Goal: Task Accomplishment & Management: Manage account settings

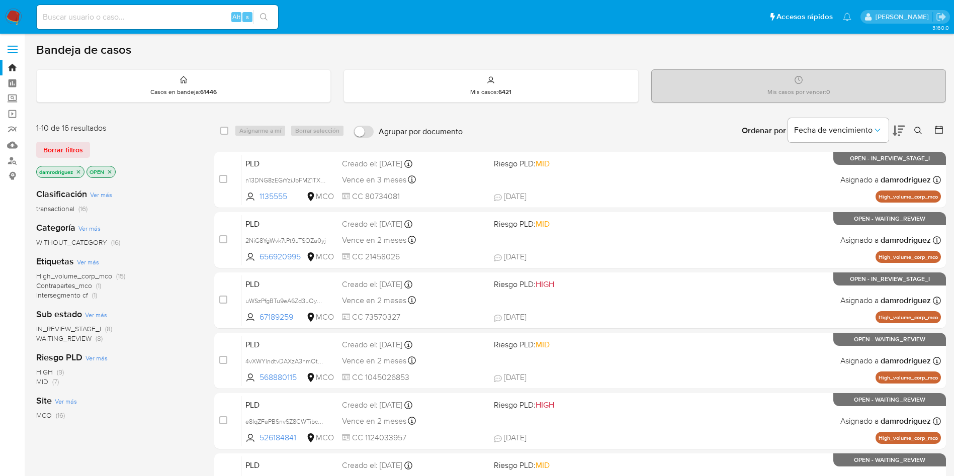
click at [173, 248] on div "Clasificación Ver más transactional (16) Categoría Ver más WITHOUT_CATEGORY (16…" at bounding box center [117, 351] width 162 height 342
click at [80, 172] on icon "close-filter" at bounding box center [78, 172] width 6 height 6
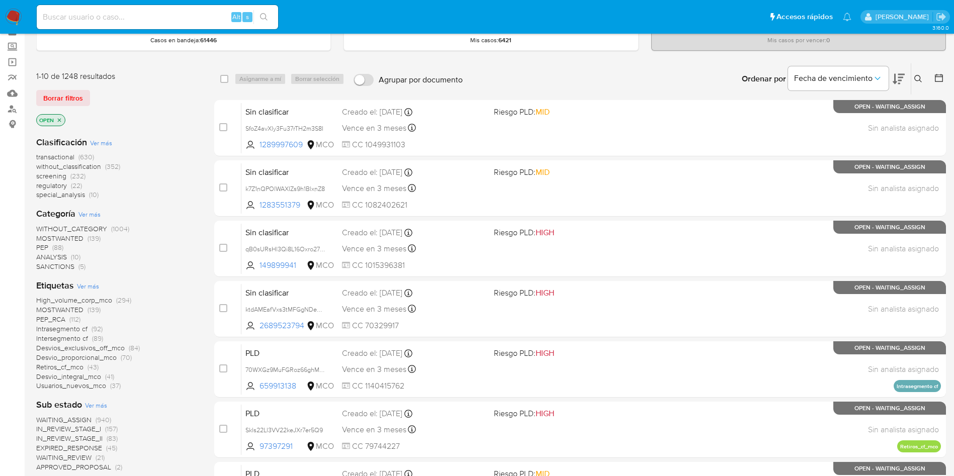
scroll to position [75, 0]
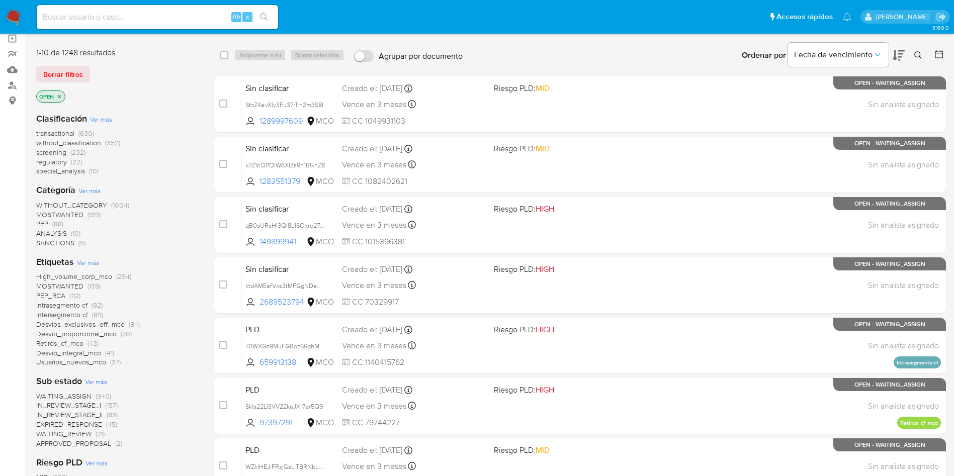
click at [936, 45] on div at bounding box center [937, 55] width 18 height 31
click at [936, 51] on icon at bounding box center [939, 54] width 8 height 8
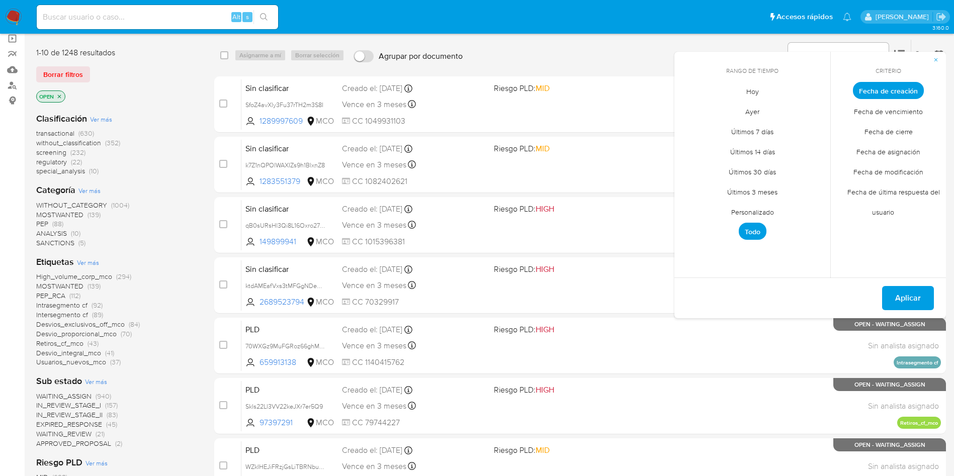
click at [765, 214] on span "Personalizado" at bounding box center [753, 212] width 64 height 21
click at [685, 103] on icon "Mes anterior" at bounding box center [690, 109] width 12 height 12
click at [685, 108] on icon "Mes anterior" at bounding box center [690, 109] width 12 height 12
drag, startPoint x: 753, startPoint y: 163, endPoint x: 761, endPoint y: 163, distance: 8.6
click at [753, 163] on button "10" at bounding box center [753, 166] width 16 height 16
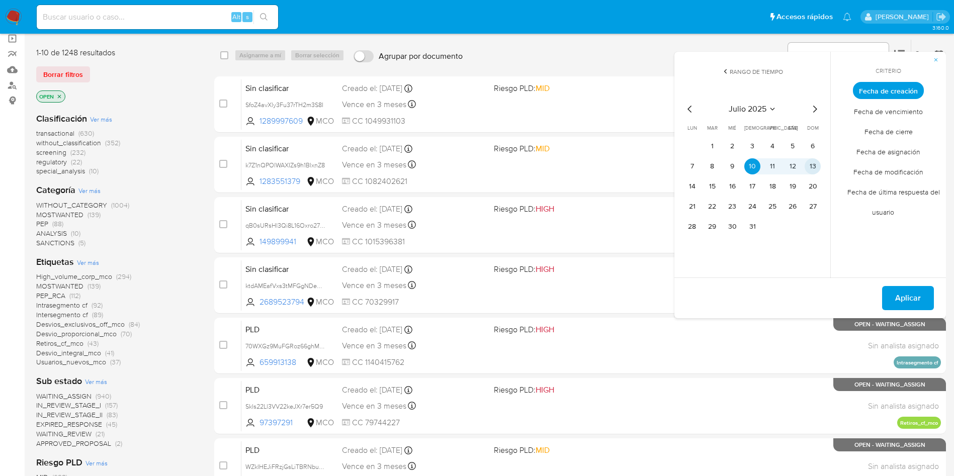
click at [820, 164] on button "13" at bounding box center [813, 166] width 16 height 16
click at [897, 292] on span "Aplicar" at bounding box center [908, 298] width 26 height 22
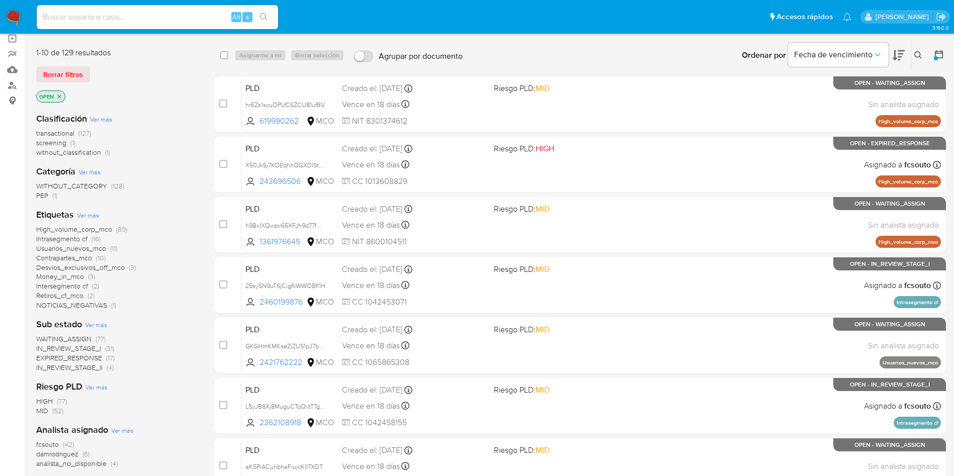
click at [80, 359] on span "EXPIRED_RESPONSE" at bounding box center [69, 358] width 66 height 10
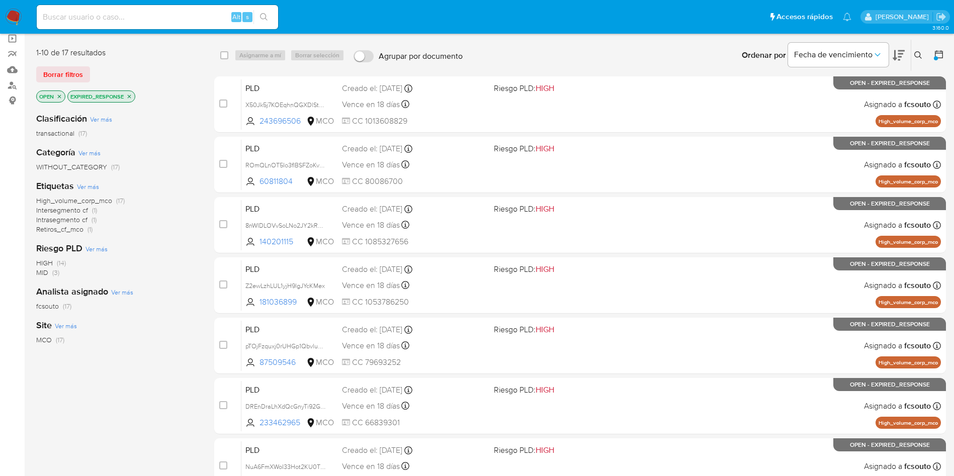
click at [132, 96] on icon "close-filter" at bounding box center [129, 97] width 6 height 6
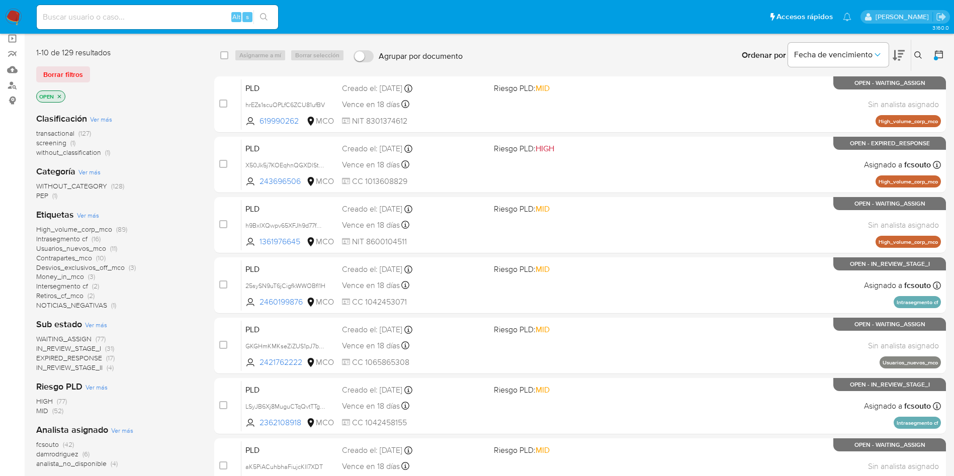
click at [17, 28] on nav "Pausado Ver notificaciones Alt s Accesos rápidos Presiona las siguientes teclas…" at bounding box center [477, 17] width 954 height 34
click at [16, 17] on img at bounding box center [13, 17] width 17 height 17
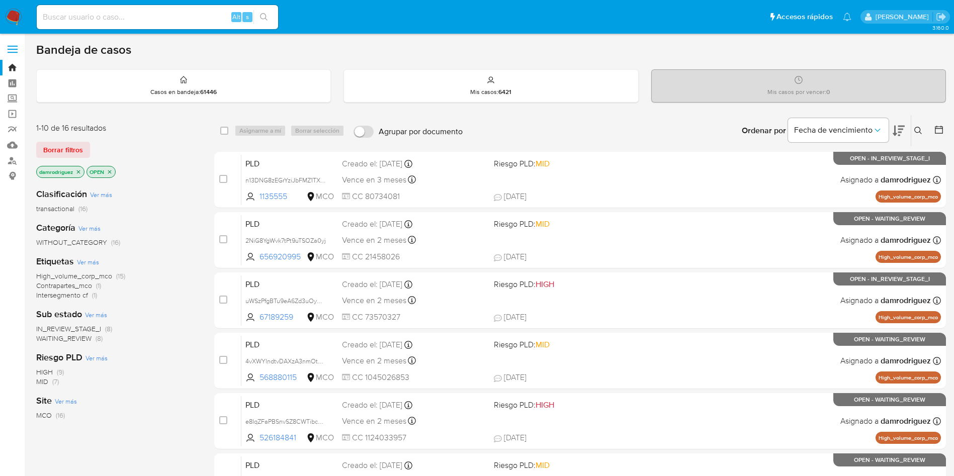
click at [78, 170] on icon "close-filter" at bounding box center [78, 172] width 6 height 6
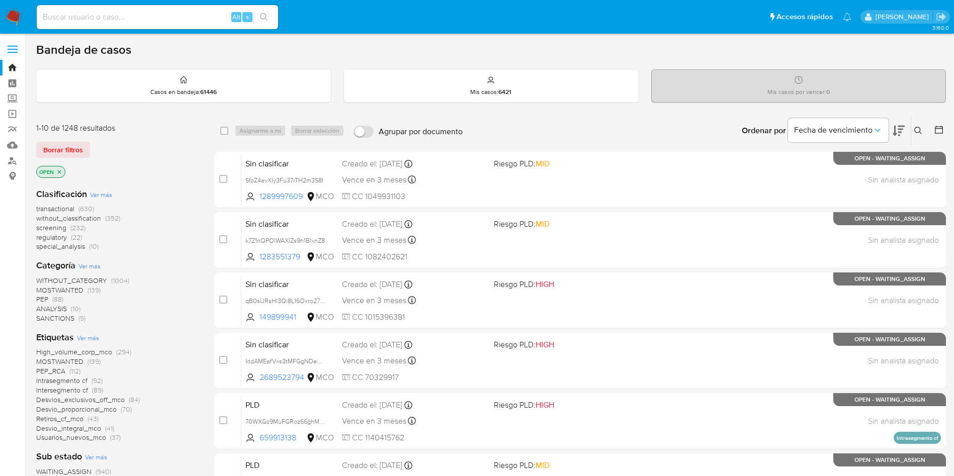
click at [63, 226] on span "screening" at bounding box center [51, 228] width 30 height 10
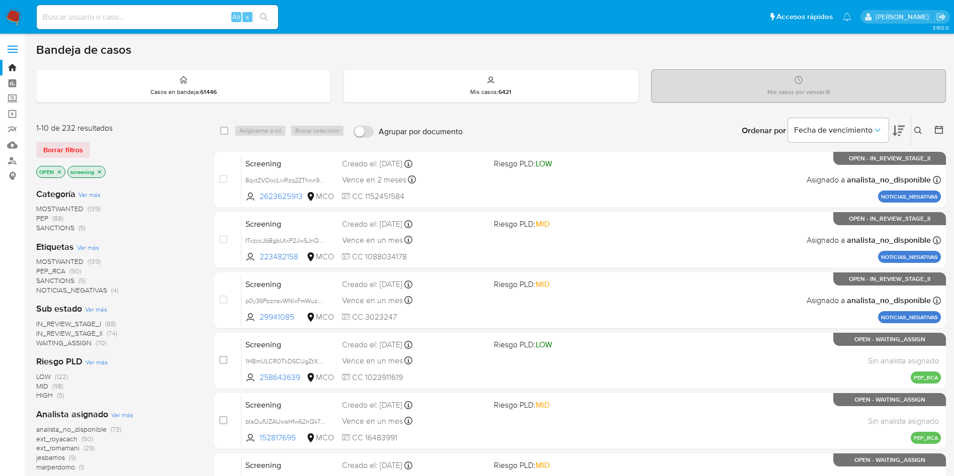
click at [899, 136] on icon at bounding box center [899, 131] width 12 height 11
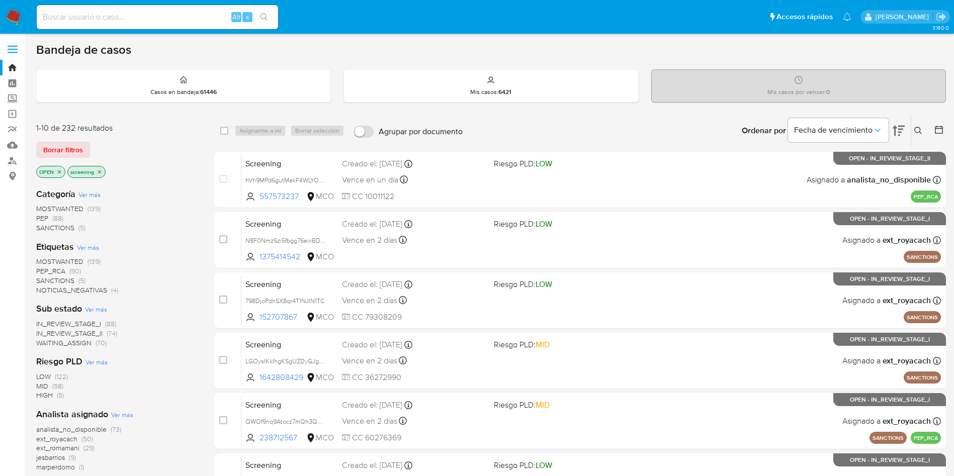
click at [168, 222] on div "MOSTWANTED (139) PEP (88) SANCTIONS (5)" at bounding box center [117, 218] width 162 height 29
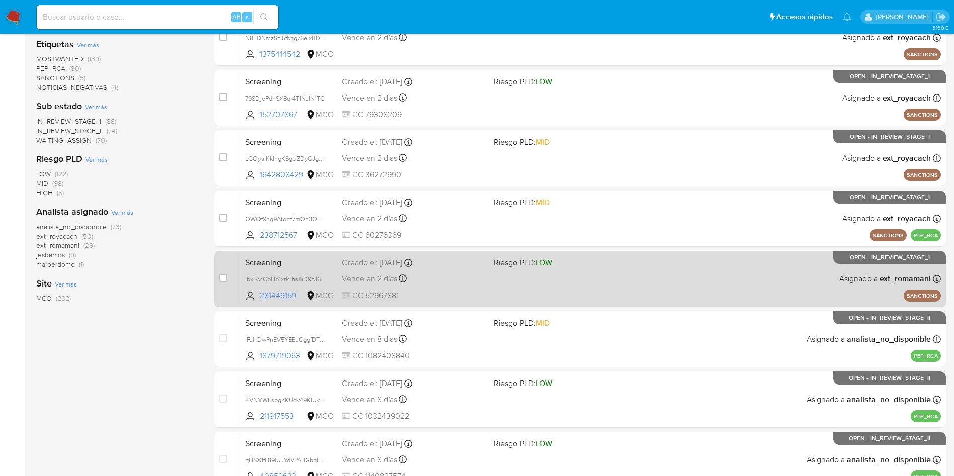
scroll to position [226, 0]
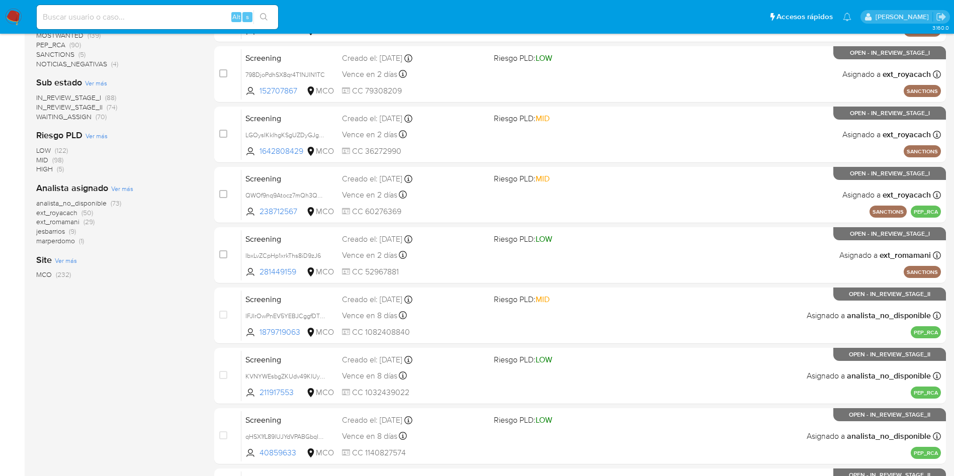
click at [7, 19] on img at bounding box center [13, 17] width 17 height 17
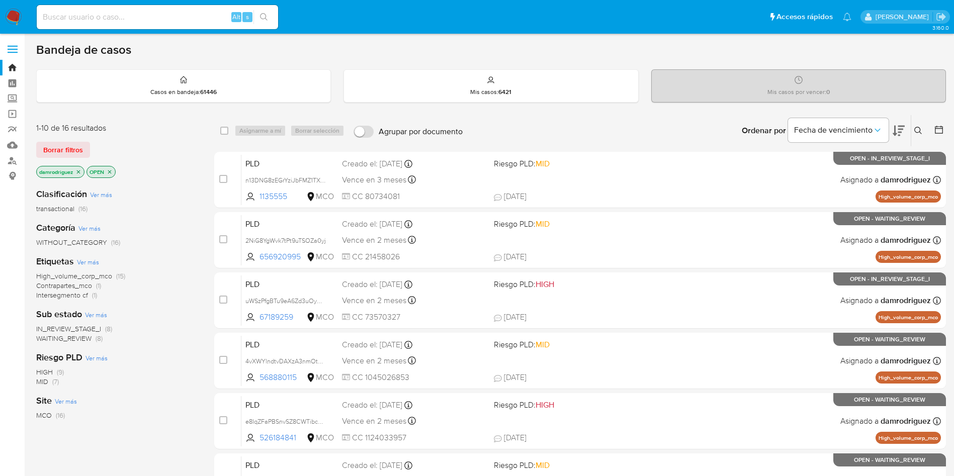
click at [161, 13] on input at bounding box center [157, 17] width 241 height 13
paste input "Gex9i5Xo6yPHmxRFLxx2ofHf"
type input "Gex9i5Xo6yPHmxRFLxx2ofHf"
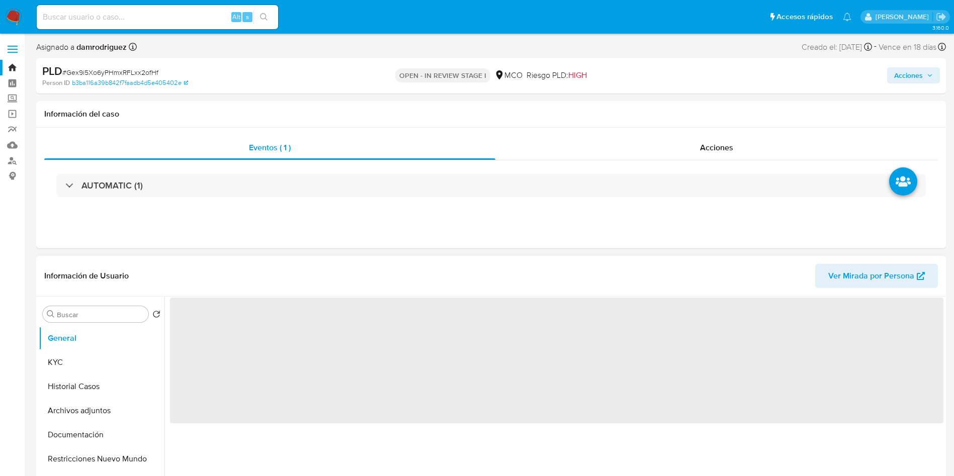
select select "10"
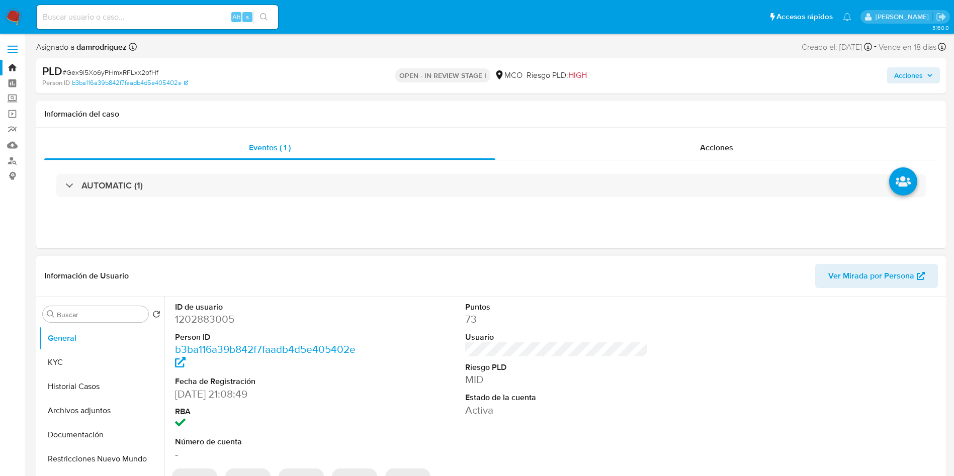
click at [198, 312] on dd "1202883005" at bounding box center [267, 319] width 184 height 14
copy dd "1202883005"
click at [207, 321] on dd "1202883005" at bounding box center [267, 319] width 184 height 14
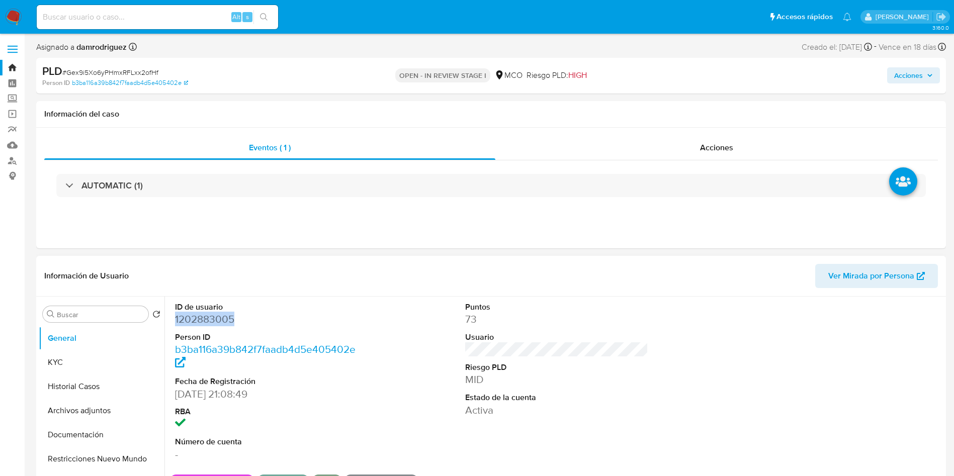
click at [207, 321] on dd "1202883005" at bounding box center [267, 319] width 184 height 14
click at [50, 381] on button "Historial Casos" at bounding box center [98, 387] width 118 height 24
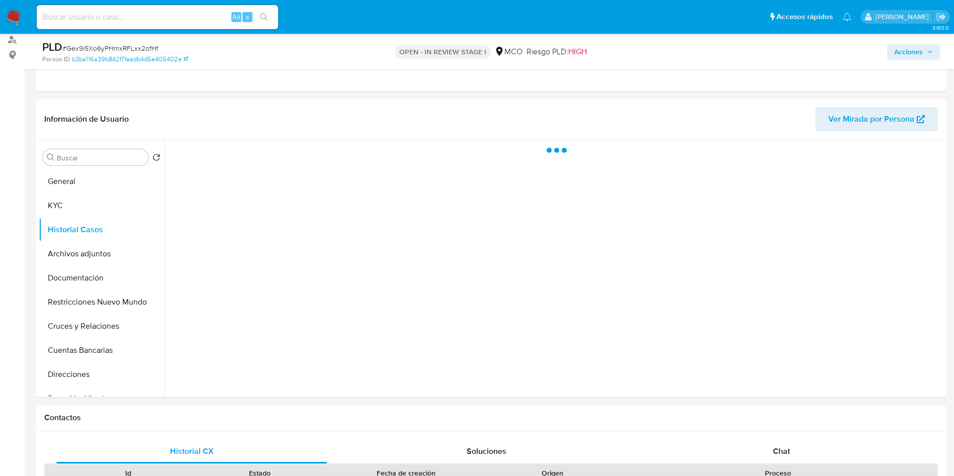
scroll to position [75, 0]
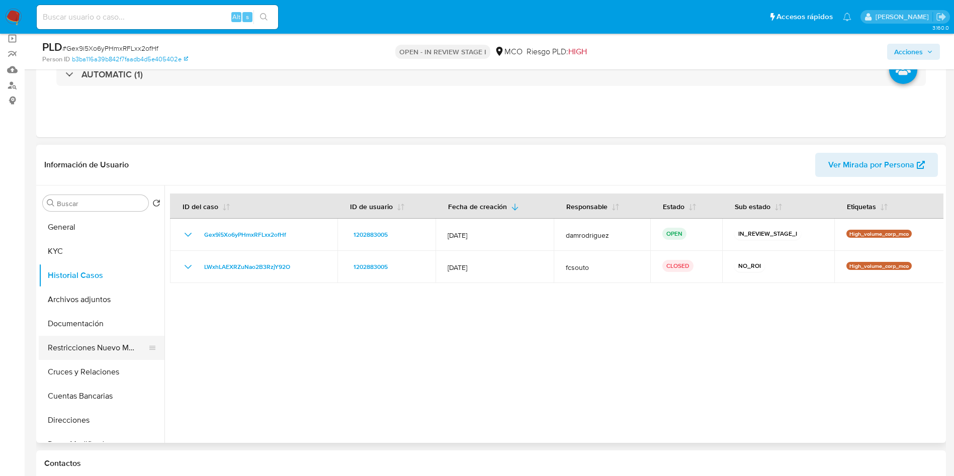
click at [61, 341] on button "Restricciones Nuevo Mundo" at bounding box center [98, 348] width 118 height 24
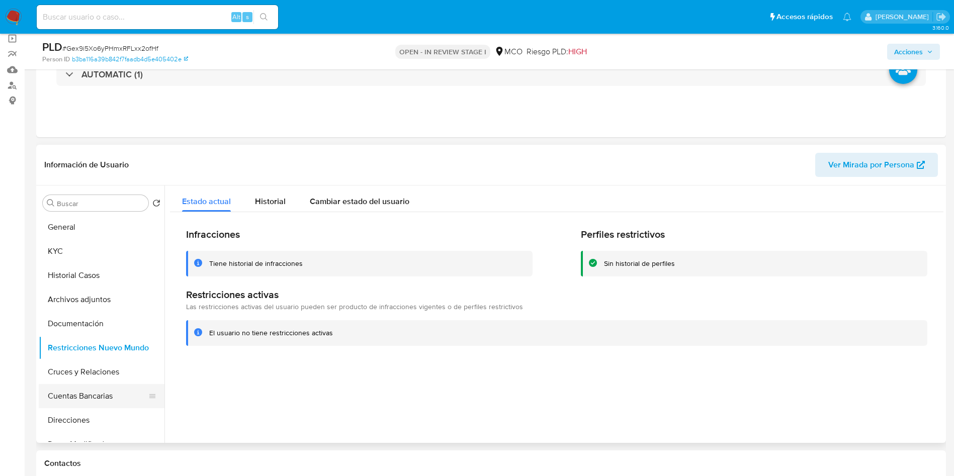
click at [89, 398] on button "Cuentas Bancarias" at bounding box center [98, 396] width 118 height 24
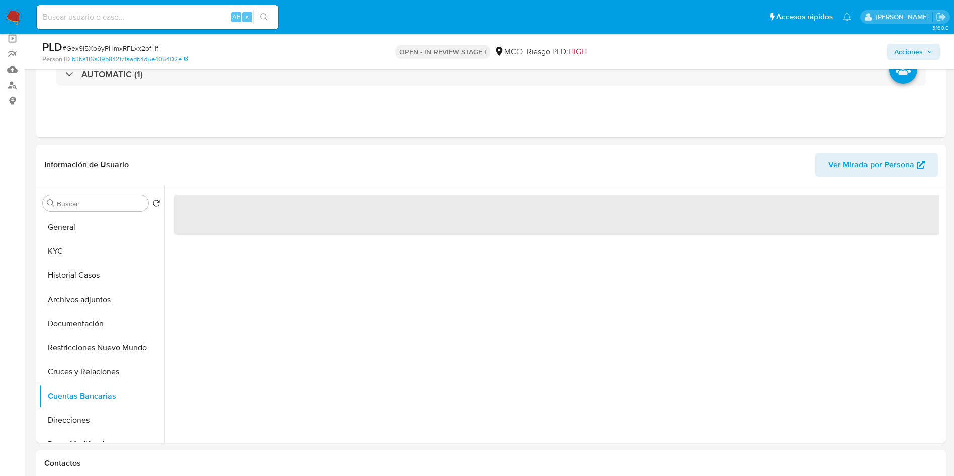
drag, startPoint x: 291, startPoint y: 85, endPoint x: 339, endPoint y: 66, distance: 51.3
click at [291, 85] on div "AUTOMATIC (1)" at bounding box center [491, 74] width 870 height 23
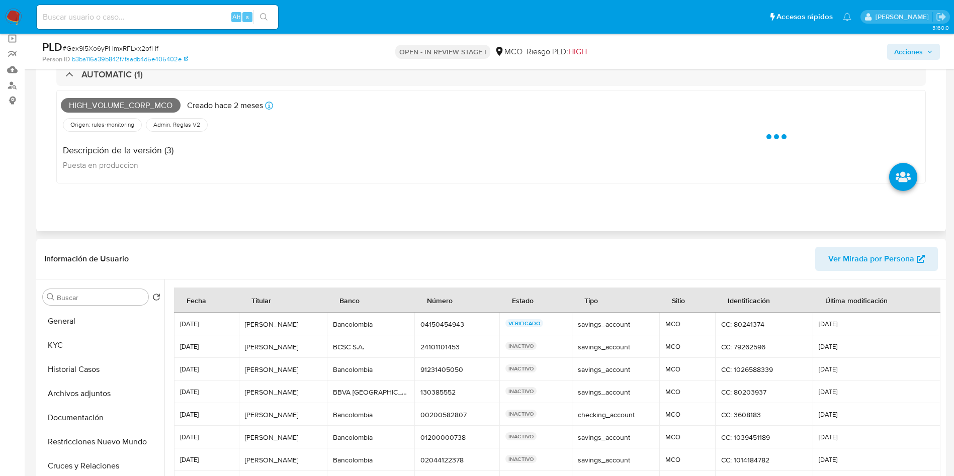
click at [280, 181] on div "High_volume_corp_mco Creado hace 2 meses Creado: 12/07/2025 07:04:20 Origen: ru…" at bounding box center [491, 137] width 870 height 94
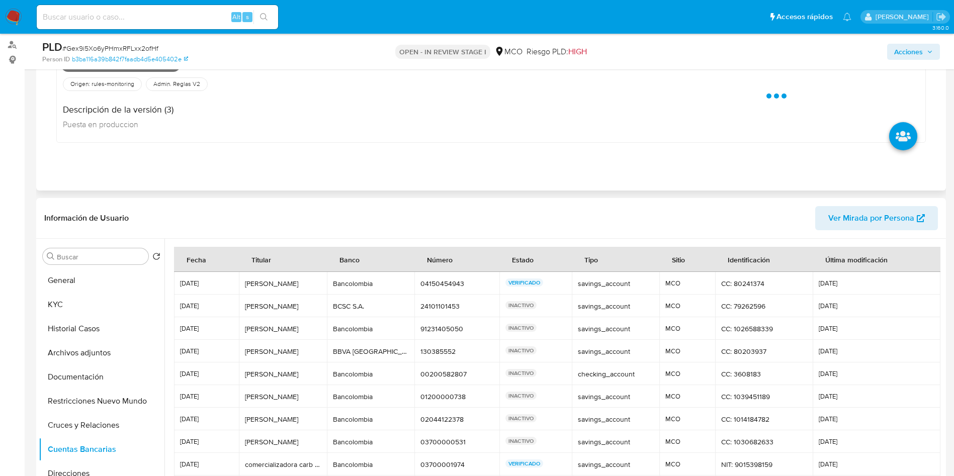
scroll to position [151, 0]
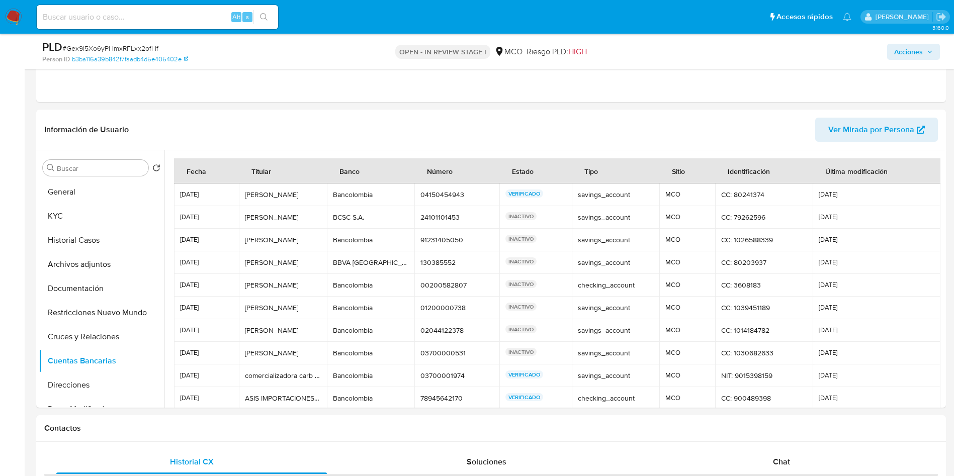
scroll to position [453, 0]
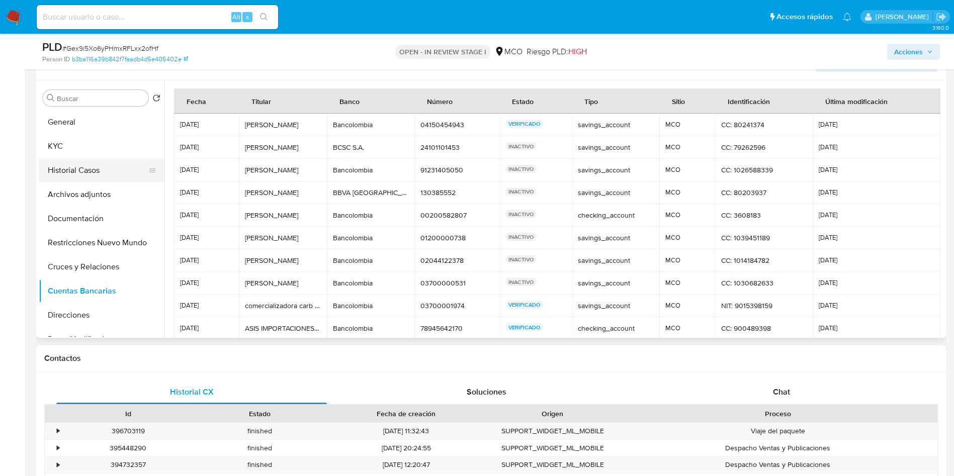
click at [79, 174] on button "Historial Casos" at bounding box center [98, 170] width 118 height 24
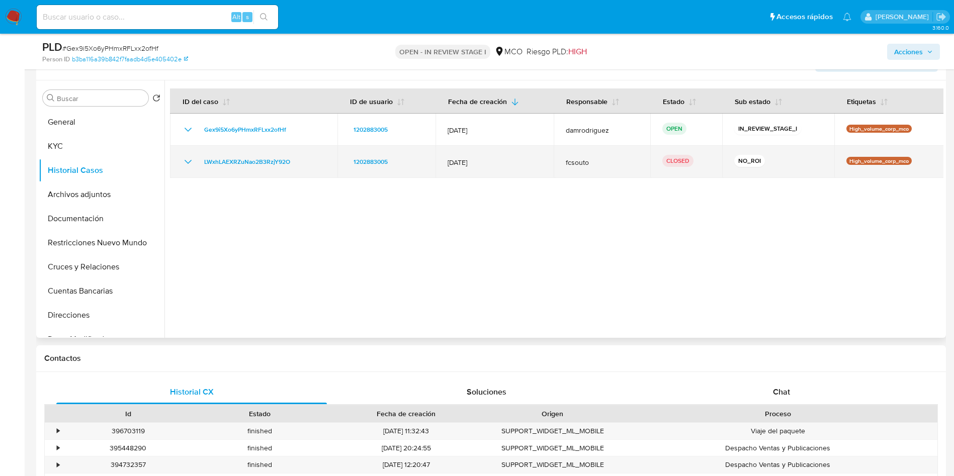
click at [194, 162] on icon "Mostrar/Ocultar" at bounding box center [188, 162] width 12 height 12
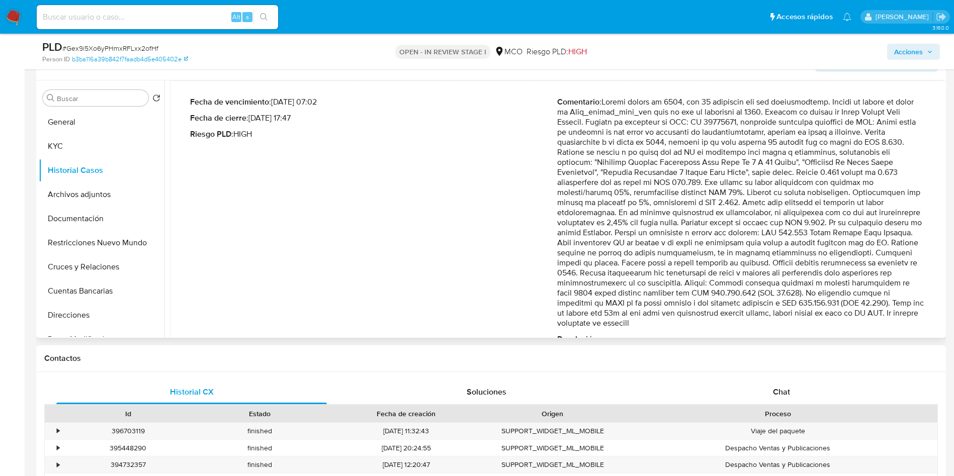
scroll to position [134, 0]
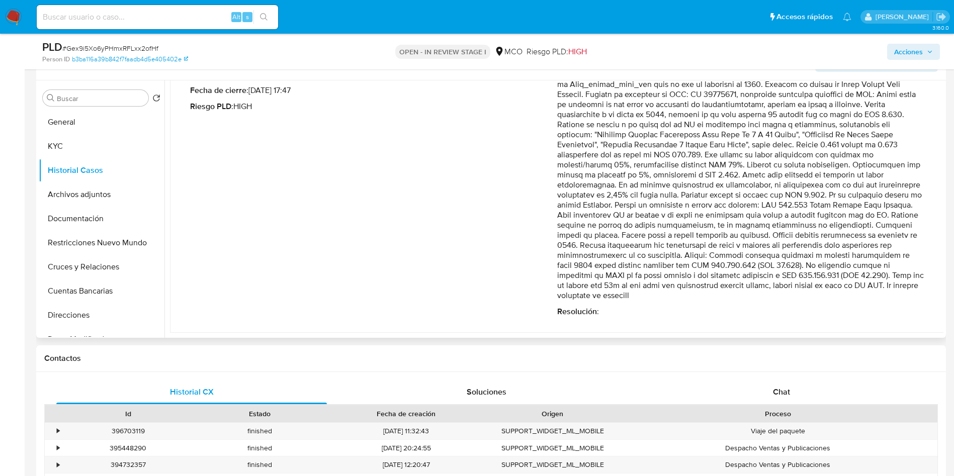
drag, startPoint x: 683, startPoint y: 212, endPoint x: 895, endPoint y: 234, distance: 213.4
click at [895, 234] on p "Comentario :" at bounding box center [740, 184] width 367 height 231
drag, startPoint x: 628, startPoint y: 247, endPoint x: 898, endPoint y: 245, distance: 270.1
click at [898, 245] on p "Comentario :" at bounding box center [740, 184] width 367 height 231
drag, startPoint x: 627, startPoint y: 256, endPoint x: 794, endPoint y: 275, distance: 168.1
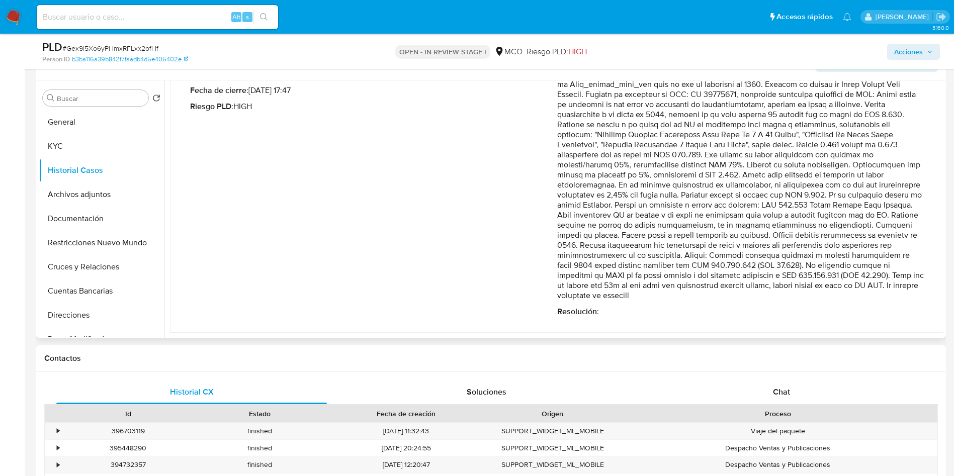
click at [794, 275] on p "Comentario :" at bounding box center [740, 184] width 367 height 231
click at [43, 119] on button "General" at bounding box center [98, 122] width 118 height 24
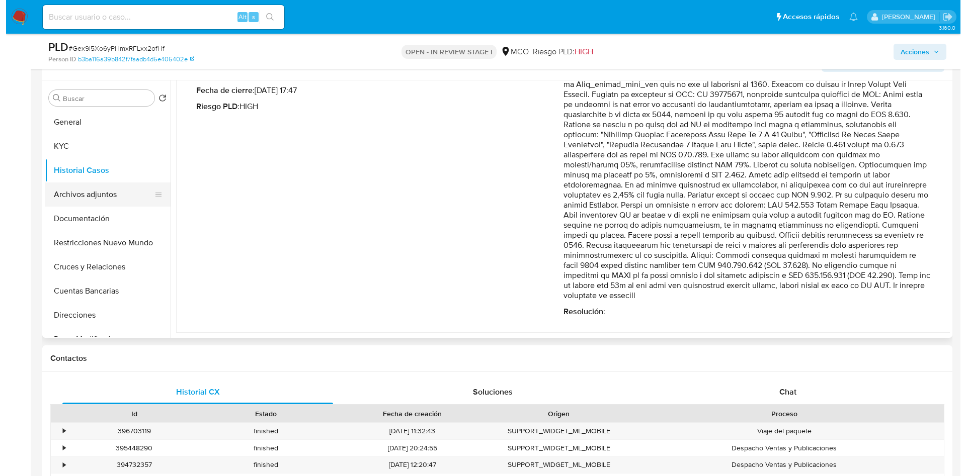
scroll to position [0, 0]
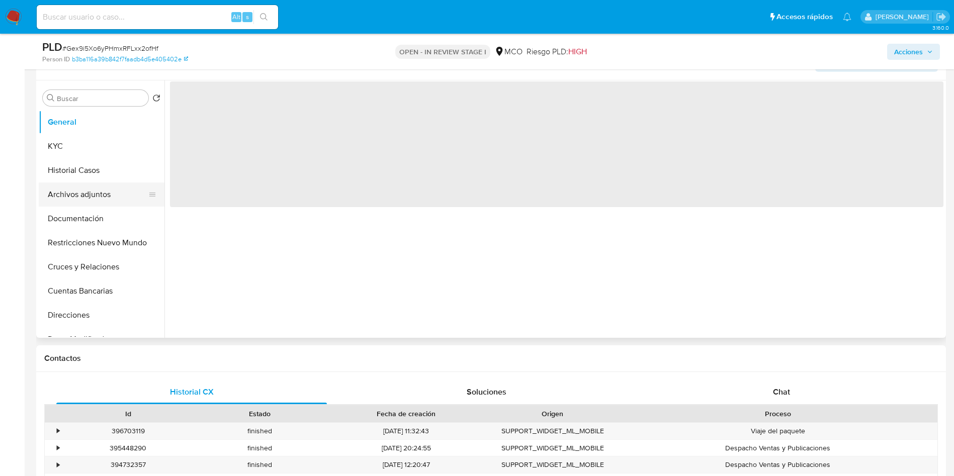
click at [96, 191] on button "Archivos adjuntos" at bounding box center [98, 195] width 118 height 24
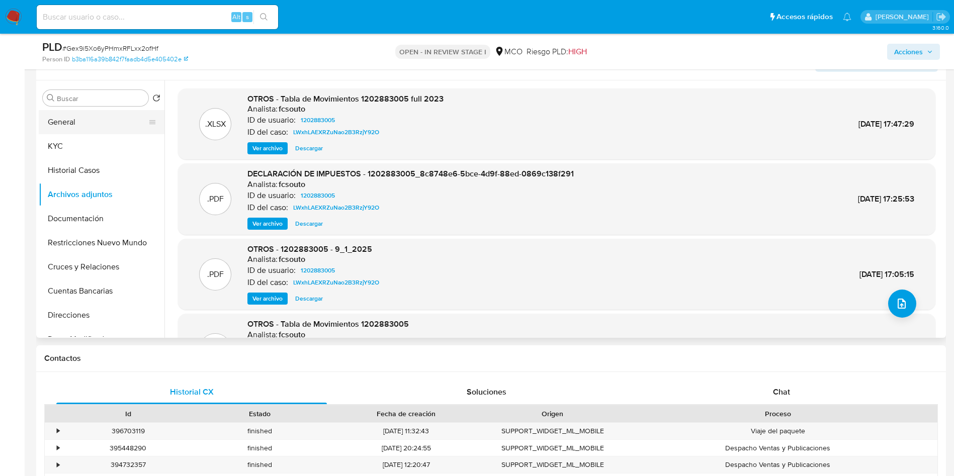
drag, startPoint x: 78, startPoint y: 117, endPoint x: 98, endPoint y: 118, distance: 20.1
click at [78, 117] on button "General" at bounding box center [98, 122] width 118 height 24
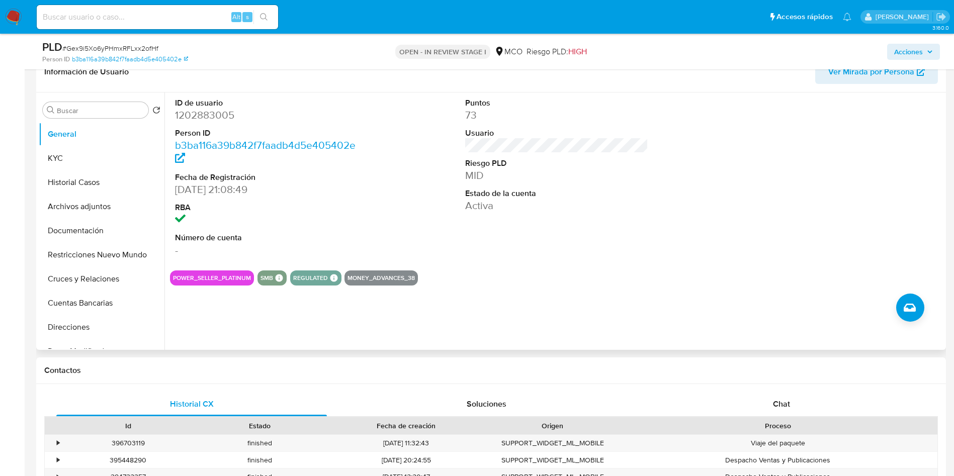
click at [618, 308] on div "ID de usuario 1202883005 Person ID b3ba116a39b842f7faadb4d5e405402e Fecha de Re…" at bounding box center [554, 222] width 779 height 258
click at [71, 206] on button "Archivos adjuntos" at bounding box center [98, 207] width 118 height 24
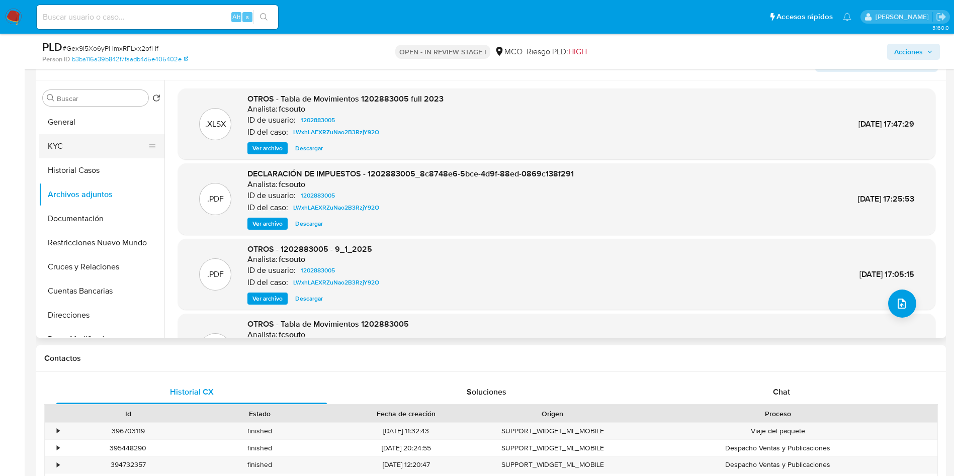
click at [89, 149] on button "KYC" at bounding box center [98, 146] width 118 height 24
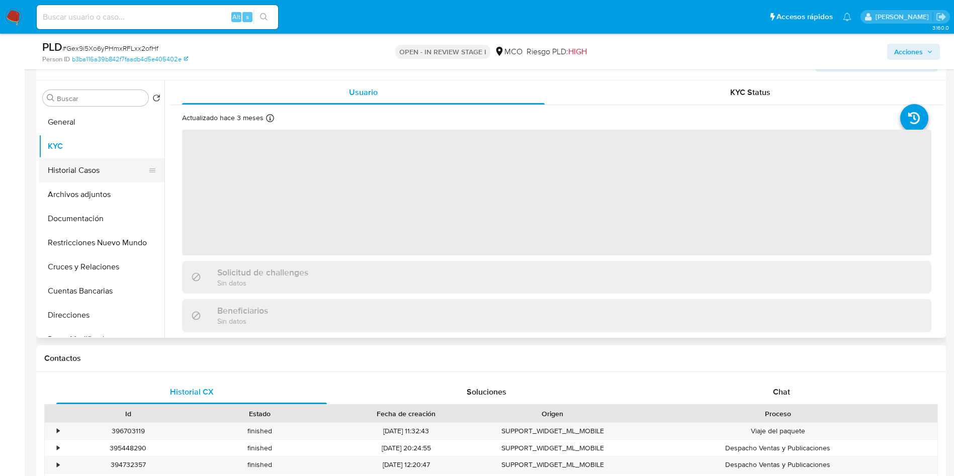
click at [93, 176] on button "Historial Casos" at bounding box center [98, 170] width 118 height 24
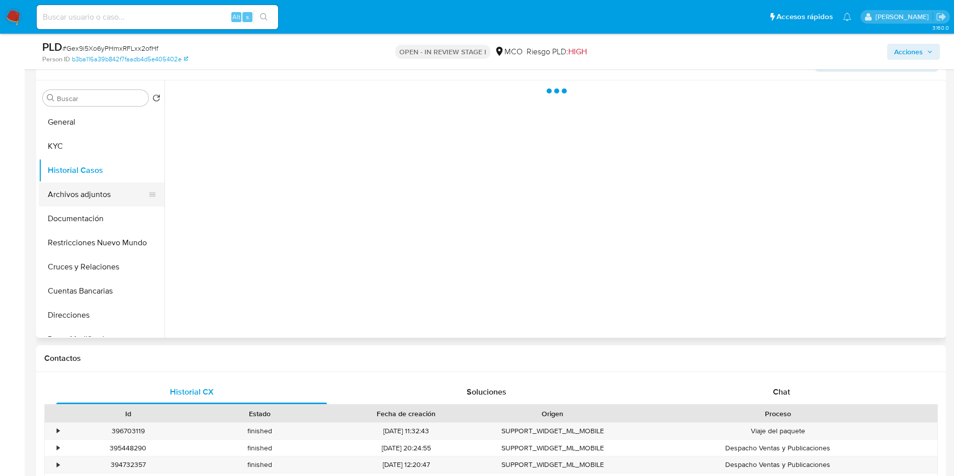
click at [111, 197] on button "Archivos adjuntos" at bounding box center [98, 195] width 118 height 24
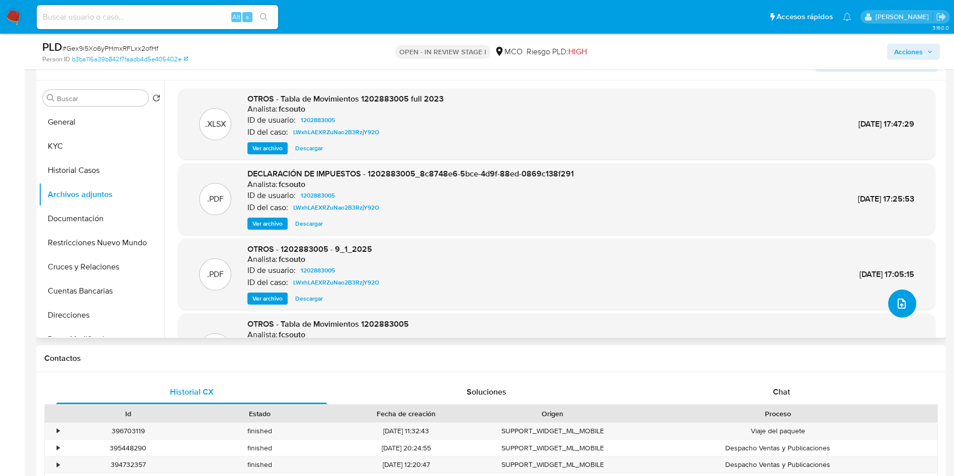
click at [900, 310] on button "upload-file" at bounding box center [902, 304] width 28 height 28
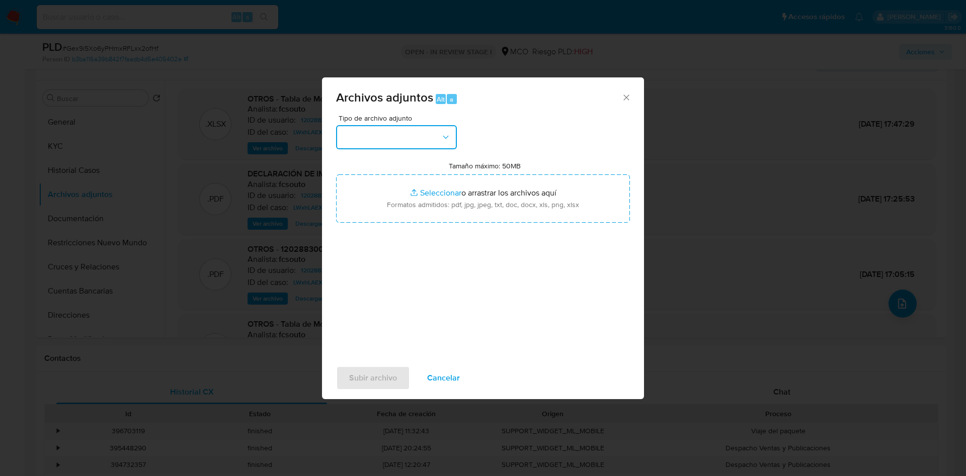
click at [375, 133] on button "button" at bounding box center [396, 137] width 121 height 24
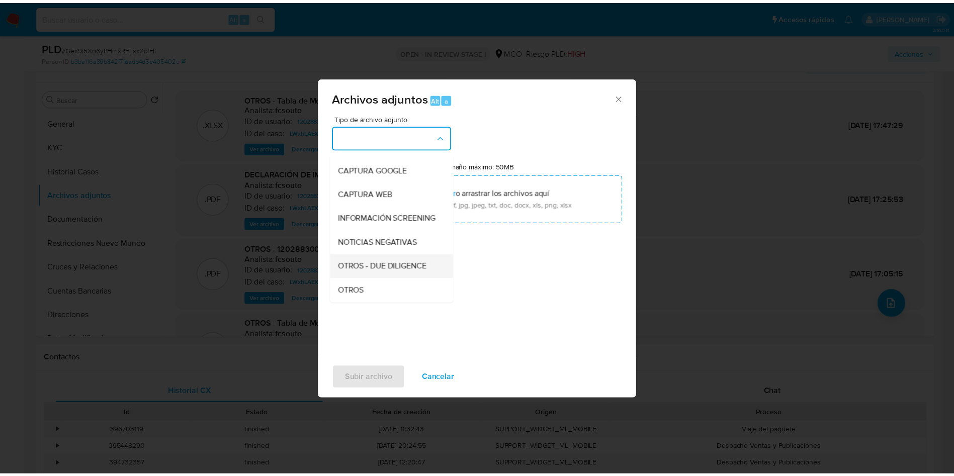
scroll to position [75, 0]
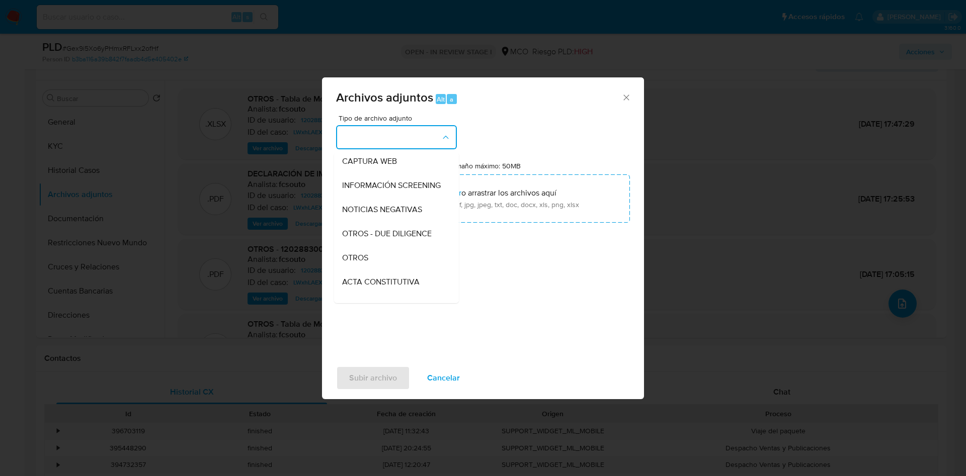
drag, startPoint x: 378, startPoint y: 263, endPoint x: 445, endPoint y: 235, distance: 72.9
click at [377, 263] on div "OTROS" at bounding box center [393, 258] width 103 height 24
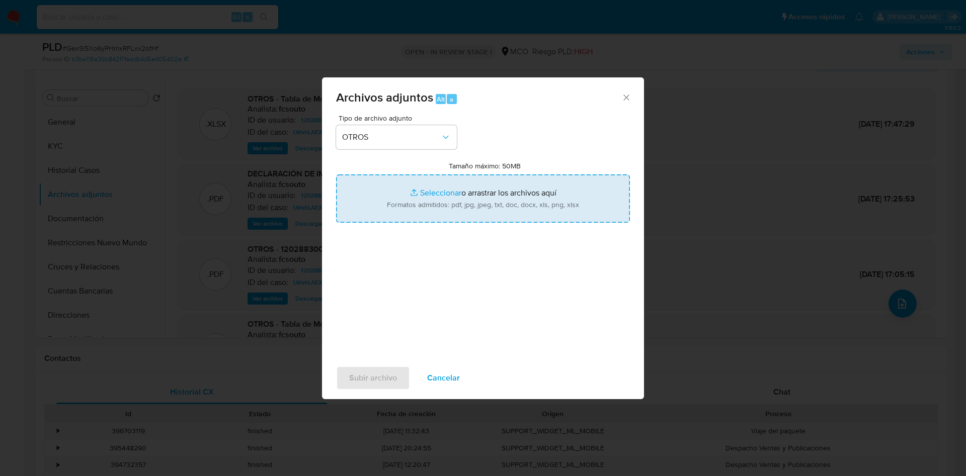
click at [475, 203] on input "Tamaño máximo: 50MB Seleccionar archivos" at bounding box center [483, 199] width 294 height 48
type input "C:\fakepath\1202883005 - 22_09_2025.pdf"
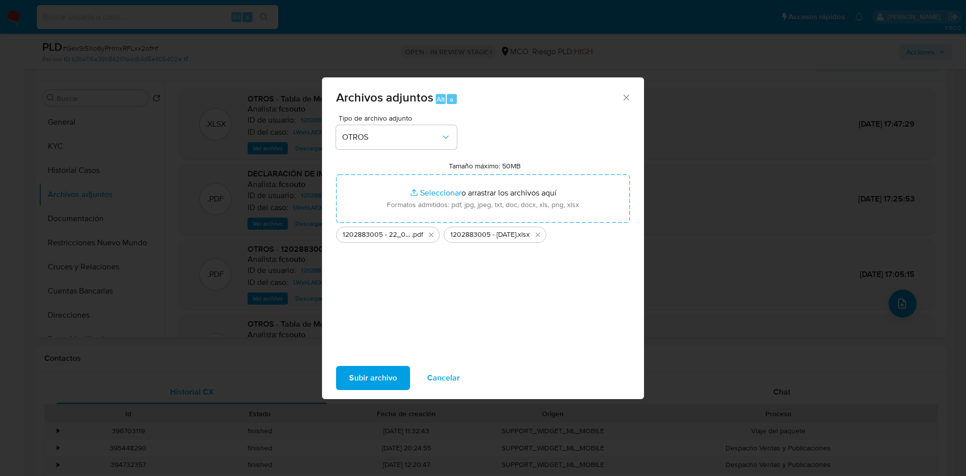
click at [523, 299] on div "Tipo de archivo adjunto OTROS Tamaño máximo: 50MB Seleccionar archivos Seleccio…" at bounding box center [483, 233] width 294 height 237
click at [376, 379] on span "Subir archivo" at bounding box center [373, 378] width 48 height 22
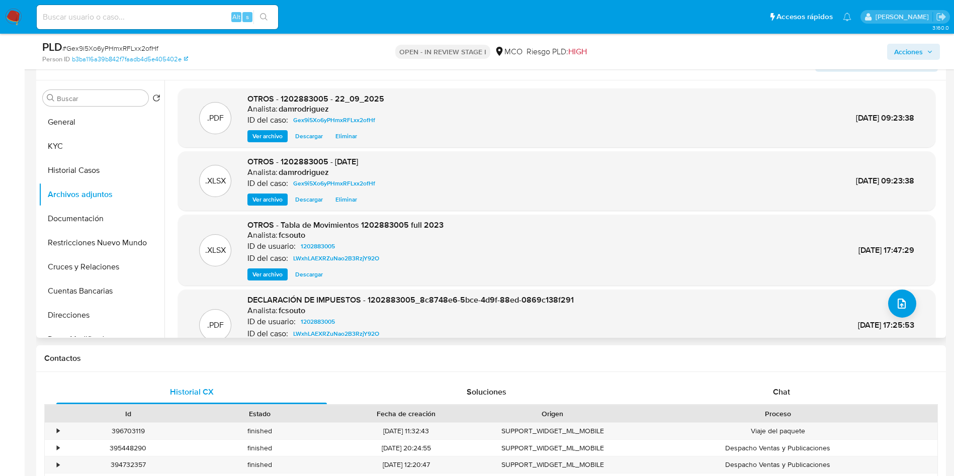
click at [169, 78] on div "Información de Usuario Ver Mirada por Persona" at bounding box center [491, 60] width 910 height 41
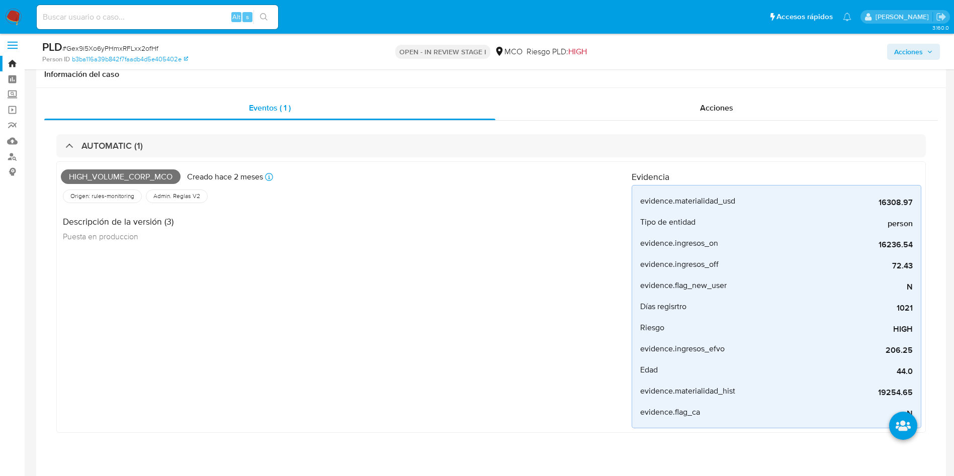
scroll to position [0, 0]
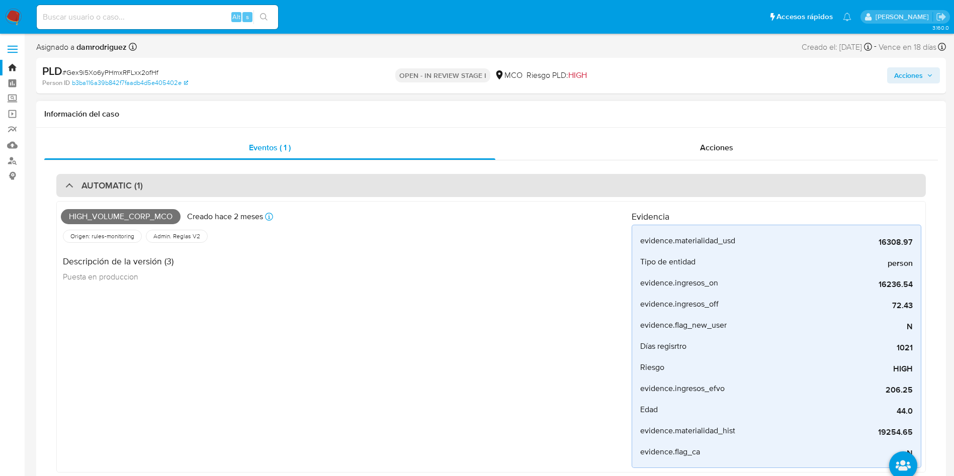
click at [119, 189] on h3 "AUTOMATIC (1)" at bounding box center [111, 185] width 61 height 11
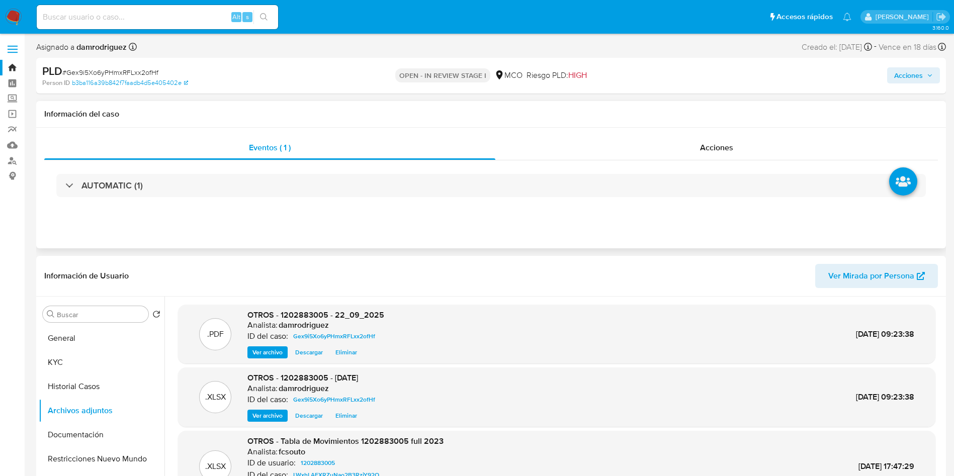
click at [126, 225] on div "Eventos ( 1 ) Acciones AUTOMATIC (1)" at bounding box center [491, 188] width 910 height 121
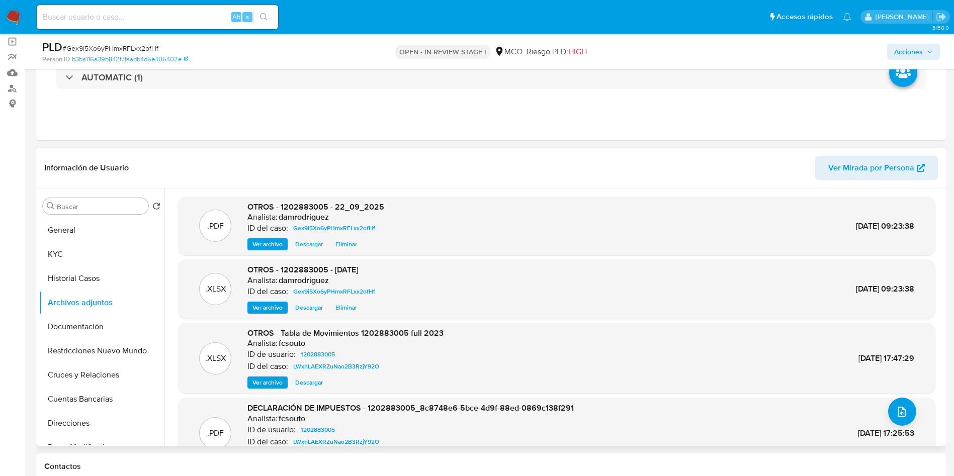
scroll to position [151, 0]
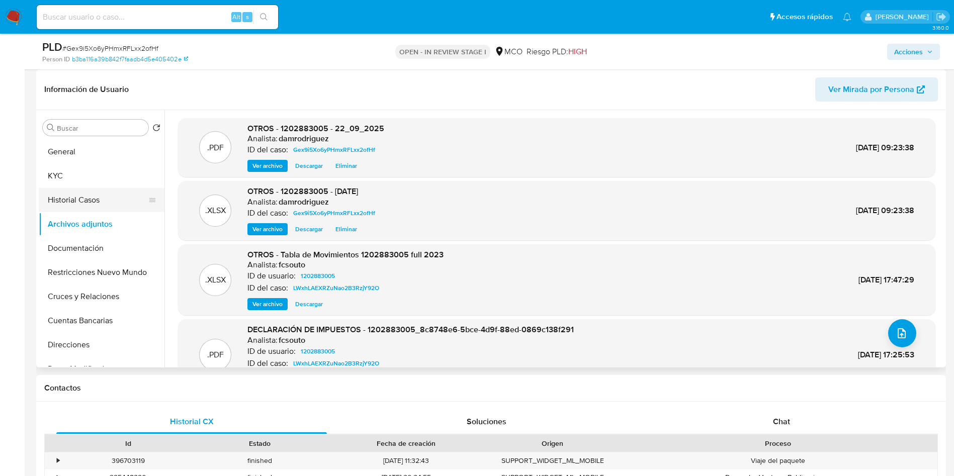
click at [78, 192] on button "Historial Casos" at bounding box center [98, 200] width 118 height 24
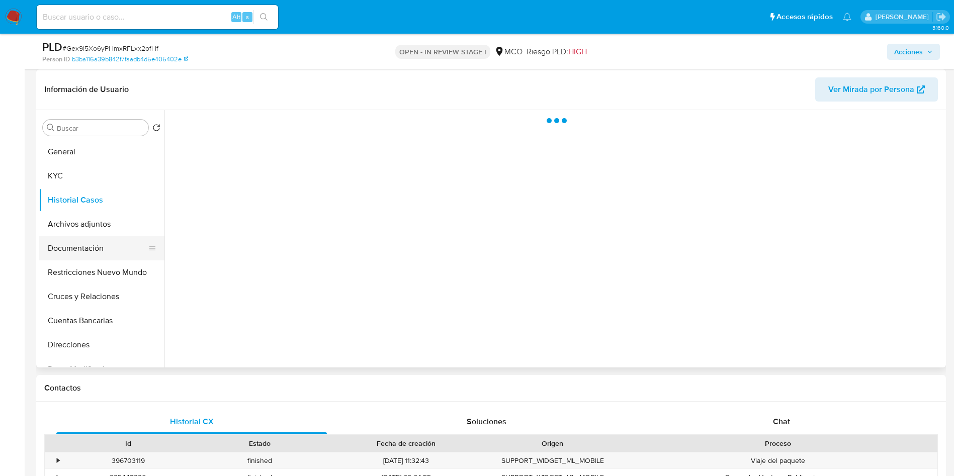
click at [101, 239] on button "Documentación" at bounding box center [98, 248] width 118 height 24
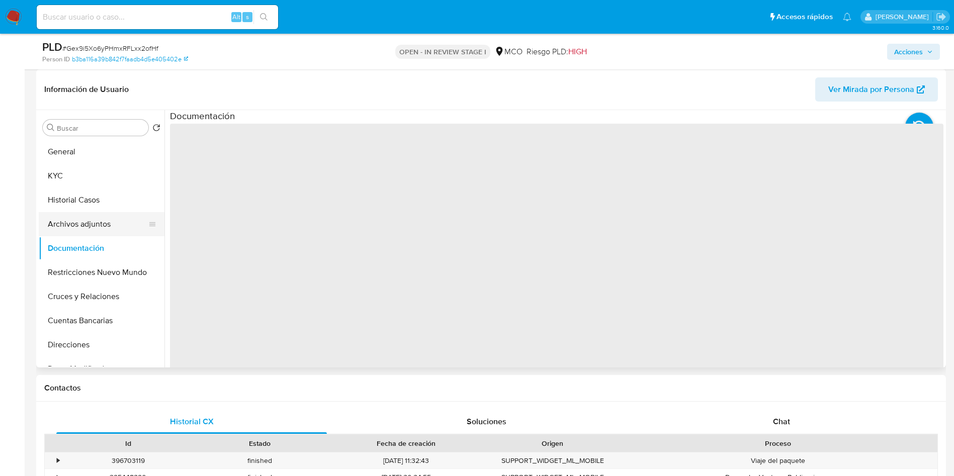
click at [103, 217] on button "Archivos adjuntos" at bounding box center [98, 224] width 118 height 24
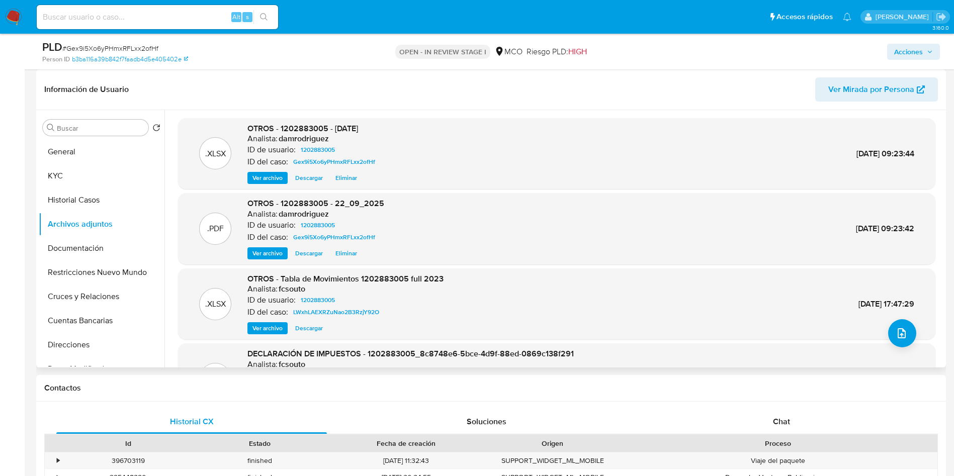
scroll to position [75, 0]
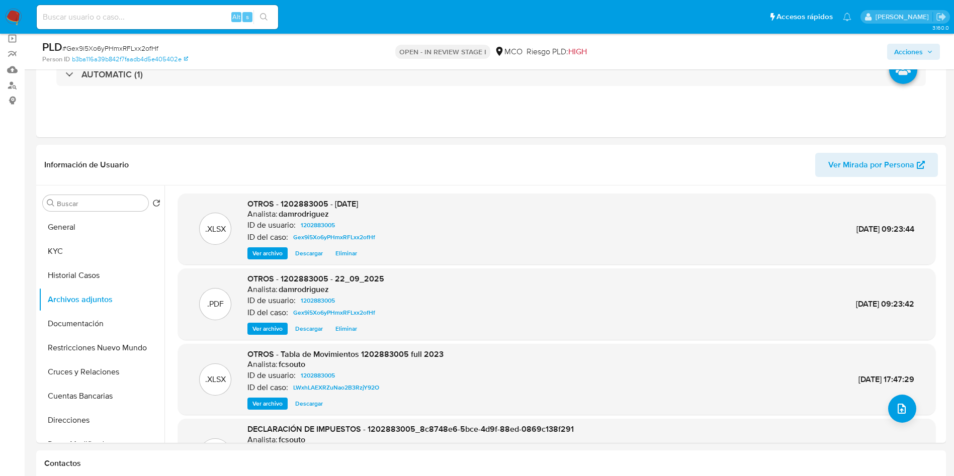
click at [910, 51] on span "Acciones" at bounding box center [908, 52] width 29 height 16
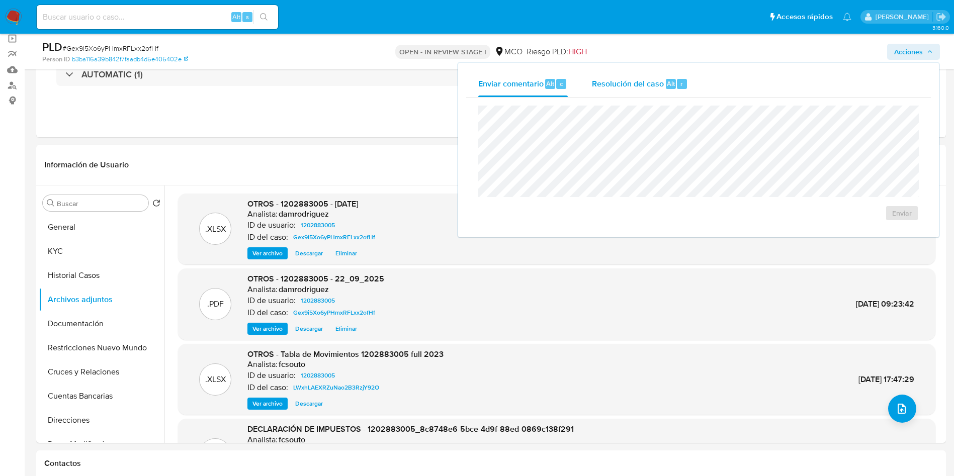
click at [601, 80] on span "Resolución del caso" at bounding box center [628, 83] width 72 height 12
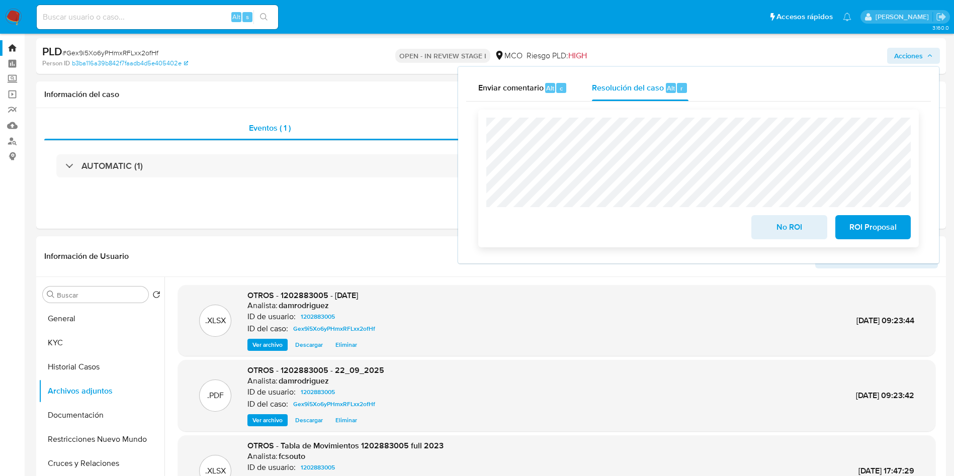
scroll to position [0, 0]
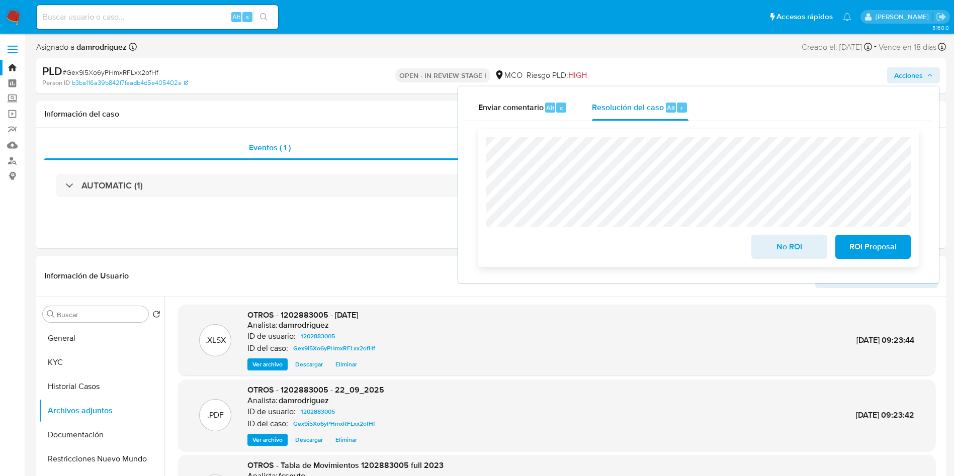
click at [797, 251] on span "No ROI" at bounding box center [789, 247] width 49 height 22
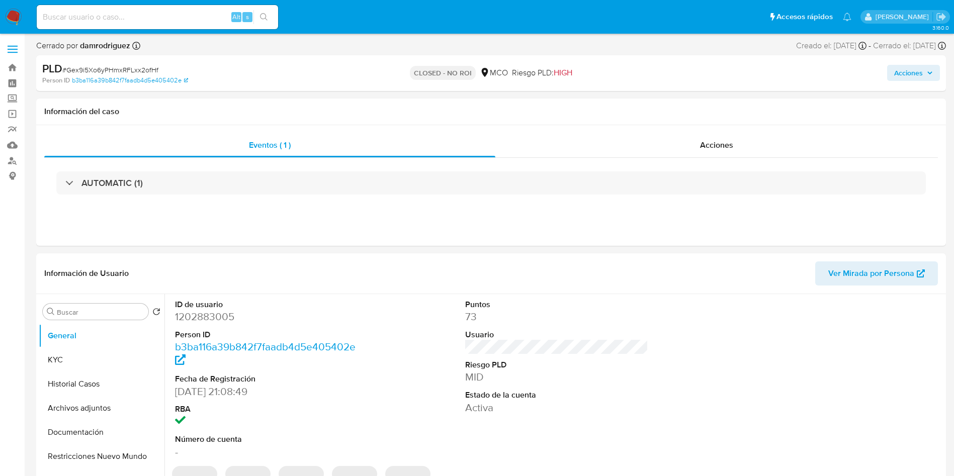
select select "10"
click at [15, 16] on img at bounding box center [13, 17] width 17 height 17
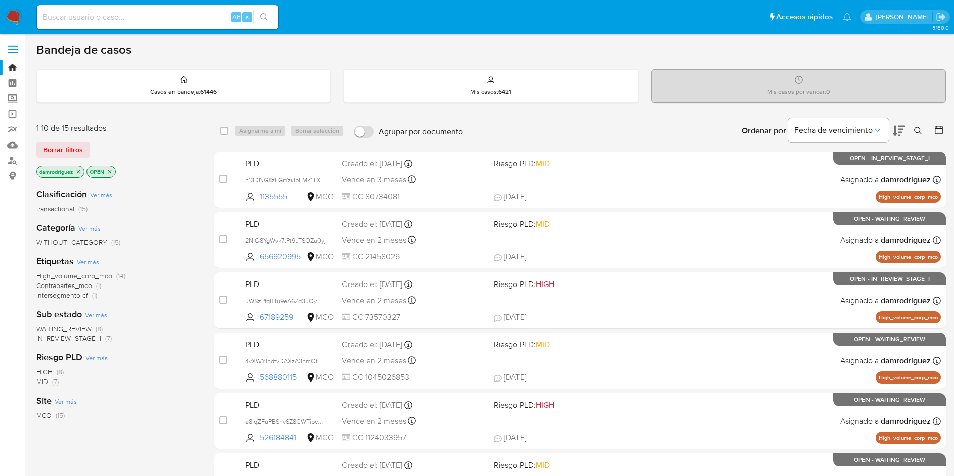
click at [176, 167] on div "damrodriguez OPEN" at bounding box center [116, 173] width 161 height 14
click at [333, 50] on div "Bandeja de casos" at bounding box center [491, 49] width 910 height 15
click at [80, 171] on icon "close-filter" at bounding box center [78, 172] width 6 height 6
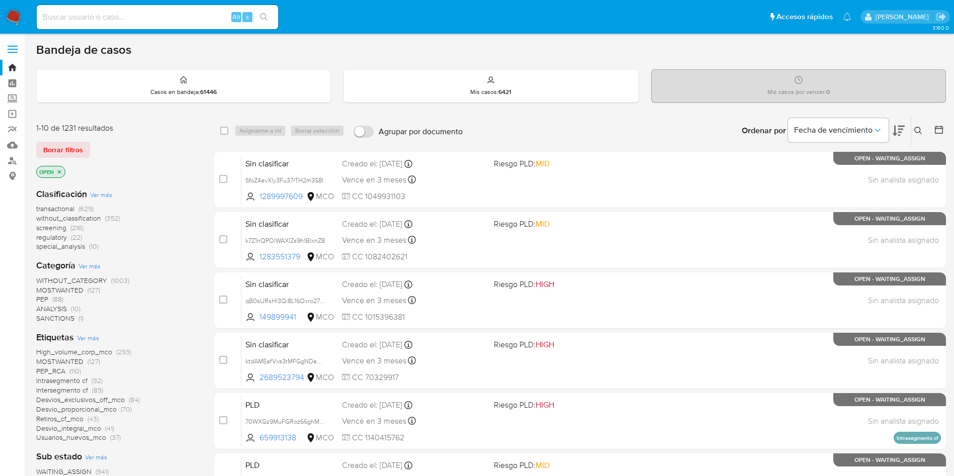
click at [55, 229] on span "screening" at bounding box center [51, 228] width 30 height 10
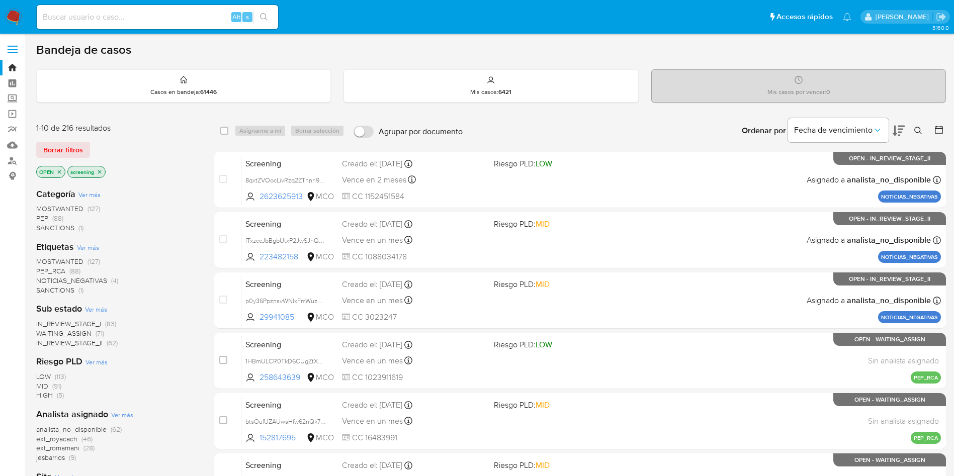
click at [899, 132] on icon at bounding box center [899, 131] width 12 height 11
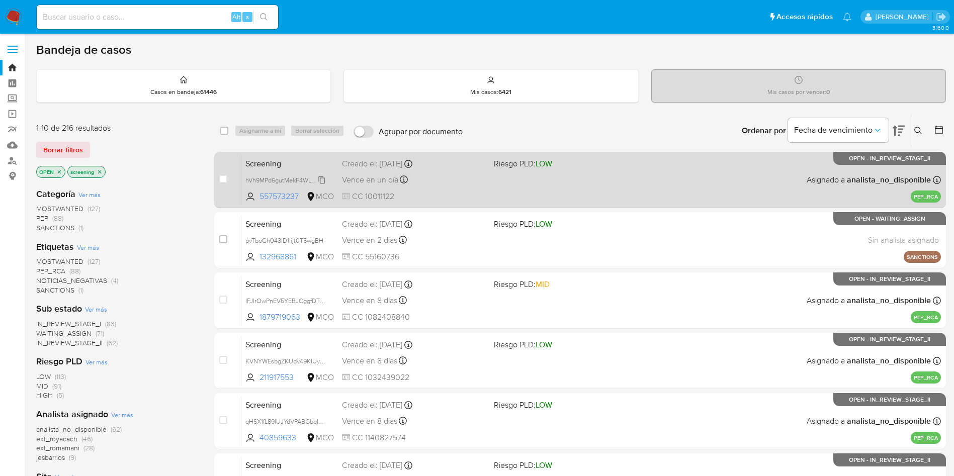
click at [278, 181] on span "hVh9MPd6gutMekF4WLYOnIv9" at bounding box center [287, 179] width 85 height 11
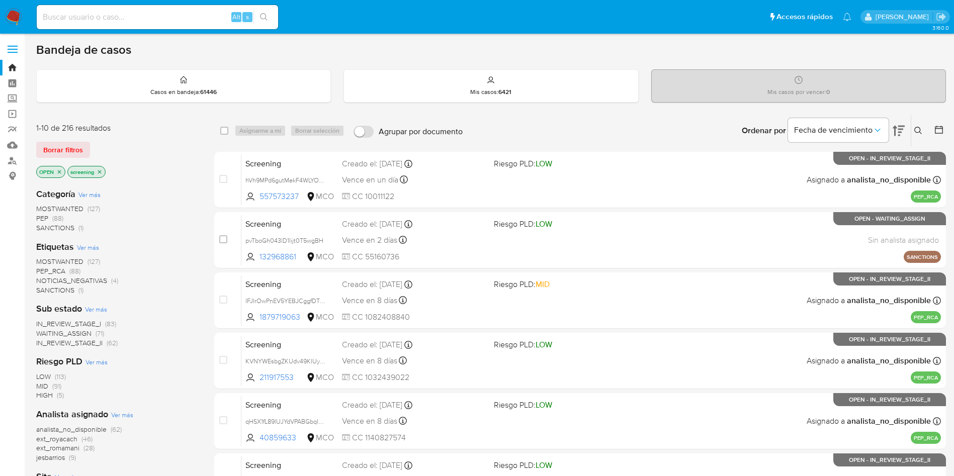
click at [142, 20] on input at bounding box center [157, 17] width 241 height 13
paste input "hVh9MPd6gutMekF4WLYOnIv9"
type input "hVh9MPd6gutMekF4WLYOnIv9"
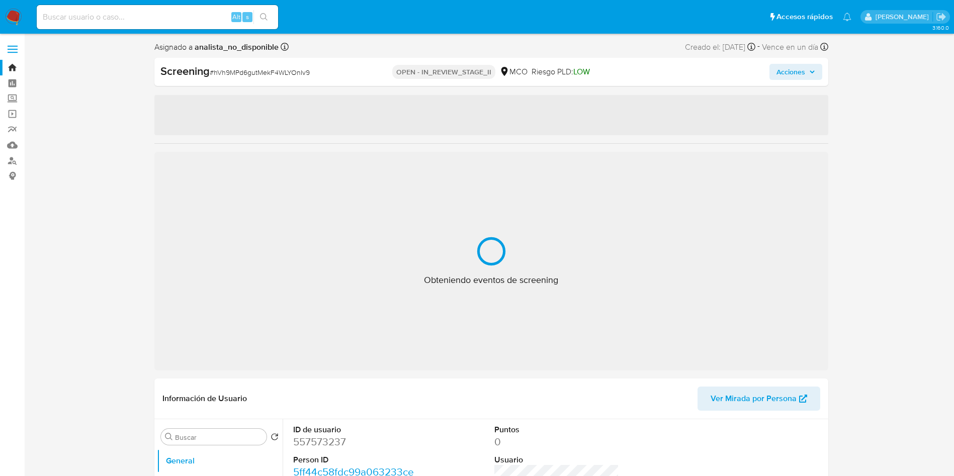
select select "10"
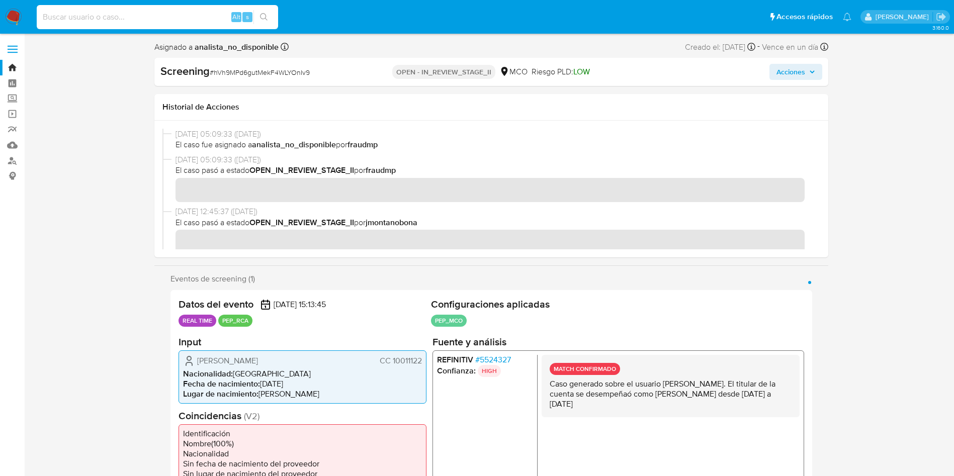
click at [118, 11] on input at bounding box center [157, 17] width 241 height 13
paste input "0WMDF6J4oABDgMtl99gBjKkX"
type input "0WMDF6J4oABDgMtl99gBjKkX"
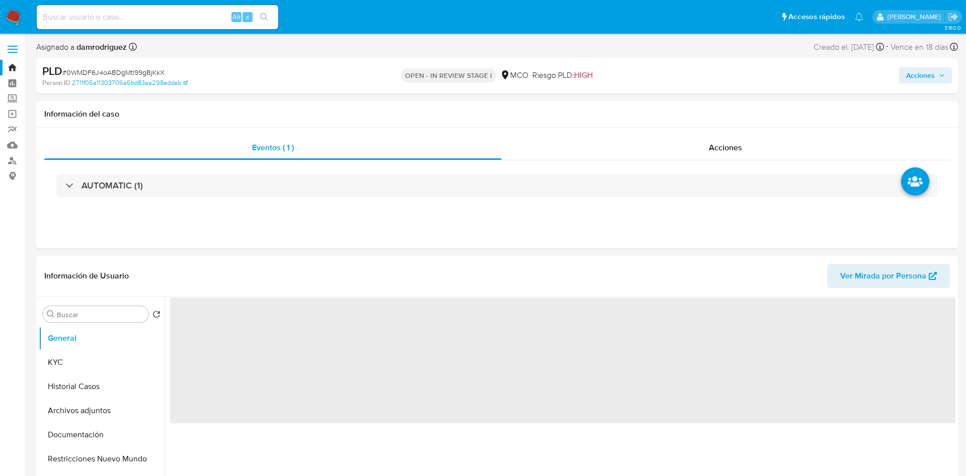
select select "10"
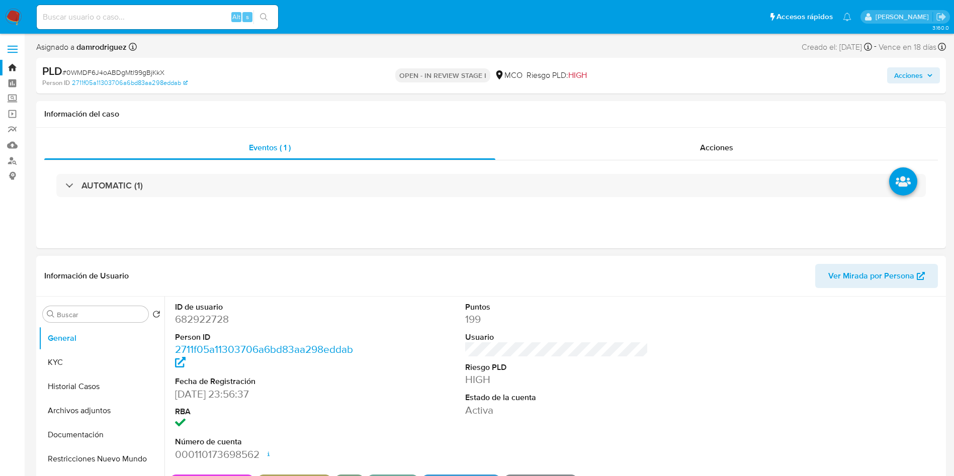
click at [201, 320] on dd "682922728" at bounding box center [267, 319] width 184 height 14
copy dd "682922728"
click at [204, 319] on dd "682922728" at bounding box center [267, 319] width 184 height 14
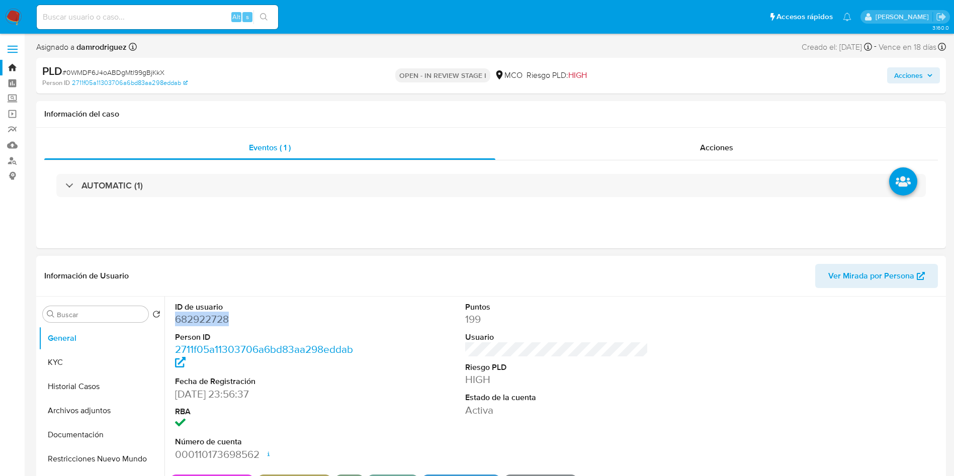
click at [203, 319] on dd "682922728" at bounding box center [267, 319] width 184 height 14
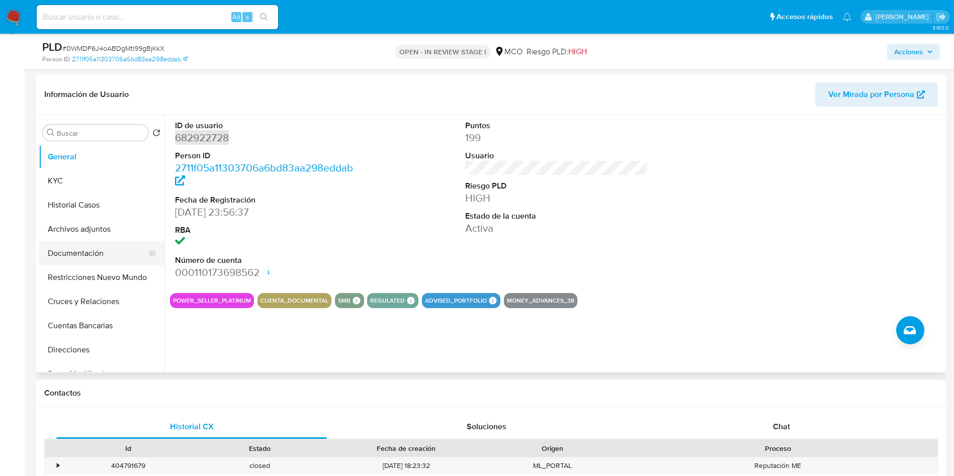
scroll to position [151, 0]
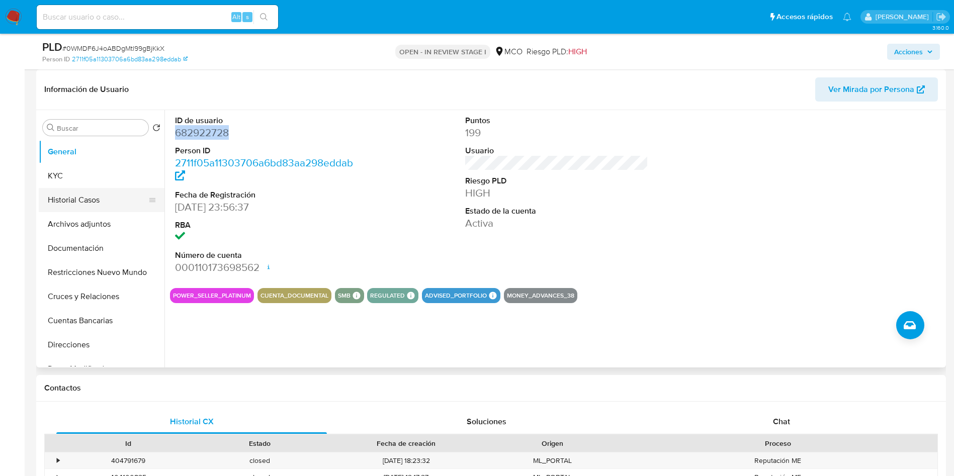
click at [87, 206] on button "Historial Casos" at bounding box center [98, 200] width 118 height 24
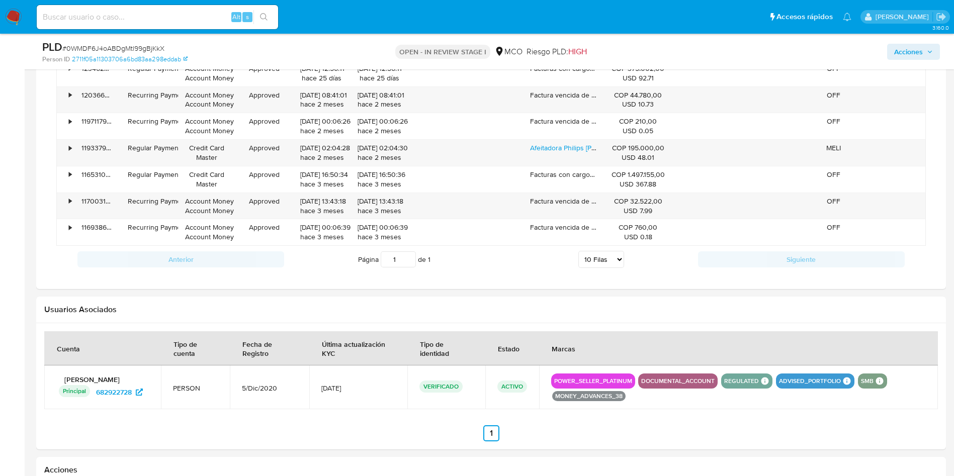
scroll to position [604, 0]
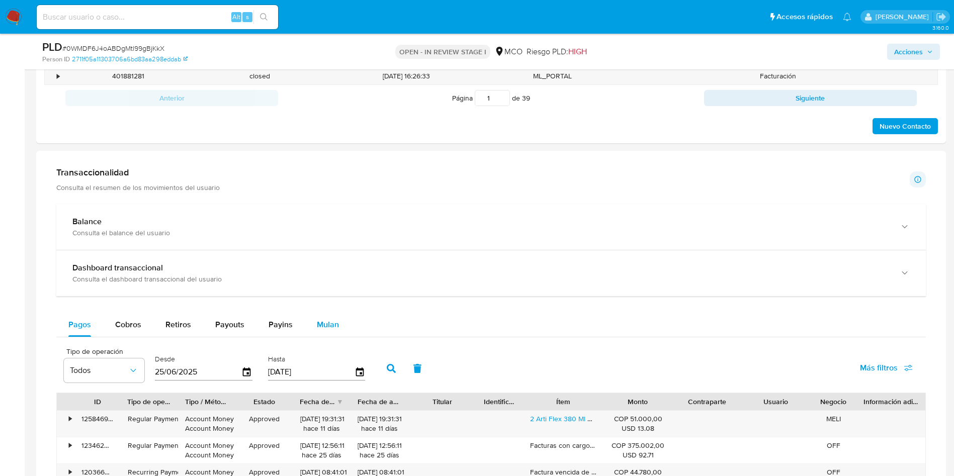
click at [325, 314] on div "Mulan" at bounding box center [328, 325] width 22 height 24
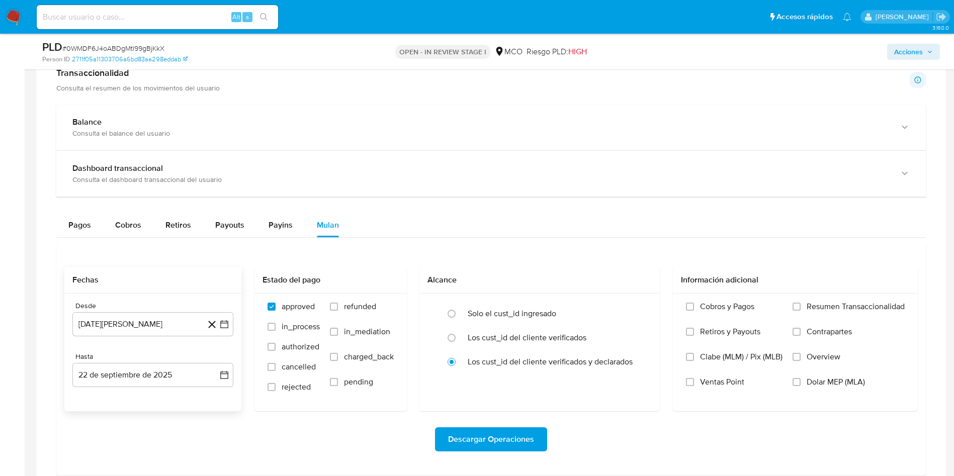
scroll to position [755, 0]
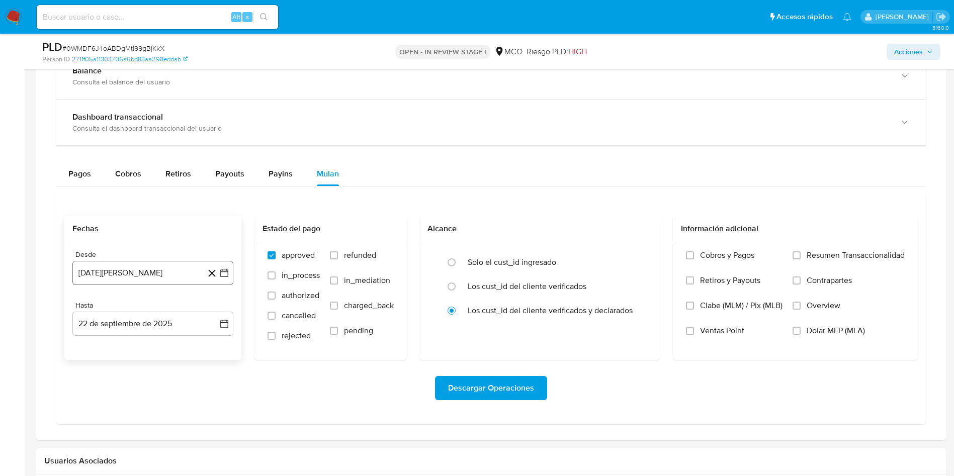
click at [136, 270] on button "[DATE][PERSON_NAME]" at bounding box center [152, 273] width 161 height 24
click at [93, 309] on icon "Mes anterior" at bounding box center [91, 309] width 12 height 12
click at [212, 310] on icon "Mes siguiente" at bounding box center [215, 309] width 12 height 12
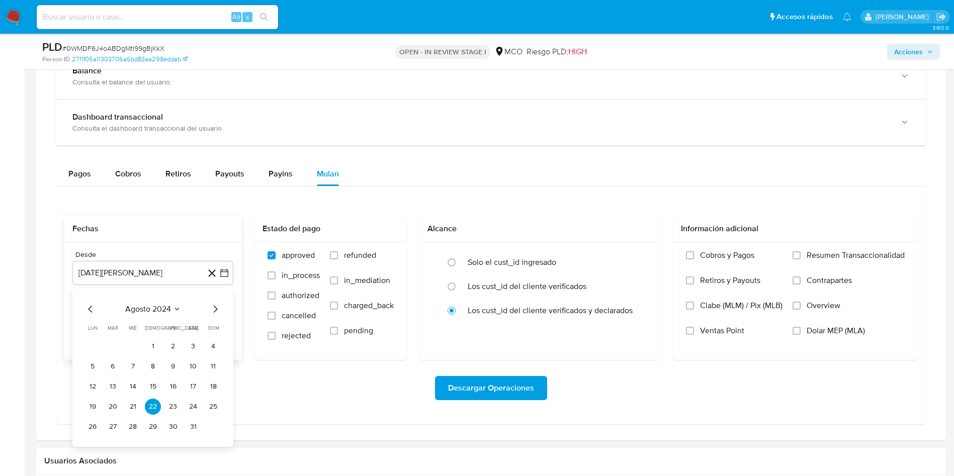
click at [213, 310] on icon "Mes siguiente" at bounding box center [215, 309] width 12 height 12
click at [152, 408] on button "19" at bounding box center [153, 407] width 16 height 16
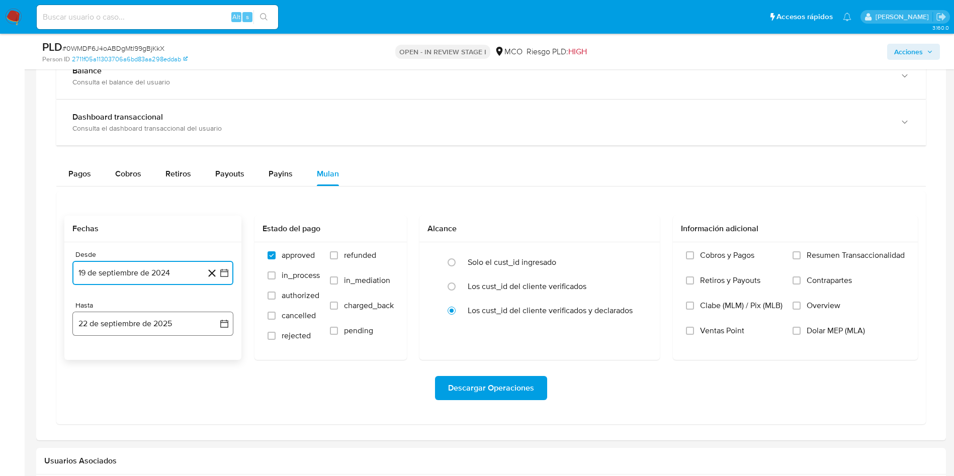
click at [182, 330] on button "22 de septiembre de 2025" at bounding box center [152, 324] width 161 height 24
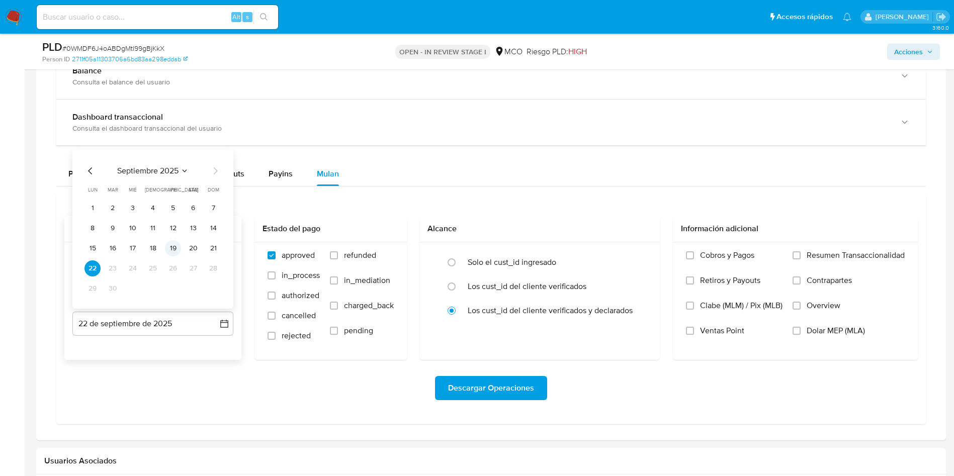
click at [169, 250] on button "19" at bounding box center [173, 248] width 16 height 16
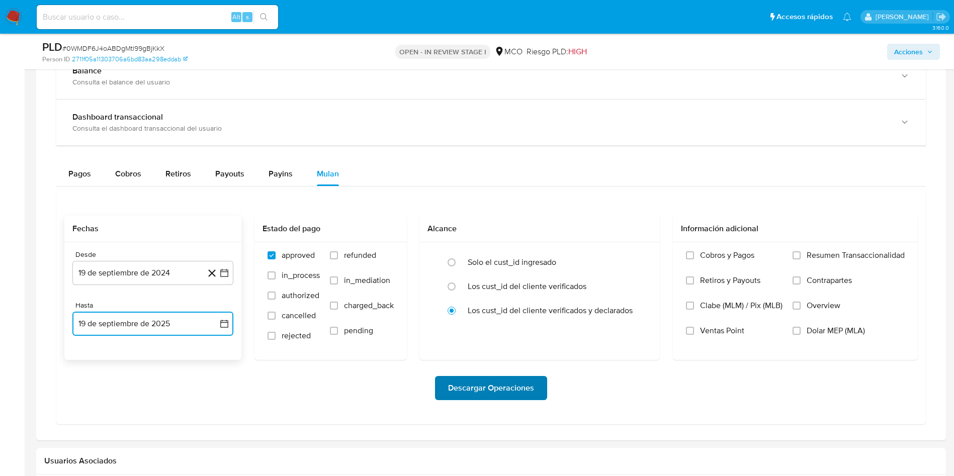
click at [502, 383] on span "Descargar Operaciones" at bounding box center [491, 388] width 86 height 22
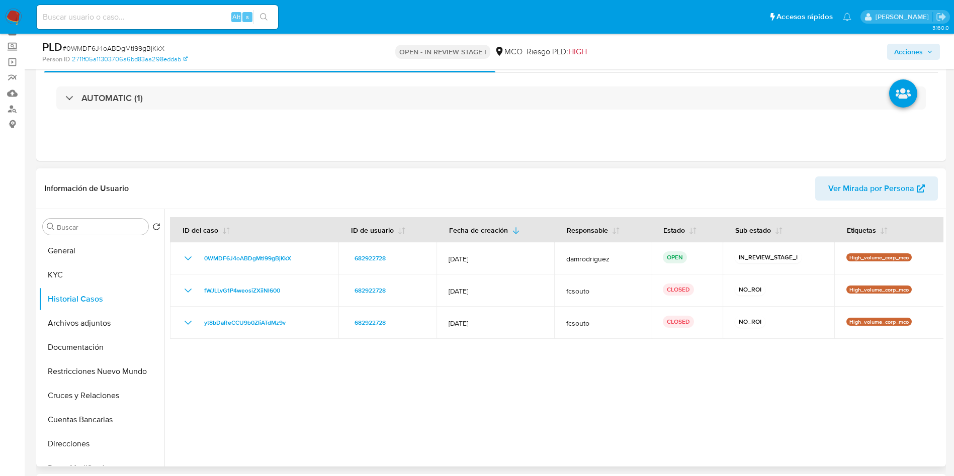
scroll to position [75, 0]
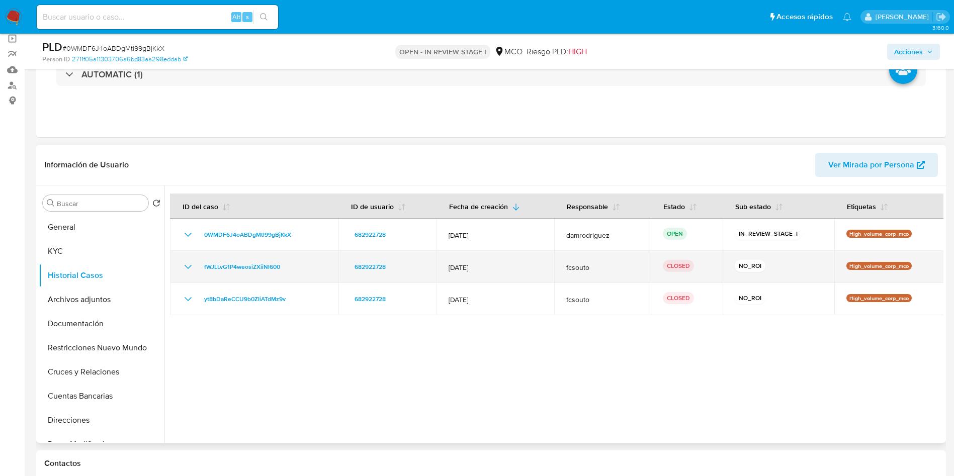
click at [184, 270] on icon "Mostrar/Ocultar" at bounding box center [188, 267] width 12 height 12
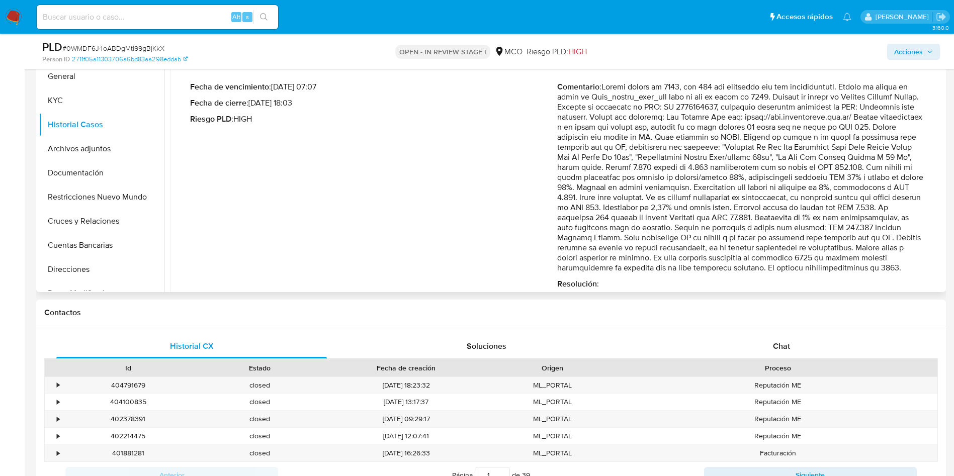
drag, startPoint x: 628, startPoint y: 220, endPoint x: 787, endPoint y: 242, distance: 160.6
click at [787, 242] on p "Comentario :" at bounding box center [740, 177] width 367 height 191
click at [856, 250] on p "Comentario :" at bounding box center [740, 177] width 367 height 191
drag, startPoint x: 668, startPoint y: 259, endPoint x: 887, endPoint y: 262, distance: 219.9
click at [887, 262] on p "Comentario :" at bounding box center [740, 177] width 367 height 191
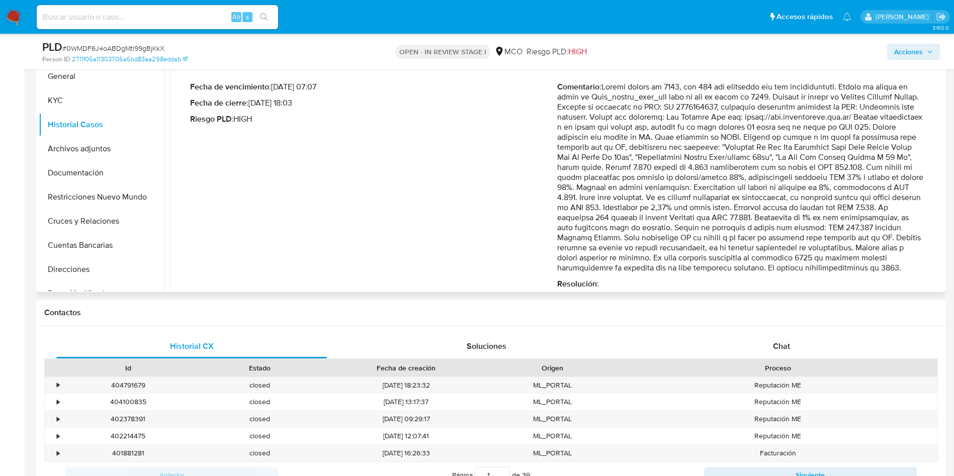
drag, startPoint x: 652, startPoint y: 268, endPoint x: 761, endPoint y: 264, distance: 109.2
click at [763, 268] on p "Comentario :" at bounding box center [740, 177] width 367 height 191
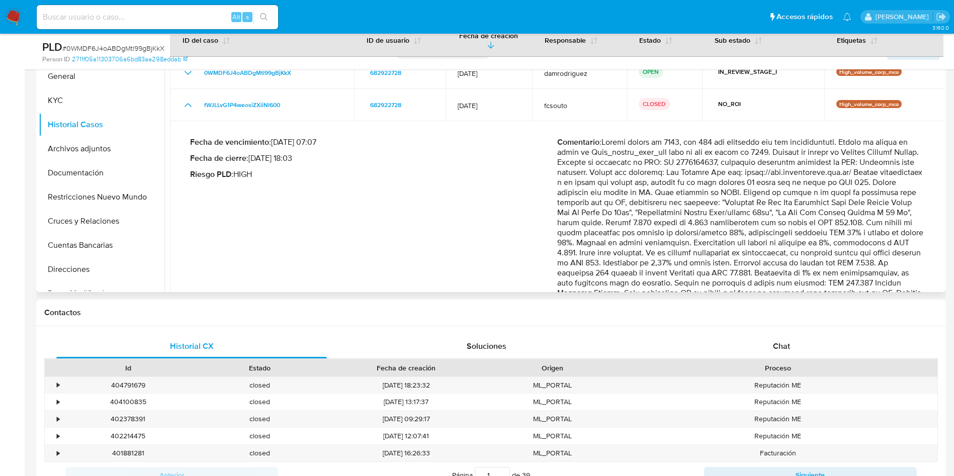
scroll to position [0, 0]
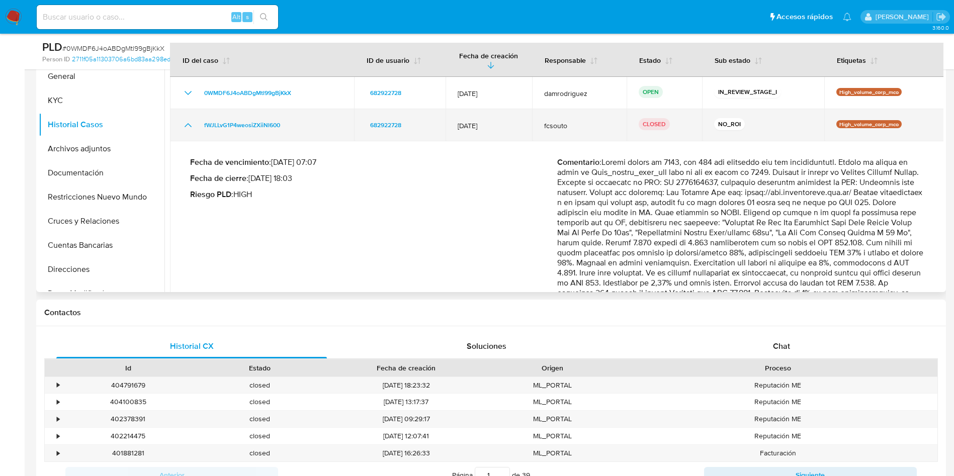
click at [186, 127] on td "fWJLLvG1P4weosiZXiiNl600" at bounding box center [262, 125] width 184 height 32
click at [182, 118] on td "fWJLLvG1P4weosiZXiiNl600" at bounding box center [262, 125] width 184 height 32
click at [186, 119] on icon "Mostrar/Ocultar" at bounding box center [188, 125] width 12 height 12
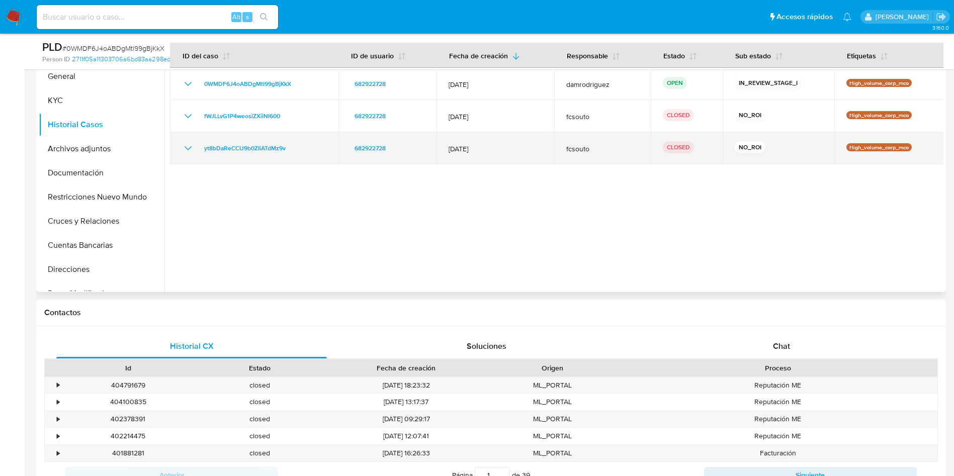
click at [182, 149] on td "yt8bDaReCCU9b0ZIiATdMz9v" at bounding box center [254, 148] width 169 height 32
click at [188, 148] on icon "Mostrar/Ocultar" at bounding box center [188, 148] width 12 height 12
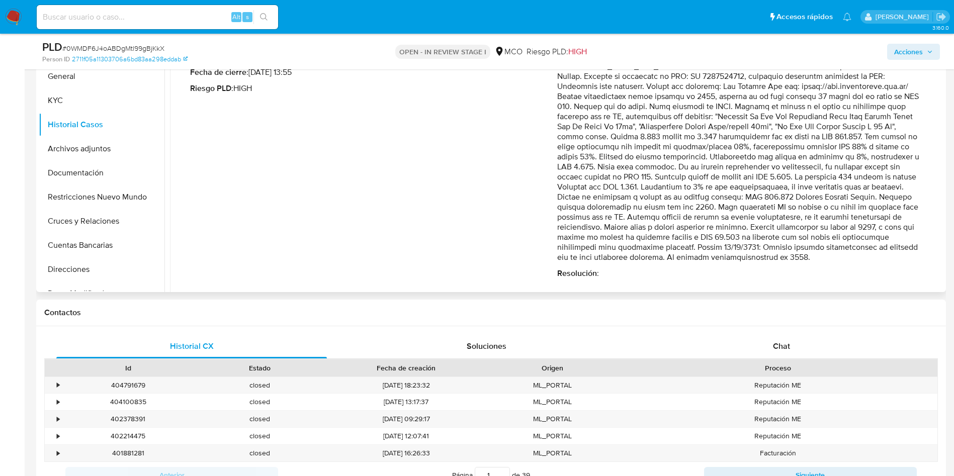
scroll to position [147, 0]
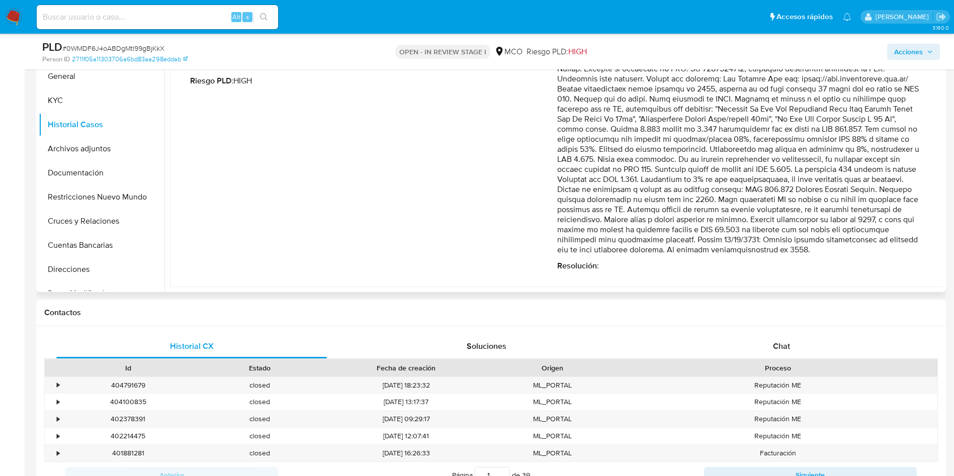
drag, startPoint x: 579, startPoint y: 239, endPoint x: 868, endPoint y: 241, distance: 289.3
click at [888, 241] on p "Comentario :" at bounding box center [740, 149] width 367 height 211
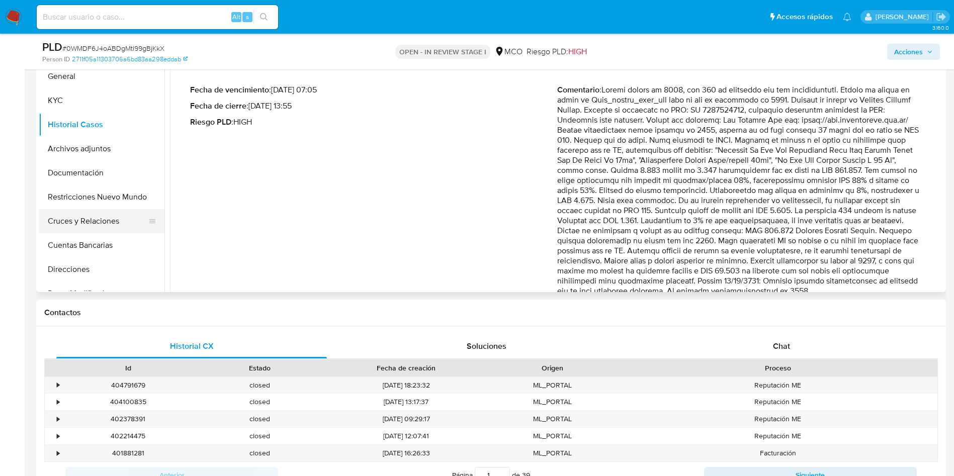
scroll to position [71, 0]
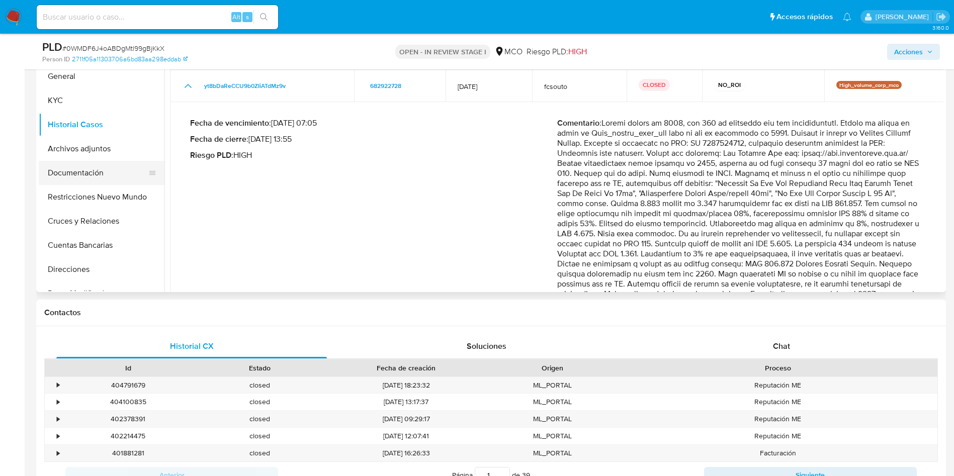
click at [92, 174] on button "Documentación" at bounding box center [98, 173] width 118 height 24
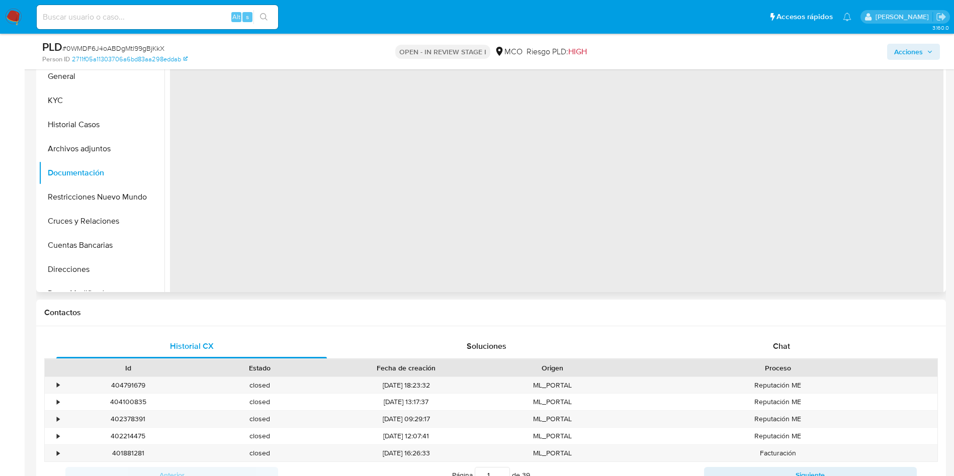
scroll to position [151, 0]
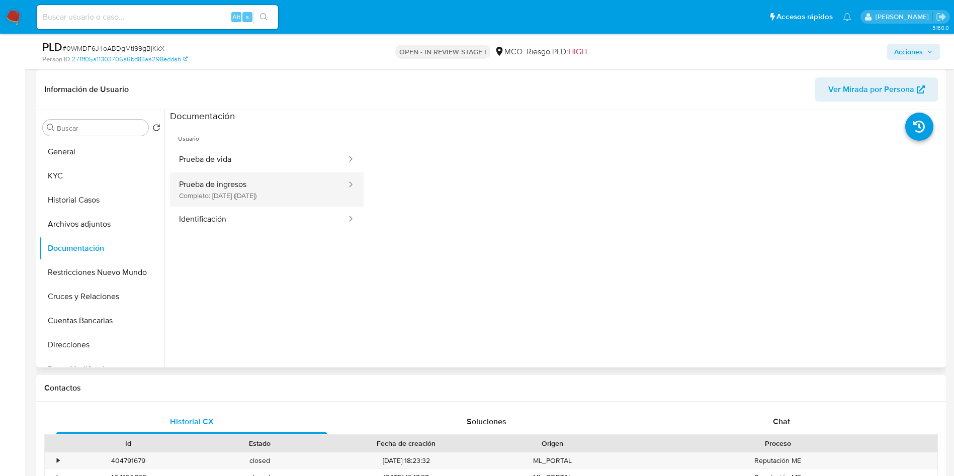
click at [240, 191] on button "Prueba de ingresos Completo: 02/08/2024 (hace un año)" at bounding box center [259, 190] width 178 height 34
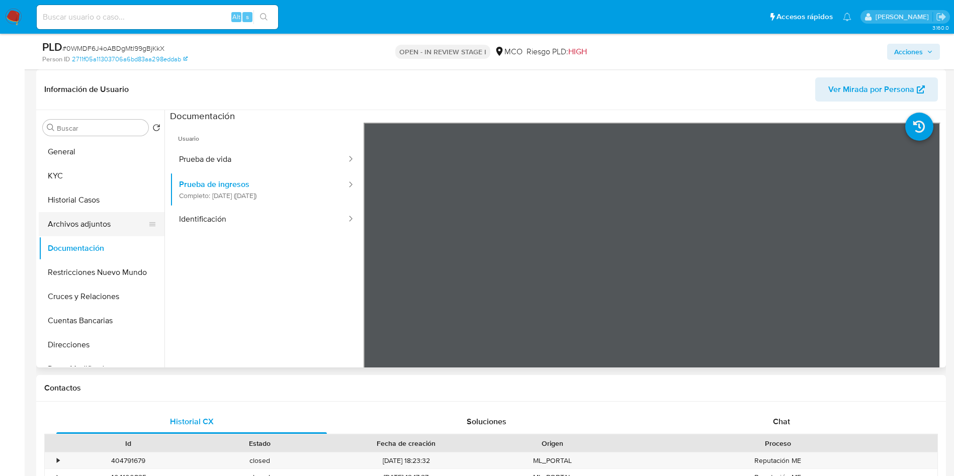
click at [99, 225] on button "Archivos adjuntos" at bounding box center [98, 224] width 118 height 24
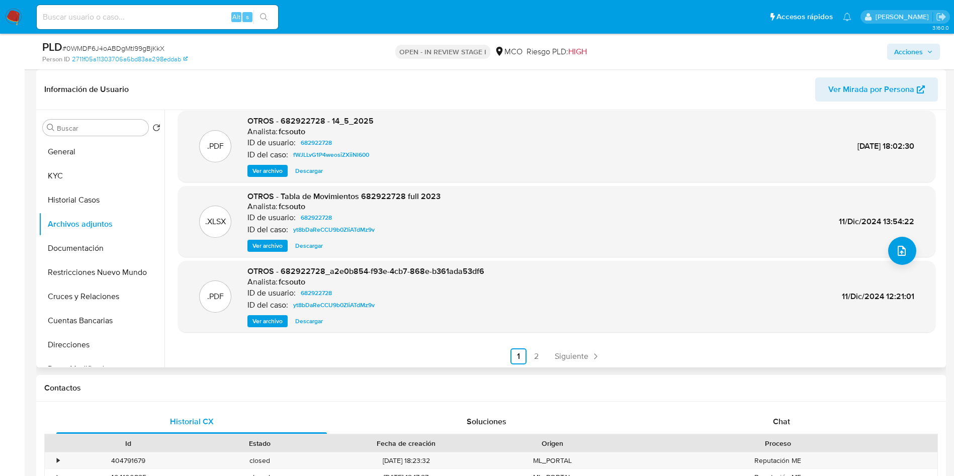
scroll to position [85, 0]
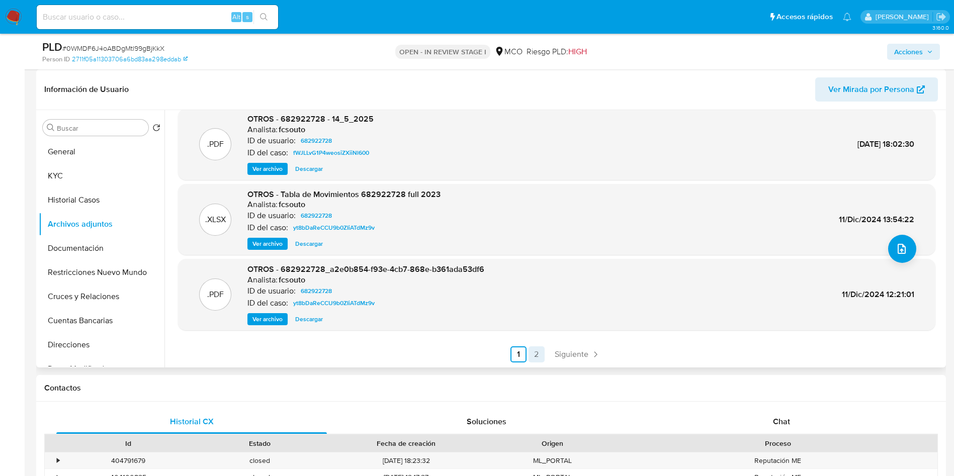
click at [542, 357] on link "2" at bounding box center [537, 355] width 16 height 16
click at [572, 356] on link "1" at bounding box center [575, 355] width 16 height 16
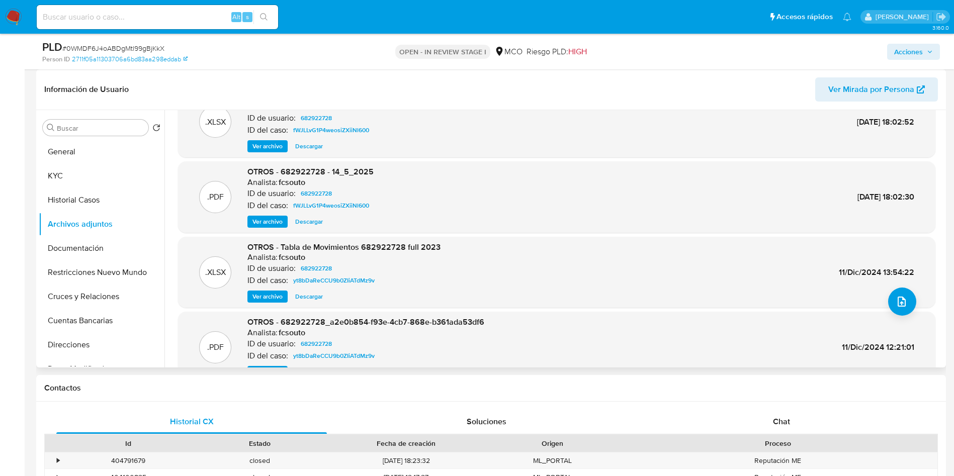
scroll to position [9, 0]
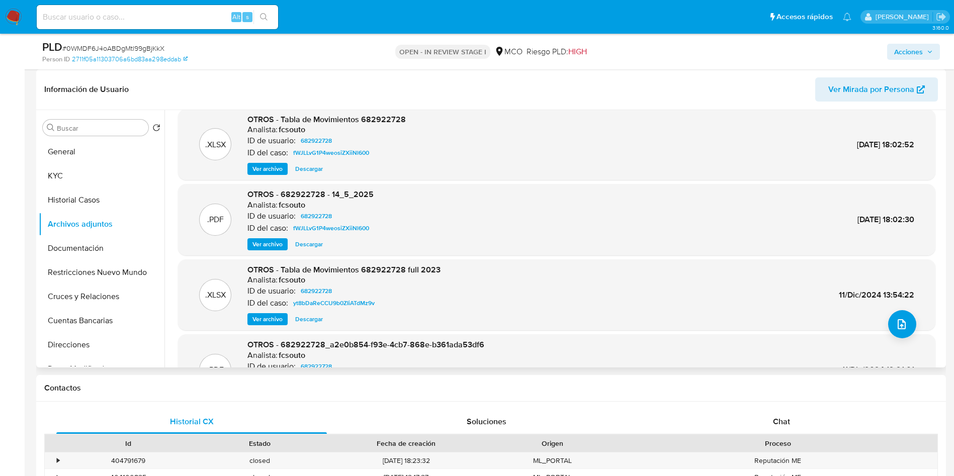
click at [263, 246] on span "Ver archivo" at bounding box center [268, 244] width 30 height 10
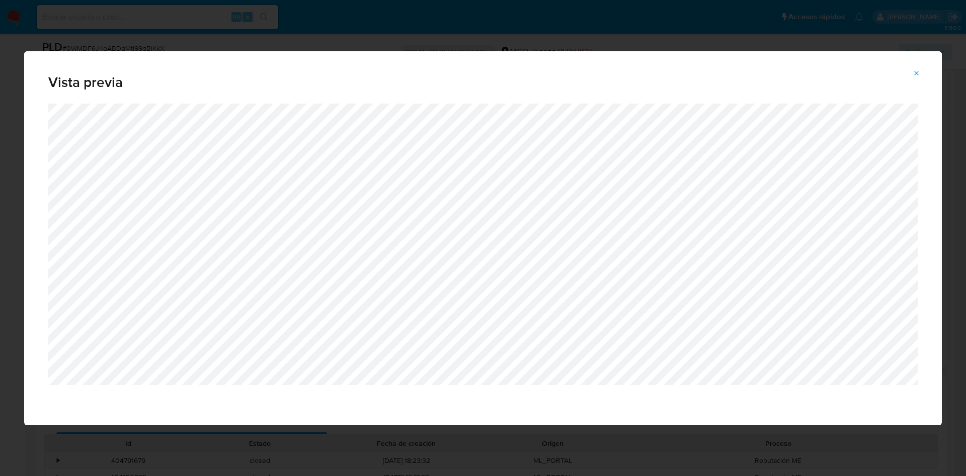
click at [371, 32] on div "Vista previa" at bounding box center [483, 238] width 966 height 476
click at [921, 69] on button "Attachment preview" at bounding box center [917, 73] width 22 height 16
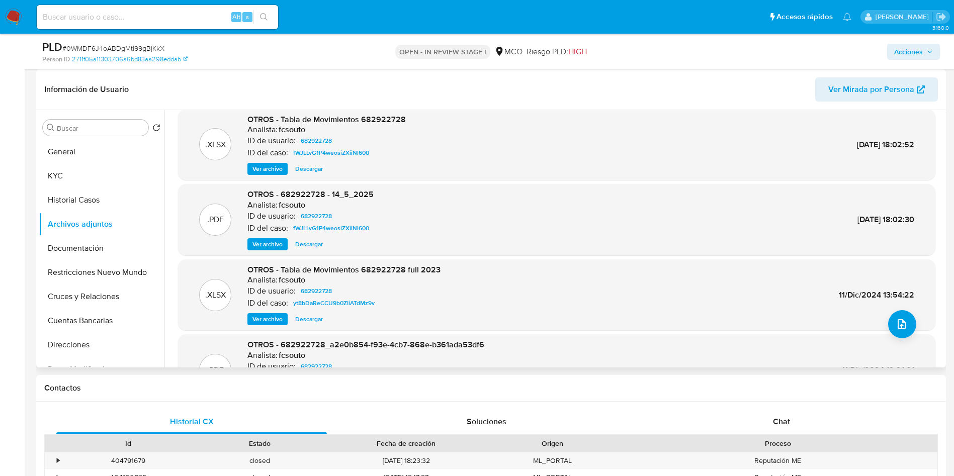
click at [181, 26] on div "Alt s" at bounding box center [157, 17] width 241 height 28
click at [181, 22] on input at bounding box center [157, 17] width 241 height 13
click at [126, 19] on input at bounding box center [157, 17] width 241 height 13
paste input "693545454"
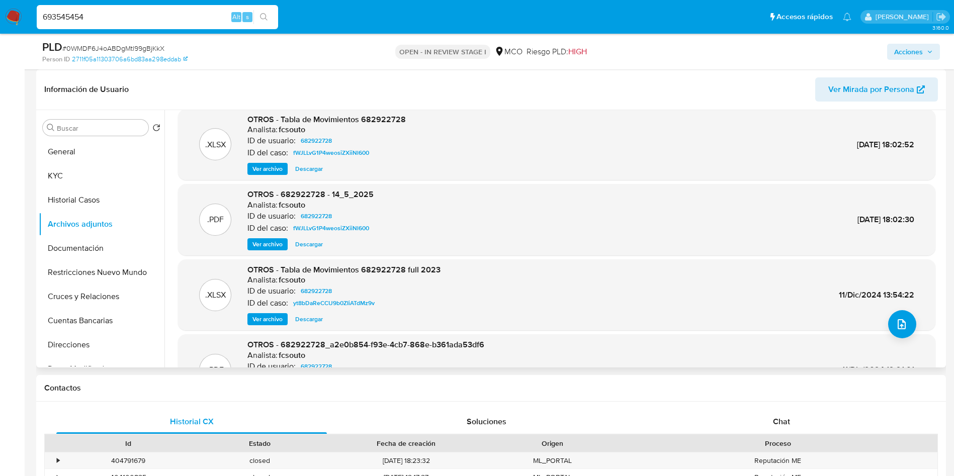
type input "693545454"
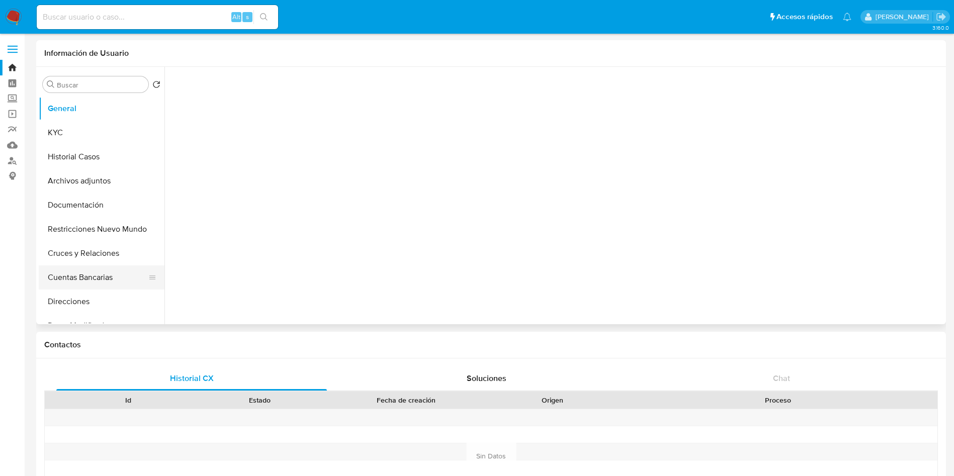
select select "10"
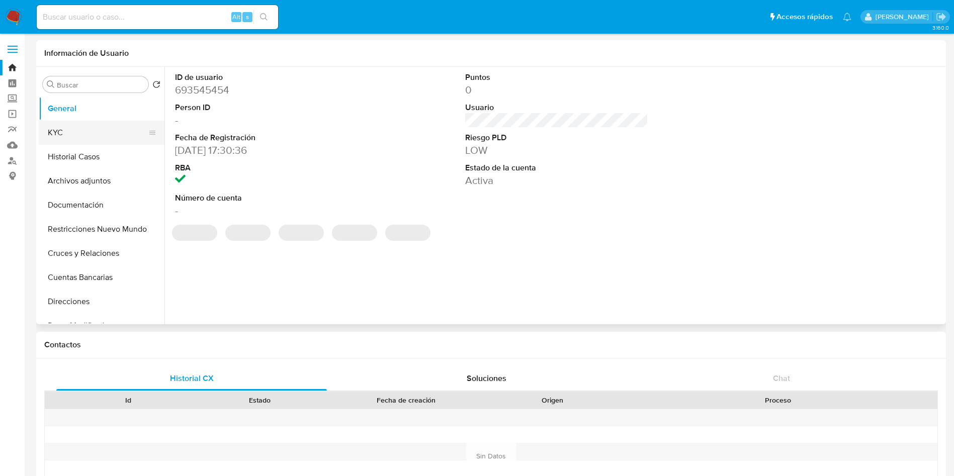
click at [79, 133] on button "KYC" at bounding box center [98, 133] width 118 height 24
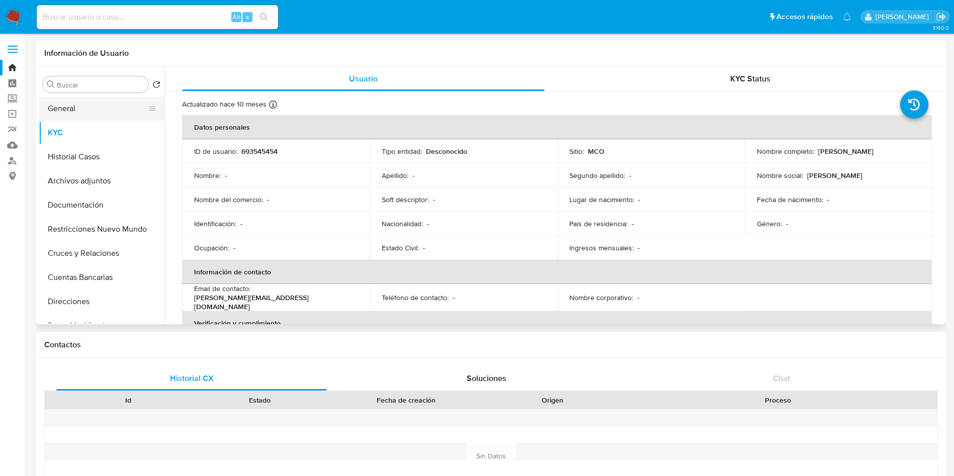
click at [114, 107] on button "General" at bounding box center [98, 109] width 118 height 24
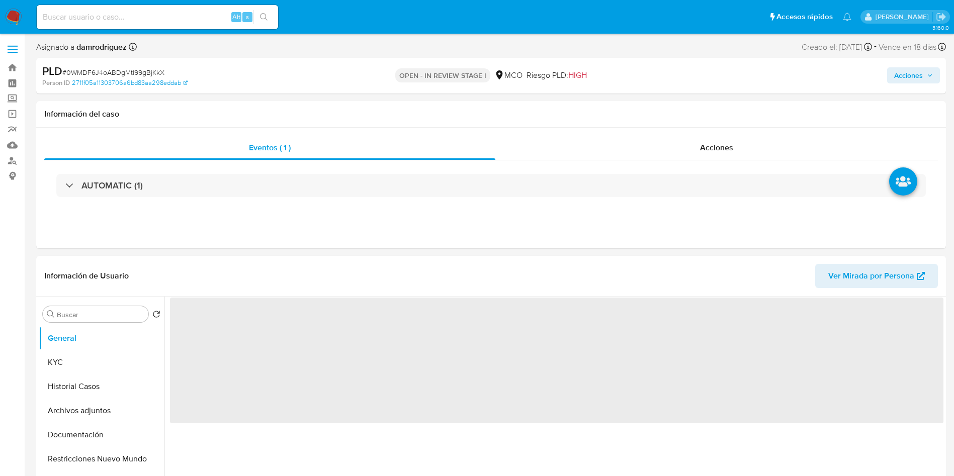
select select "10"
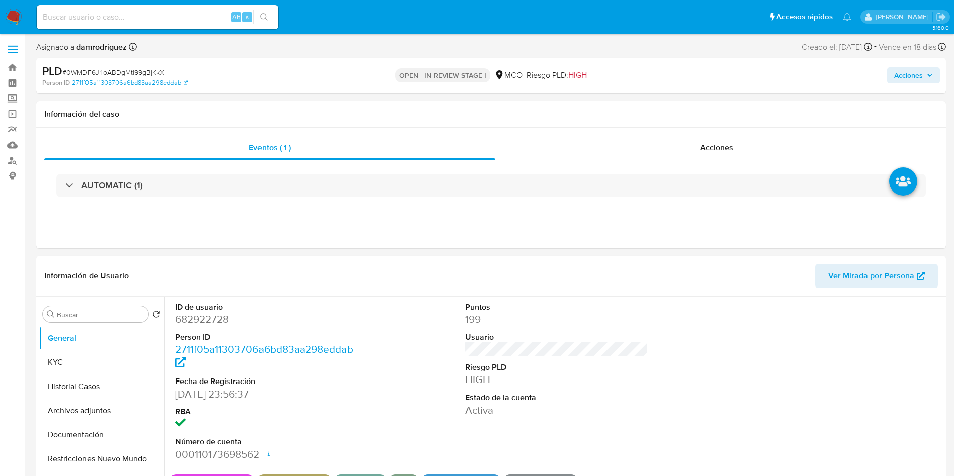
drag, startPoint x: 93, startPoint y: 413, endPoint x: 34, endPoint y: 400, distance: 59.8
click at [93, 413] on button "Archivos adjuntos" at bounding box center [102, 411] width 126 height 24
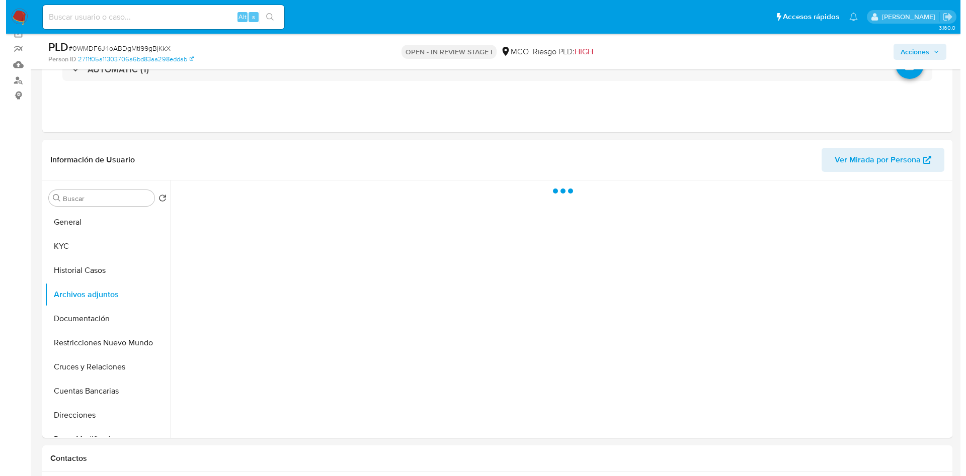
scroll to position [151, 0]
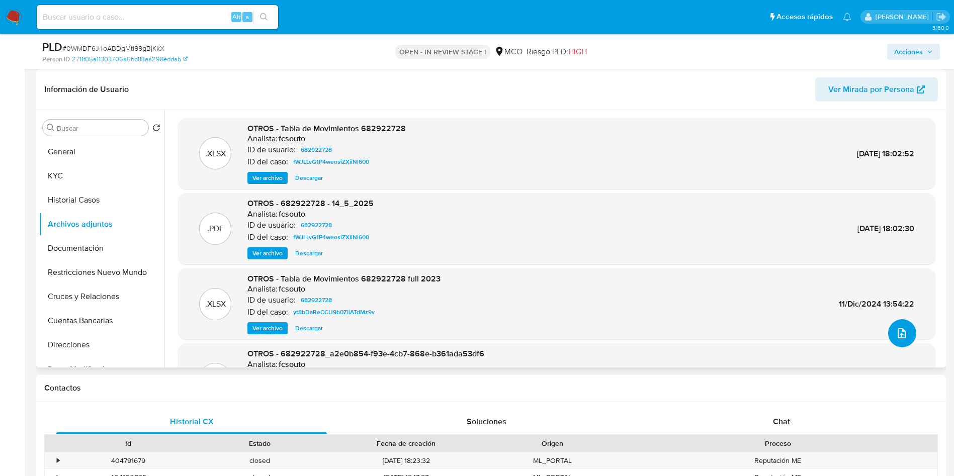
click at [901, 332] on icon "upload-file" at bounding box center [902, 334] width 8 height 10
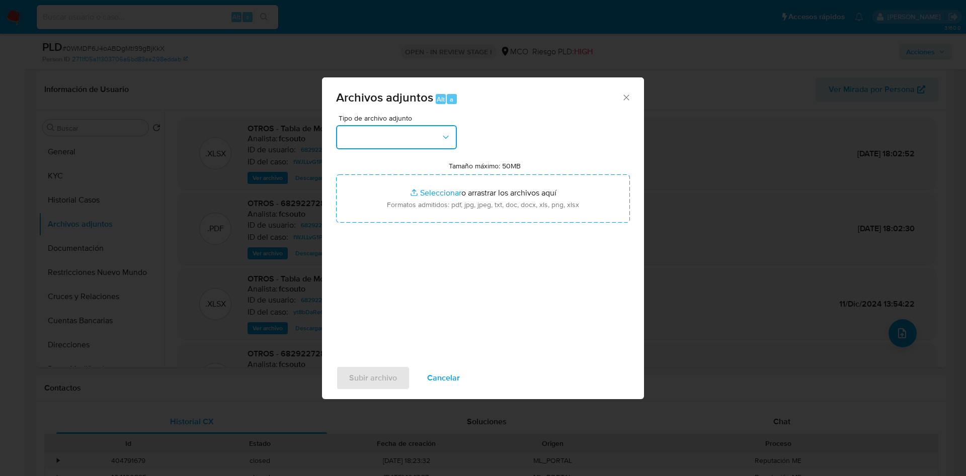
click at [413, 130] on button "button" at bounding box center [396, 137] width 121 height 24
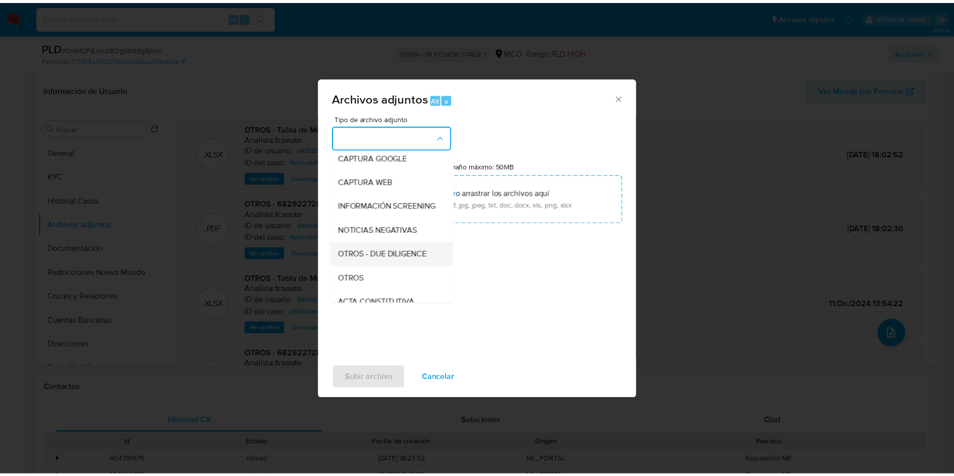
scroll to position [75, 0]
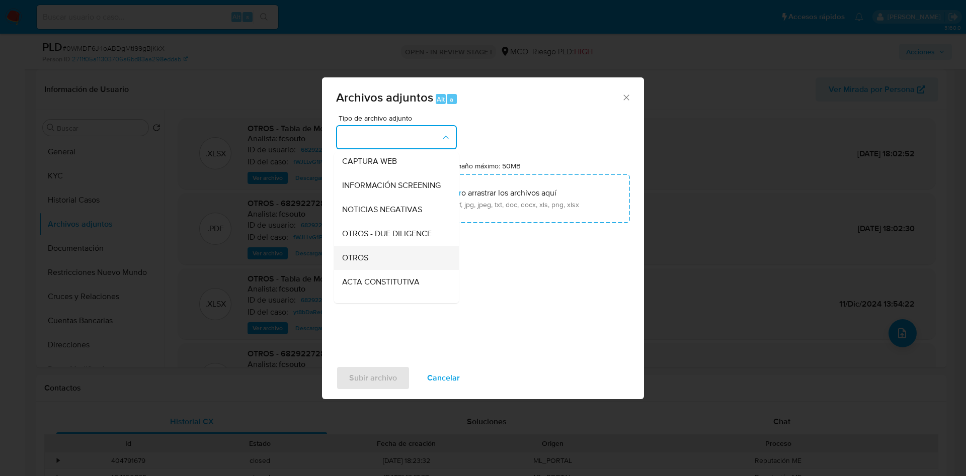
click at [381, 266] on div "OTROS" at bounding box center [393, 258] width 103 height 24
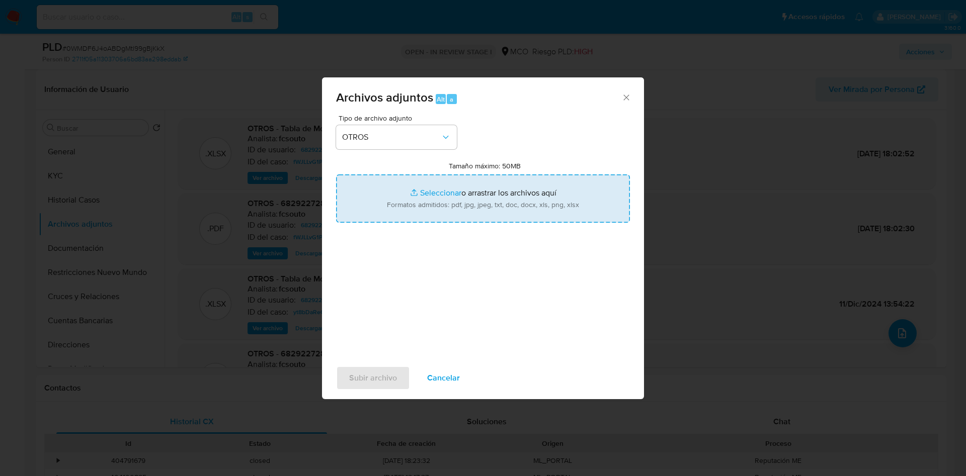
click at [413, 221] on input "Tamaño máximo: 50MB Seleccionar archivos" at bounding box center [483, 199] width 294 height 48
type input "C:\fakepath\682922728 - 22_09_2025.pdf"
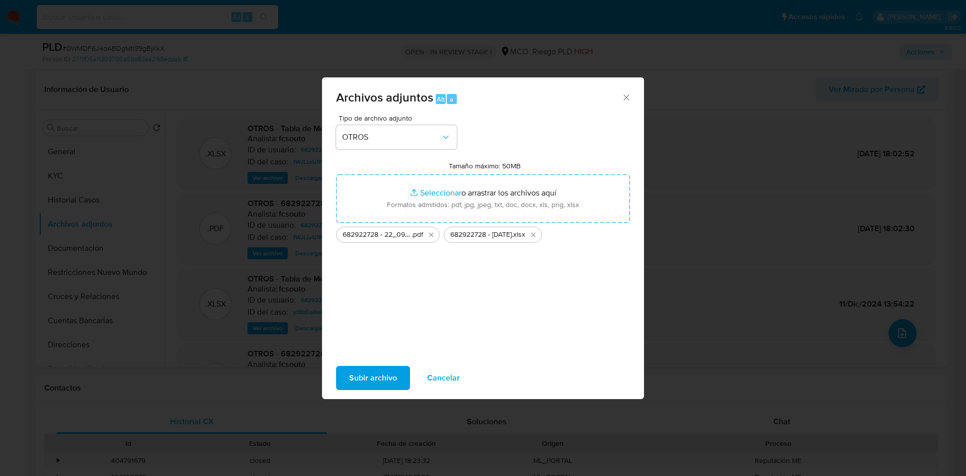
click at [375, 374] on span "Subir archivo" at bounding box center [373, 378] width 48 height 22
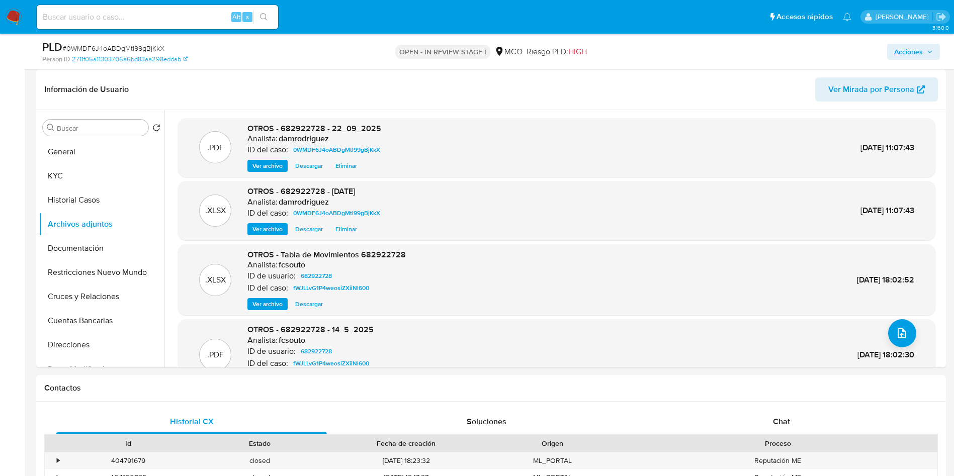
click at [920, 61] on div "Acciones" at bounding box center [791, 52] width 297 height 24
drag, startPoint x: 883, startPoint y: 59, endPoint x: 940, endPoint y: 59, distance: 56.8
click at [902, 59] on div "Acciones" at bounding box center [791, 52] width 297 height 24
click at [941, 59] on div "PLD # 0WMDF6J4oABDgMtl99gBjKkX Person ID 2711f05a11303706a6bd83aa298eddab OPEN …" at bounding box center [491, 52] width 910 height 36
click at [912, 56] on span "Acciones" at bounding box center [908, 52] width 29 height 16
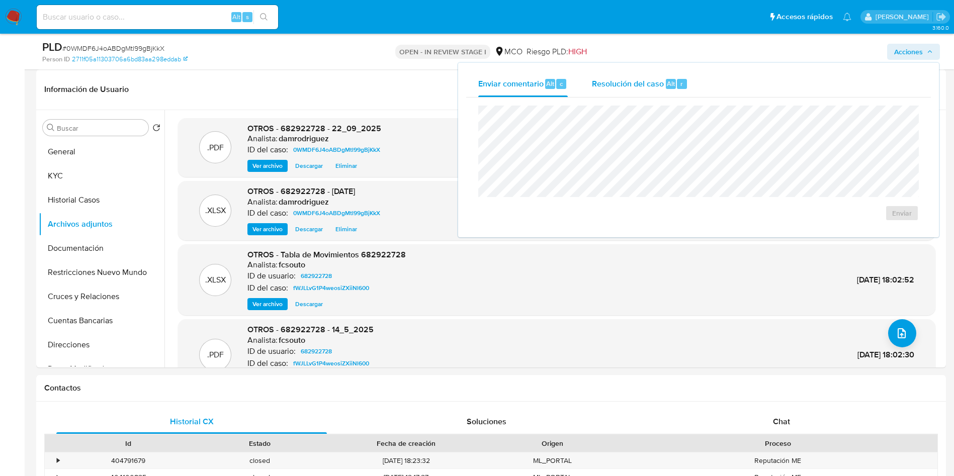
click at [636, 88] on span "Resolución del caso" at bounding box center [628, 83] width 72 height 12
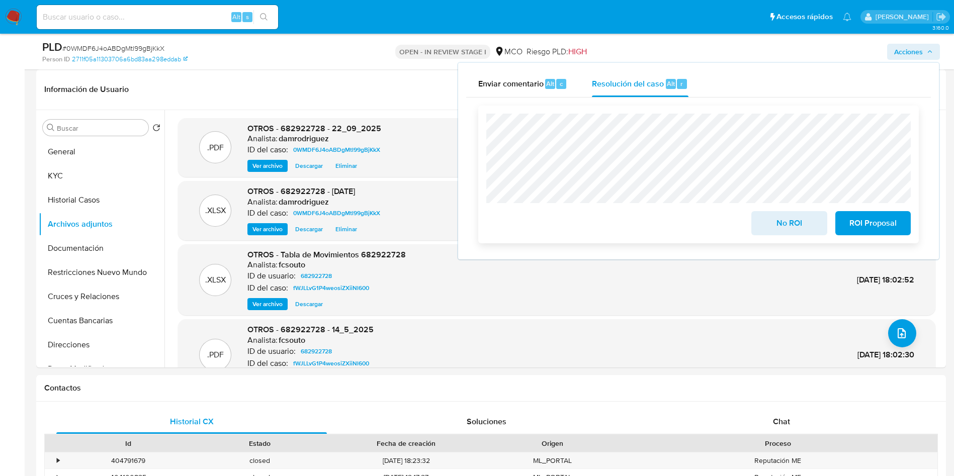
click at [775, 223] on span "No ROI" at bounding box center [789, 223] width 49 height 22
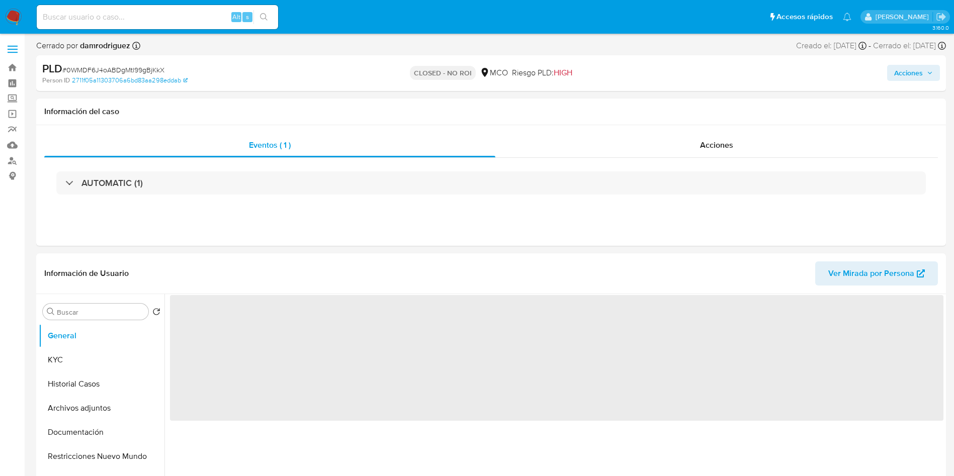
select select "10"
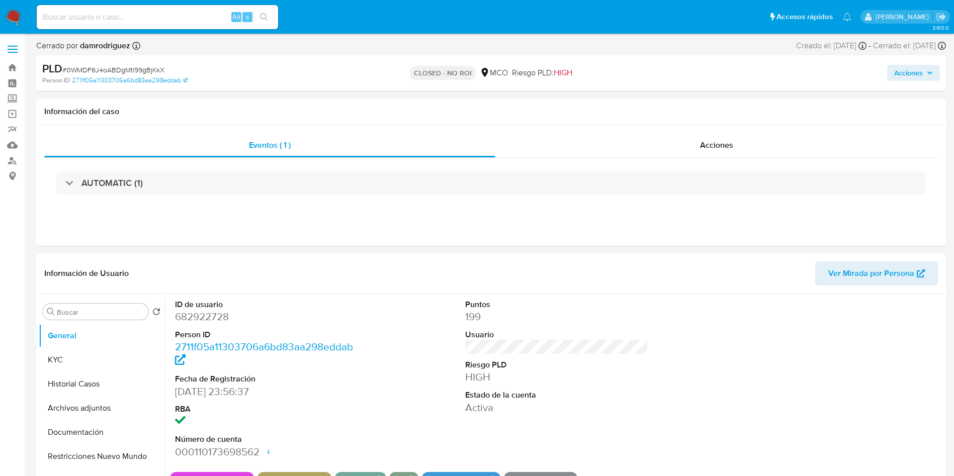
click at [12, 14] on img at bounding box center [13, 17] width 17 height 17
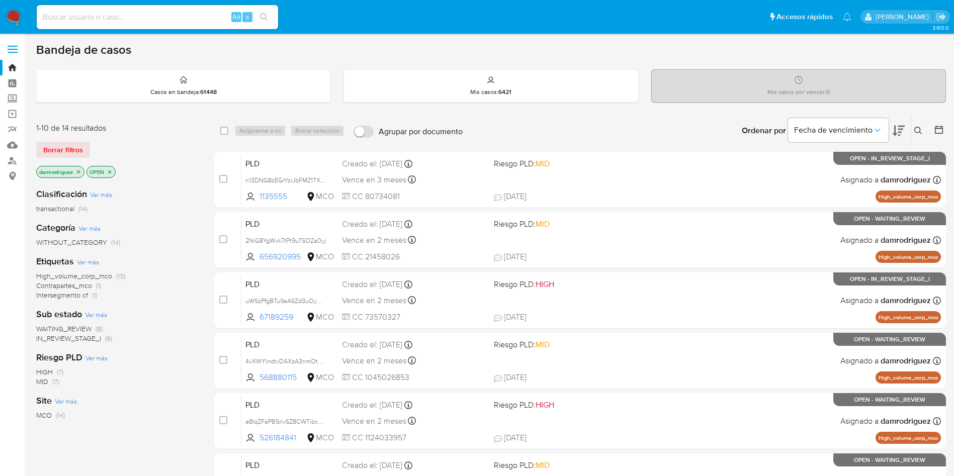
click at [193, 18] on input at bounding box center [157, 17] width 241 height 13
paste input "XBbhoOhhYrWuRvyfyUTJkHII"
type input "XBbhoOhhYrWuRvyfyUTJkHII"
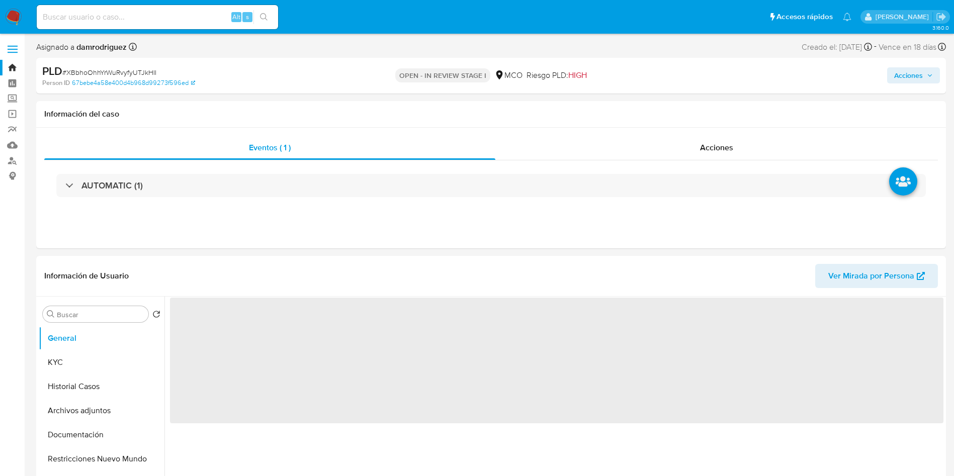
select select "10"
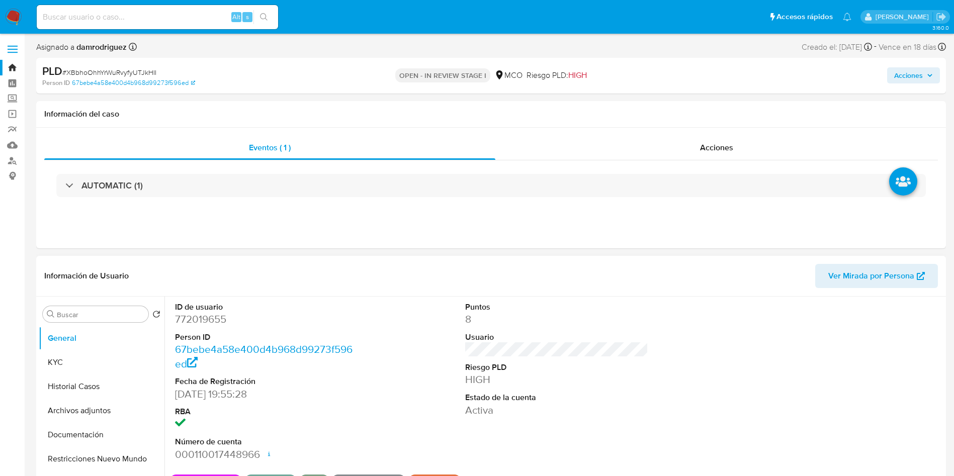
click at [394, 293] on div "Información de Usuario Ver Mirada por Persona" at bounding box center [491, 276] width 910 height 41
click at [215, 314] on dd "772019655" at bounding box center [267, 319] width 184 height 14
copy dd "772019655"
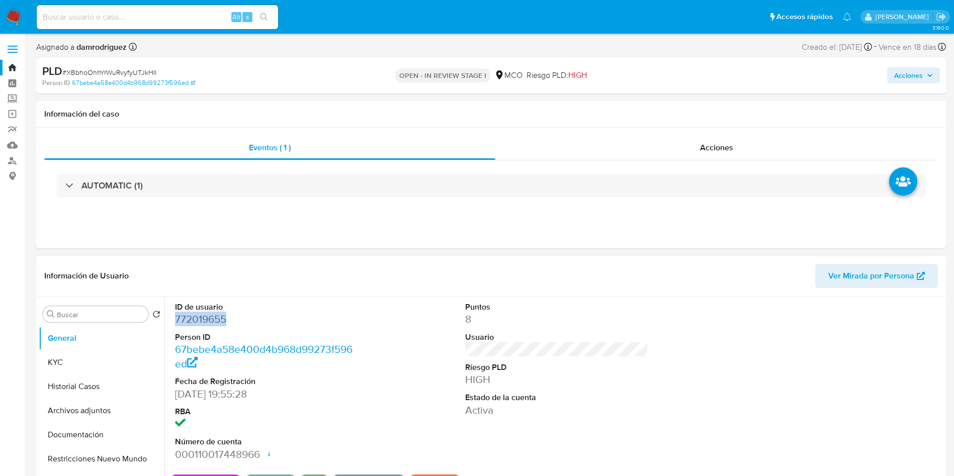
click at [188, 315] on dd "772019655" at bounding box center [267, 319] width 184 height 14
copy dd "772019655"
drag, startPoint x: 401, startPoint y: 418, endPoint x: 407, endPoint y: 406, distance: 12.6
click at [401, 417] on div "ID de usuario 772019655 Person ID 67bebe4a58e400d4b968d99273f596ed Fecha de Reg…" at bounding box center [557, 382] width 774 height 170
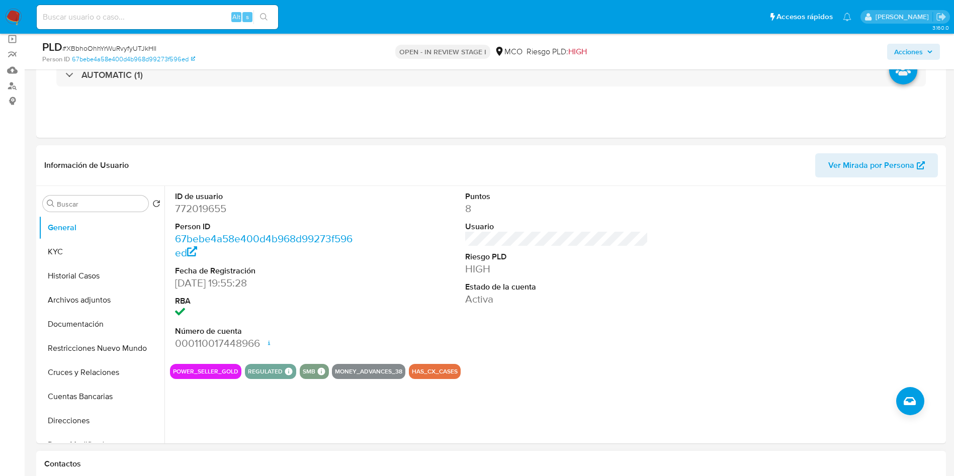
scroll to position [75, 0]
click at [275, 417] on div "ID de usuario 772019655 Person ID 67bebe4a58e400d4b968d99273f596ed Fecha de Reg…" at bounding box center [554, 315] width 779 height 258
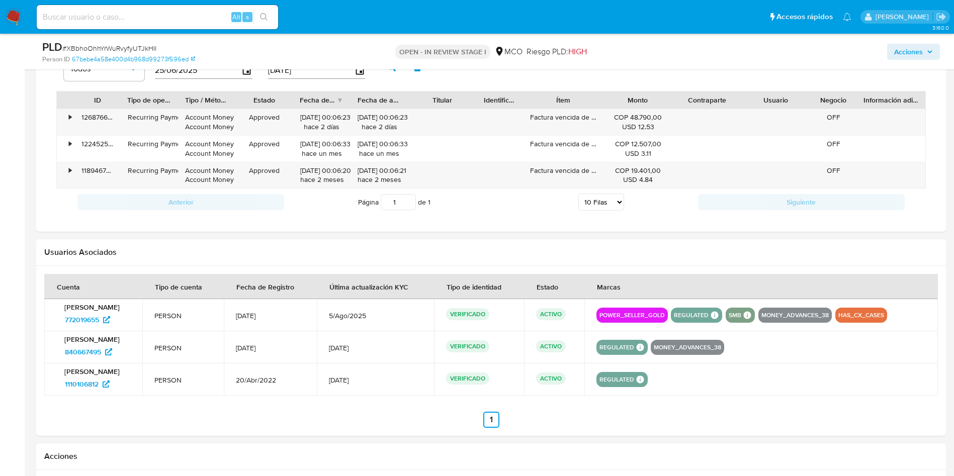
scroll to position [830, 0]
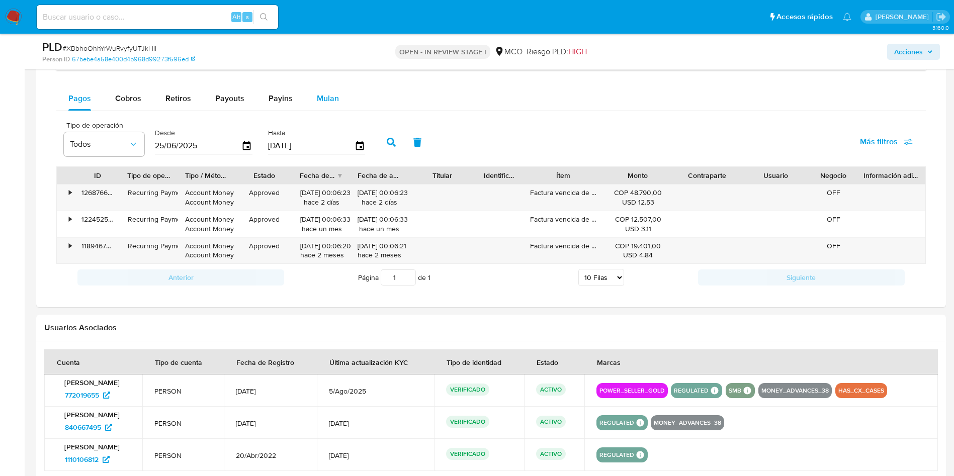
click at [332, 101] on span "Mulan" at bounding box center [328, 99] width 22 height 12
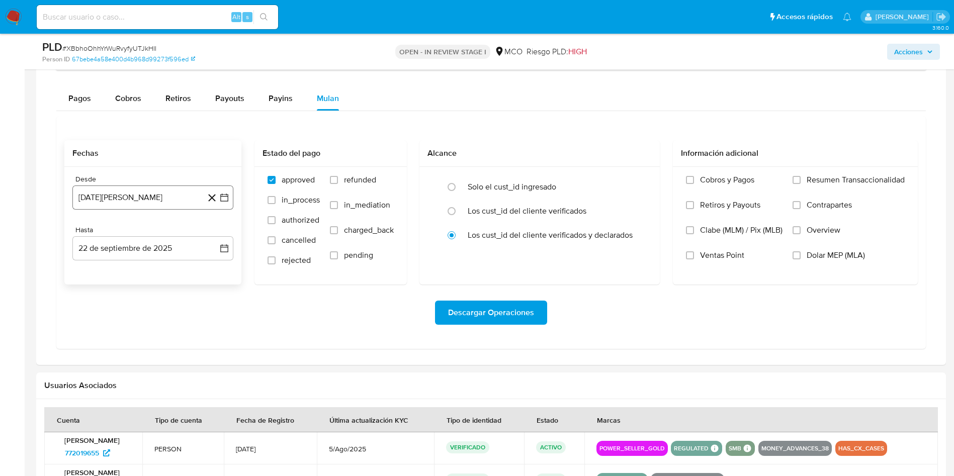
click at [142, 196] on button "[DATE][PERSON_NAME]" at bounding box center [152, 198] width 161 height 24
click at [95, 329] on button "19" at bounding box center [93, 331] width 16 height 16
click at [141, 241] on button "22 de septiembre de 2025" at bounding box center [152, 248] width 161 height 24
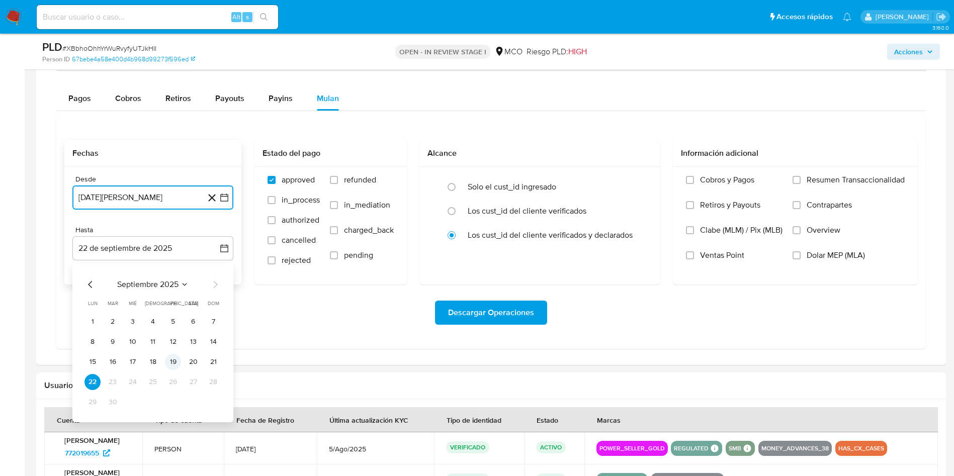
click at [169, 360] on button "19" at bounding box center [173, 362] width 16 height 16
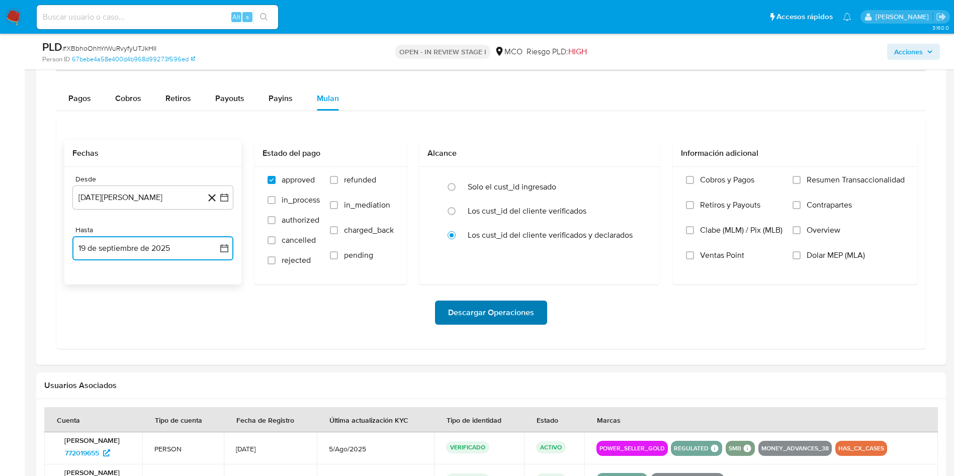
click at [500, 313] on span "Descargar Operaciones" at bounding box center [491, 313] width 86 height 22
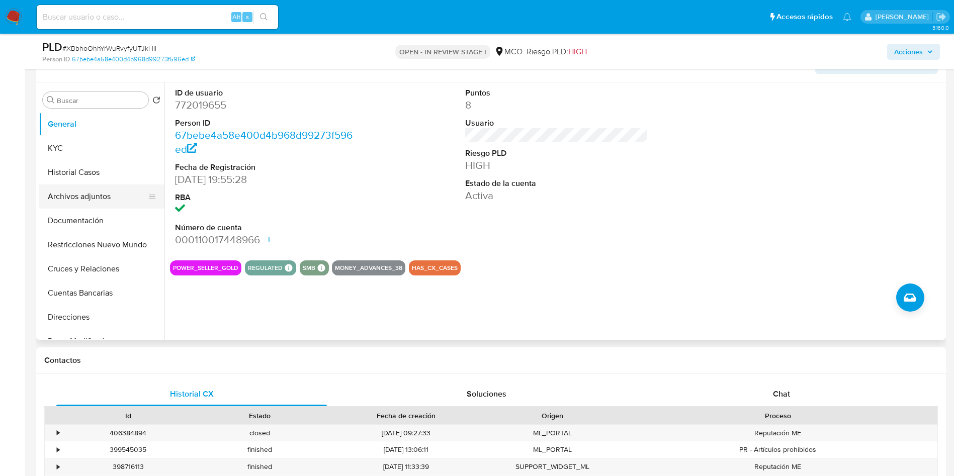
scroll to position [155, 0]
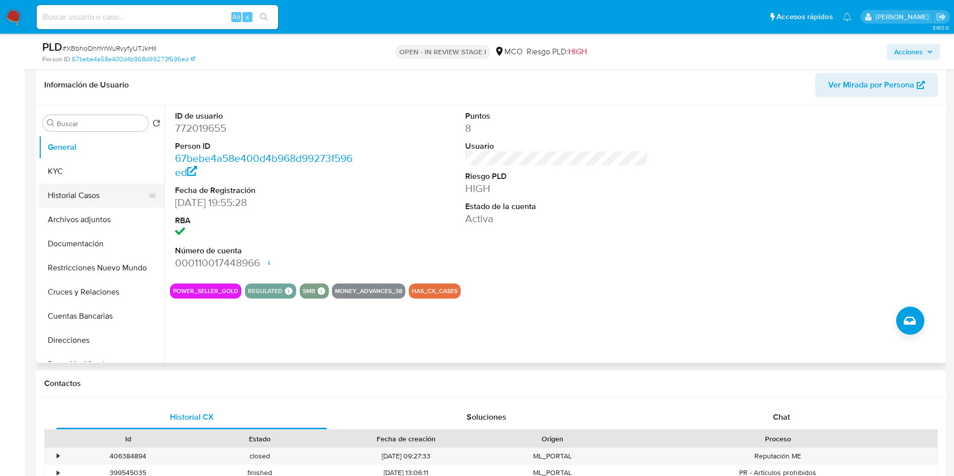
click at [91, 191] on button "Historial Casos" at bounding box center [98, 196] width 118 height 24
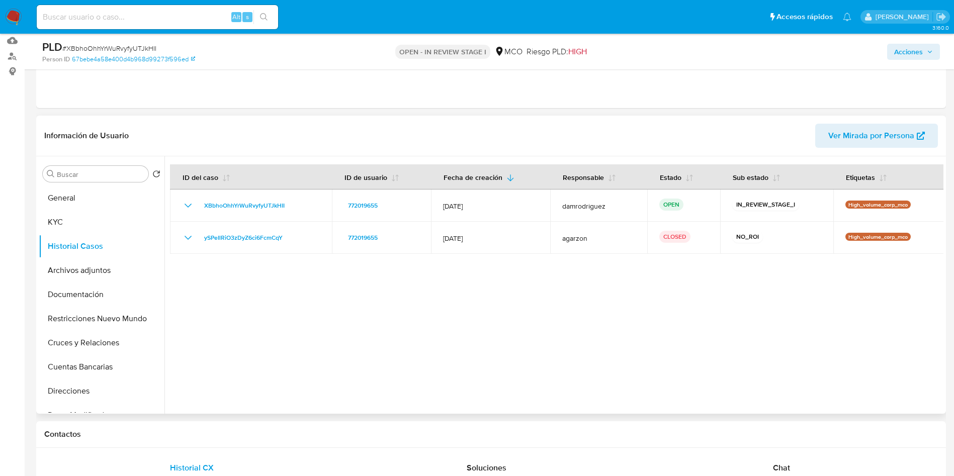
scroll to position [0, 0]
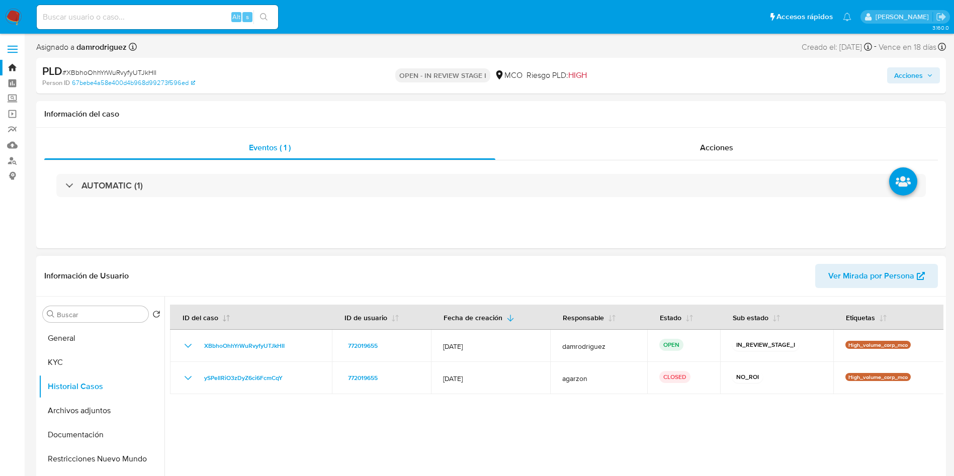
click at [188, 380] on icon "Mostrar/Ocultar" at bounding box center [188, 378] width 12 height 12
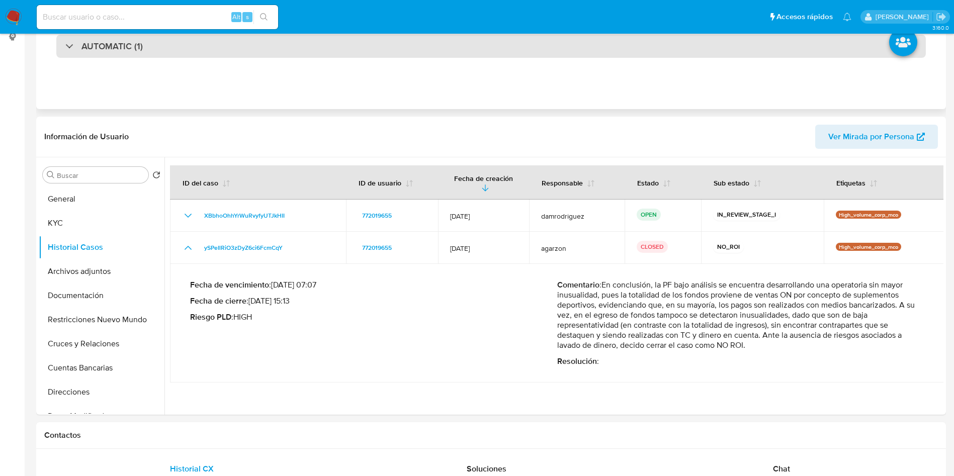
scroll to position [226, 0]
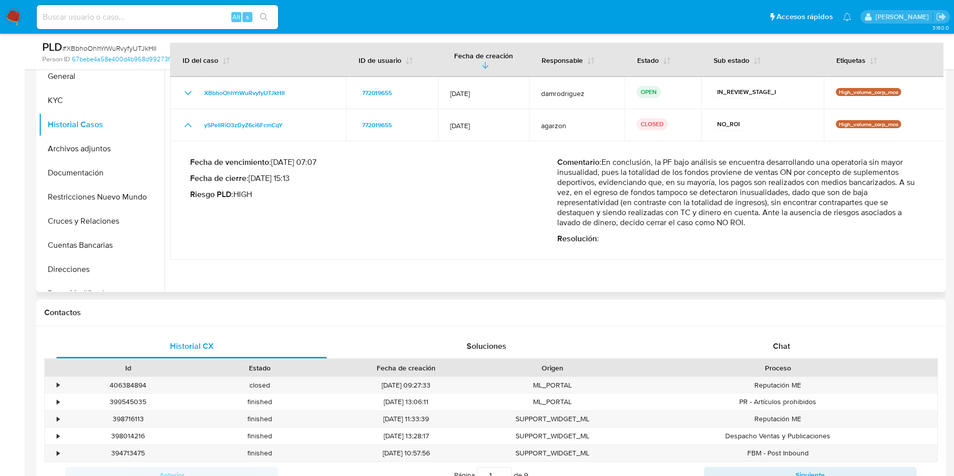
drag, startPoint x: 621, startPoint y: 218, endPoint x: 730, endPoint y: 218, distance: 109.2
click at [724, 219] on p "Comentario : En conclusión, la PF bajo análisis se encuentra desarrollando una …" at bounding box center [740, 192] width 367 height 70
drag, startPoint x: 733, startPoint y: 175, endPoint x: 864, endPoint y: 183, distance: 131.1
click at [864, 183] on p "Comentario : En conclusión, la PF bajo análisis se encuentra desarrollando una …" at bounding box center [740, 192] width 367 height 70
drag, startPoint x: 579, startPoint y: 191, endPoint x: 880, endPoint y: 195, distance: 300.9
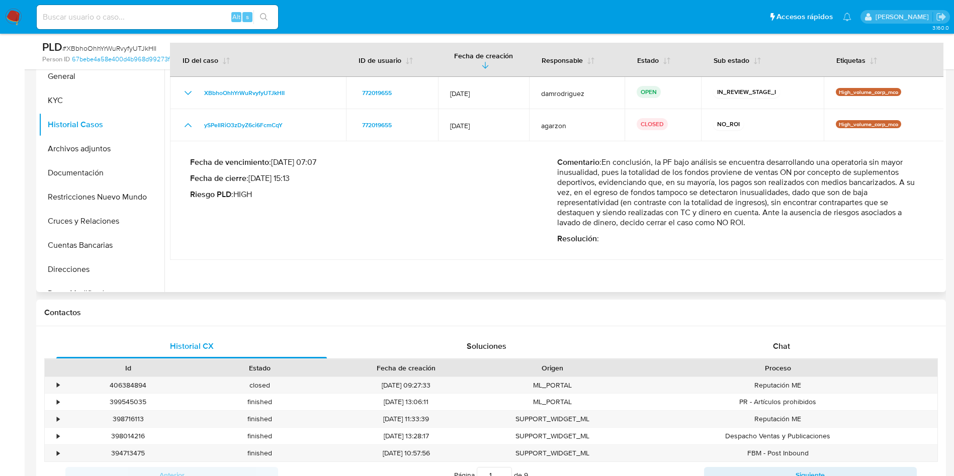
click at [880, 195] on p "Comentario : En conclusión, la PF bajo análisis se encuentra desarrollando una …" at bounding box center [740, 192] width 367 height 70
drag, startPoint x: 586, startPoint y: 204, endPoint x: 747, endPoint y: 210, distance: 161.1
click at [747, 210] on p "Comentario : En conclusión, la PF bajo análisis se encuentra desarrollando una …" at bounding box center [740, 192] width 367 height 70
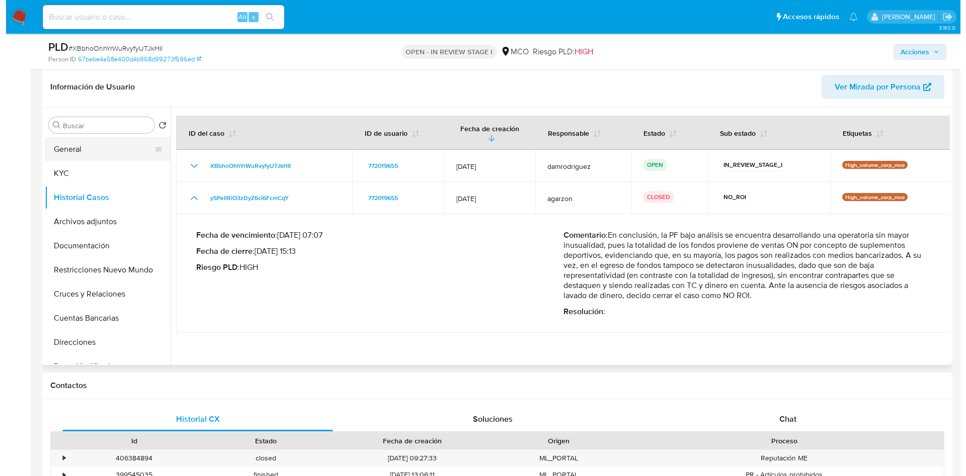
scroll to position [151, 0]
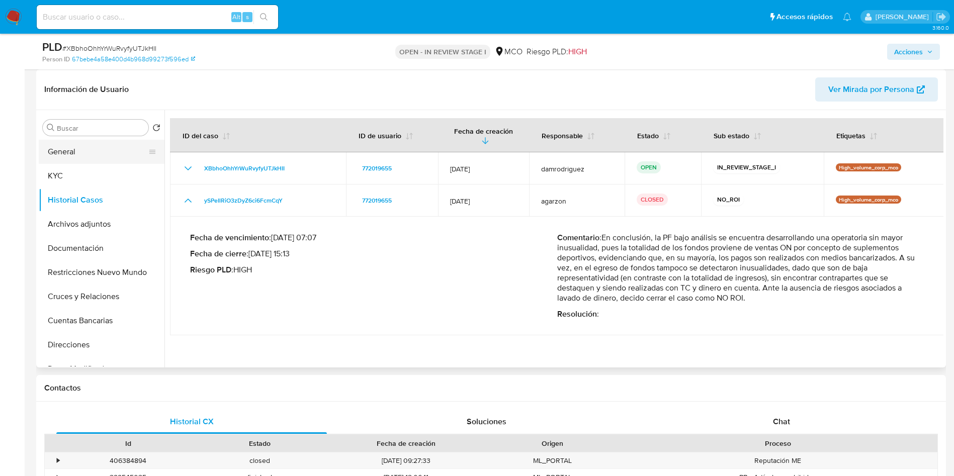
click at [102, 158] on button "General" at bounding box center [98, 152] width 118 height 24
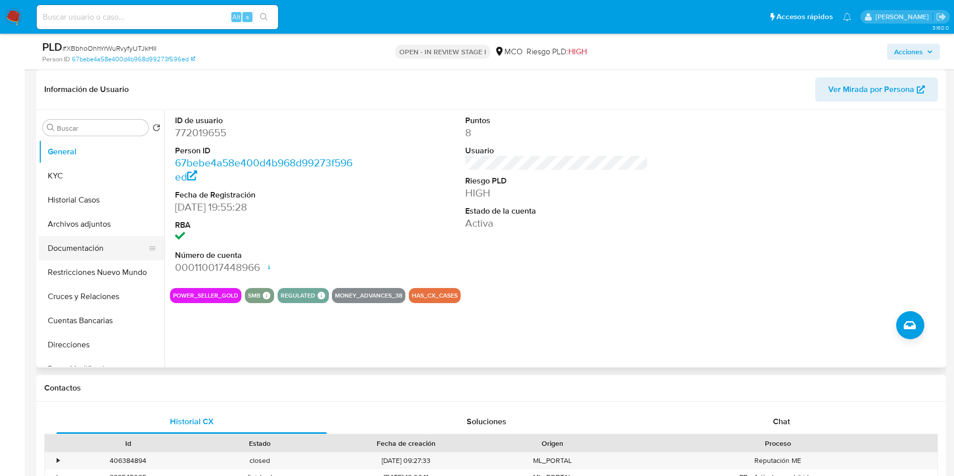
click at [93, 250] on button "Documentación" at bounding box center [98, 248] width 118 height 24
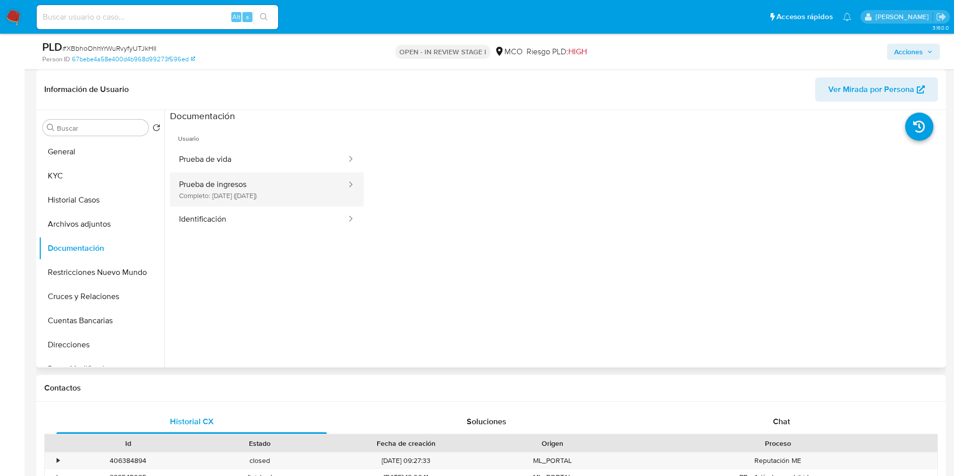
click at [232, 200] on button "Prueba de ingresos Completo: [DATE] ([DATE])" at bounding box center [259, 190] width 178 height 34
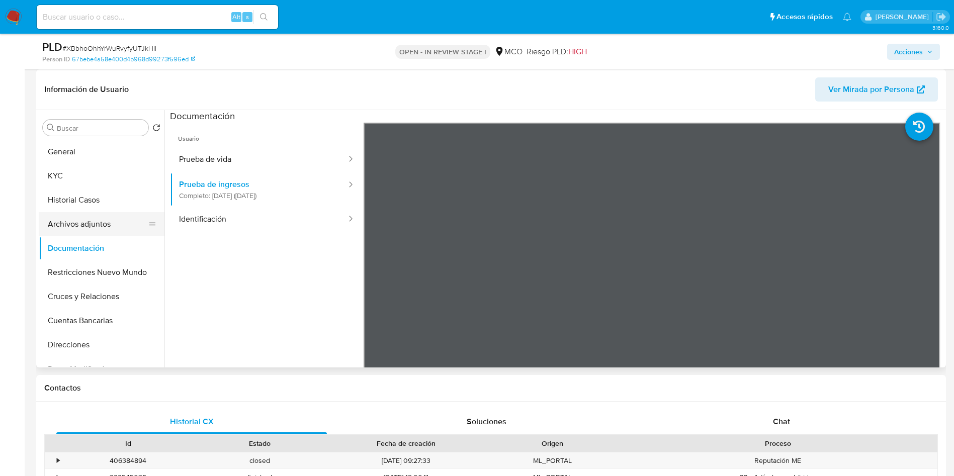
click at [95, 223] on button "Archivos adjuntos" at bounding box center [98, 224] width 118 height 24
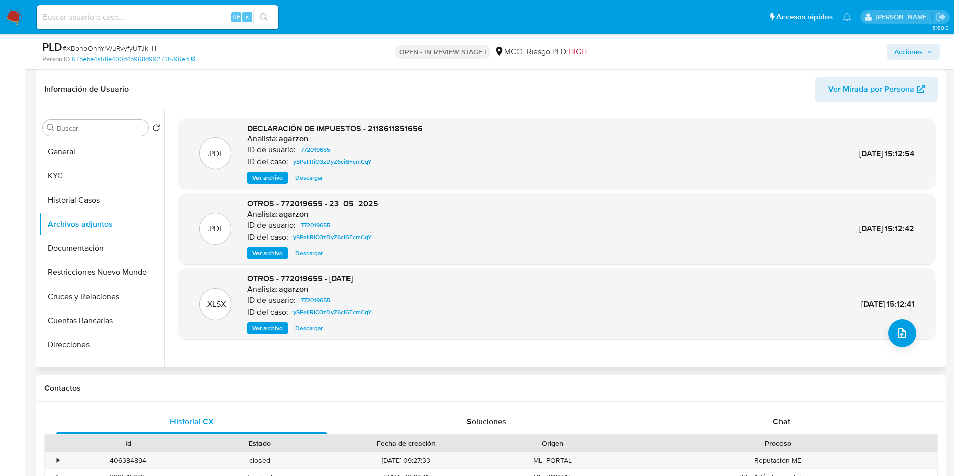
click at [264, 255] on span "Ver archivo" at bounding box center [268, 254] width 30 height 10
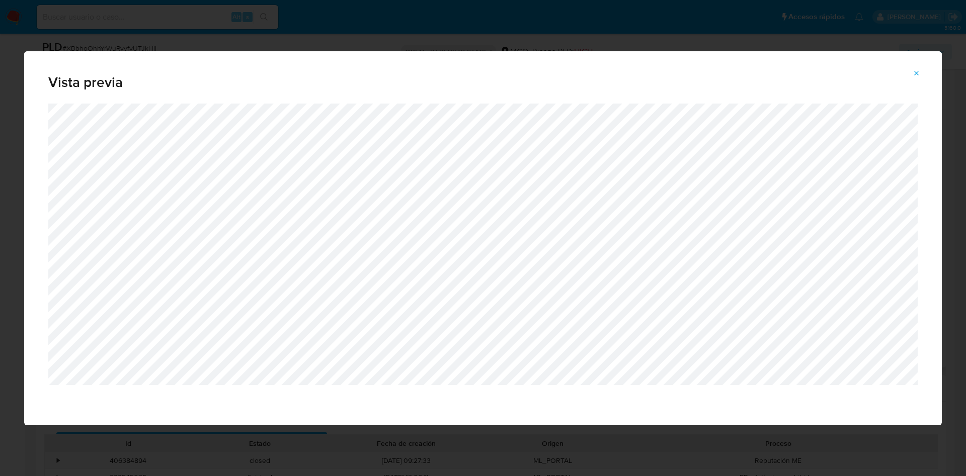
click at [915, 69] on icon "Attachment preview" at bounding box center [917, 73] width 8 height 8
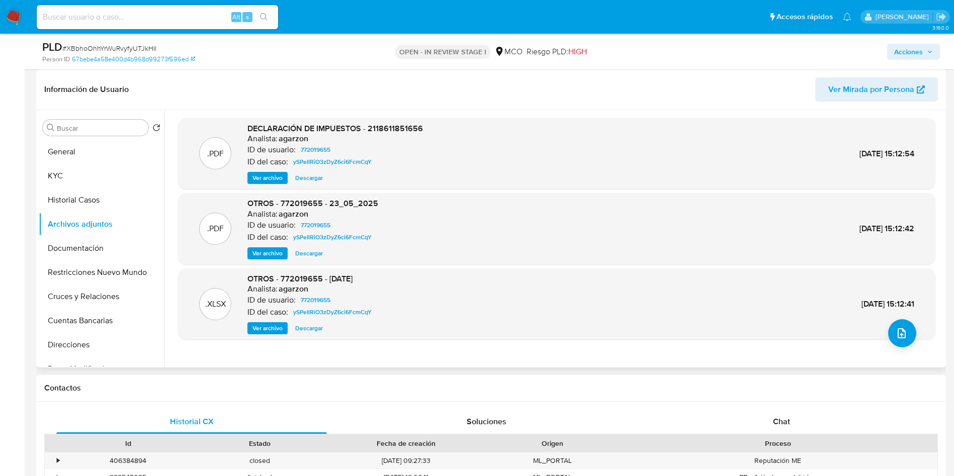
click at [913, 334] on div ".XLSX OTROS - 772019655 - [DATE] Analista: agarzon ID de usuario: 772019655 ID …" at bounding box center [557, 304] width 748 height 61
click at [902, 332] on icon "upload-file" at bounding box center [902, 333] width 12 height 12
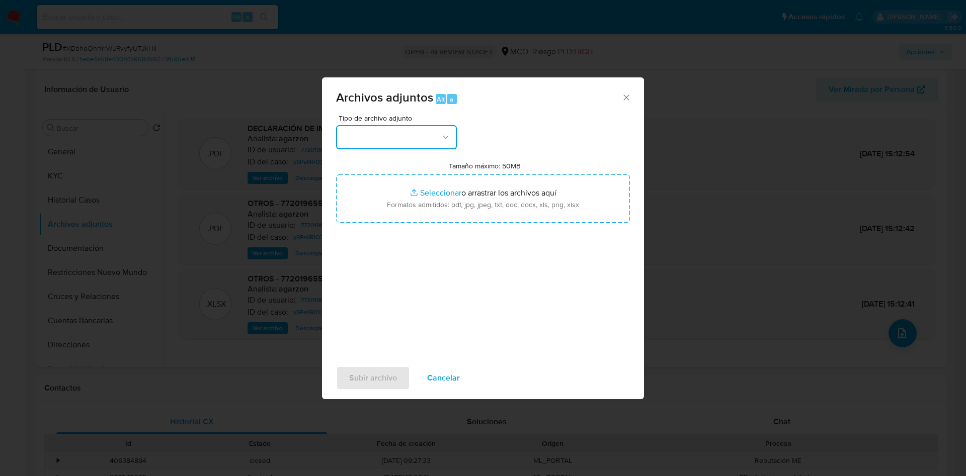
click at [398, 138] on button "button" at bounding box center [396, 137] width 121 height 24
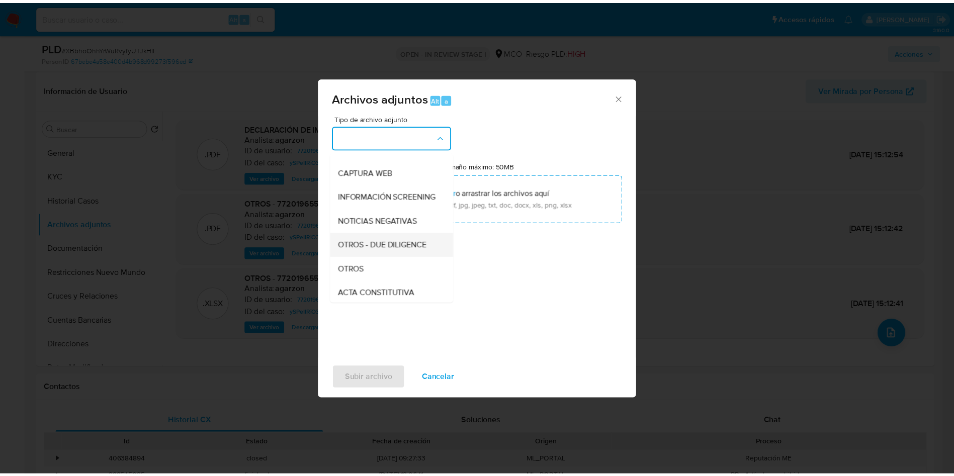
scroll to position [75, 0]
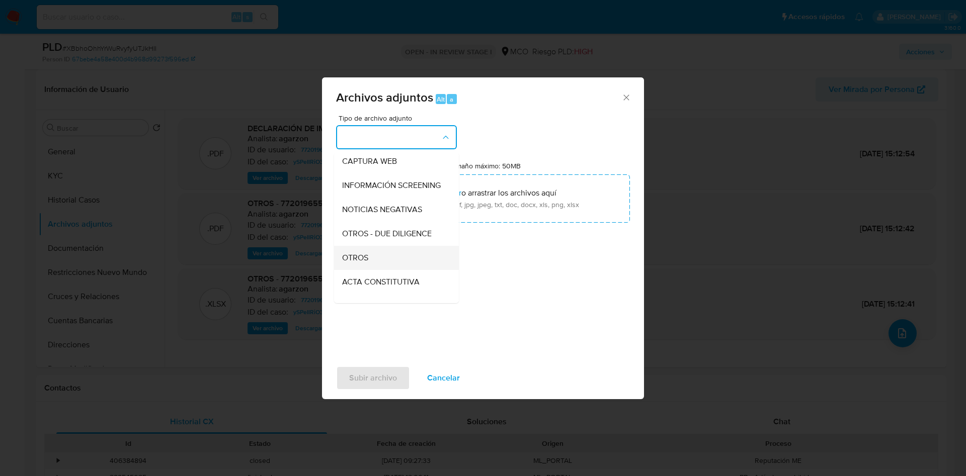
click at [359, 263] on span "OTROS" at bounding box center [355, 258] width 26 height 10
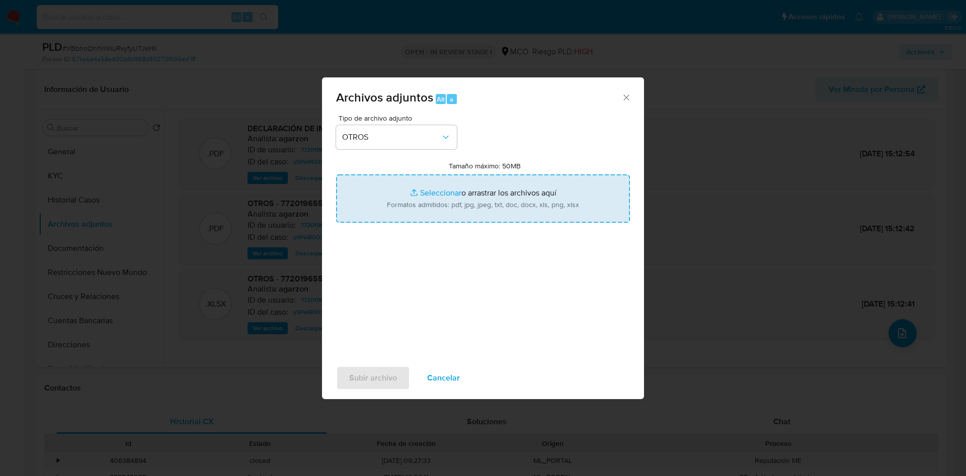
click at [434, 209] on input "Tamaño máximo: 50MB Seleccionar archivos" at bounding box center [483, 199] width 294 height 48
type input "C:\fakepath\772019655 - 22_09_2025.pdf"
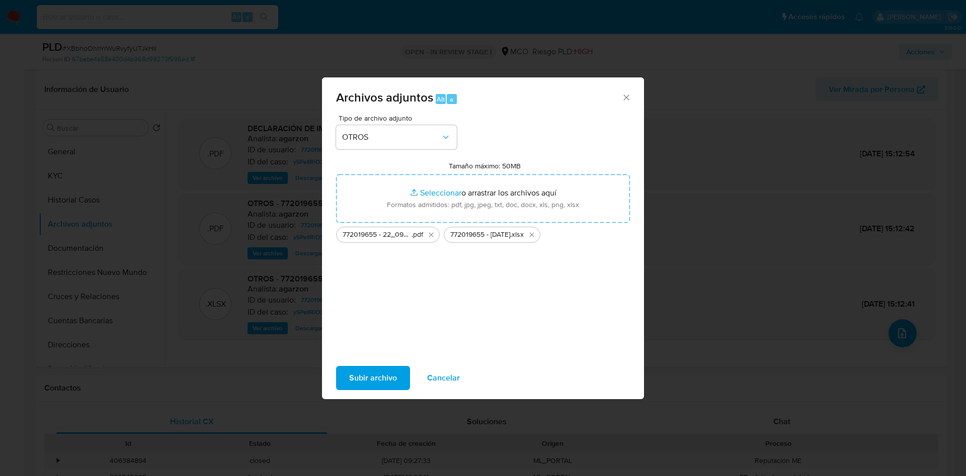
click at [375, 373] on span "Subir archivo" at bounding box center [373, 378] width 48 height 22
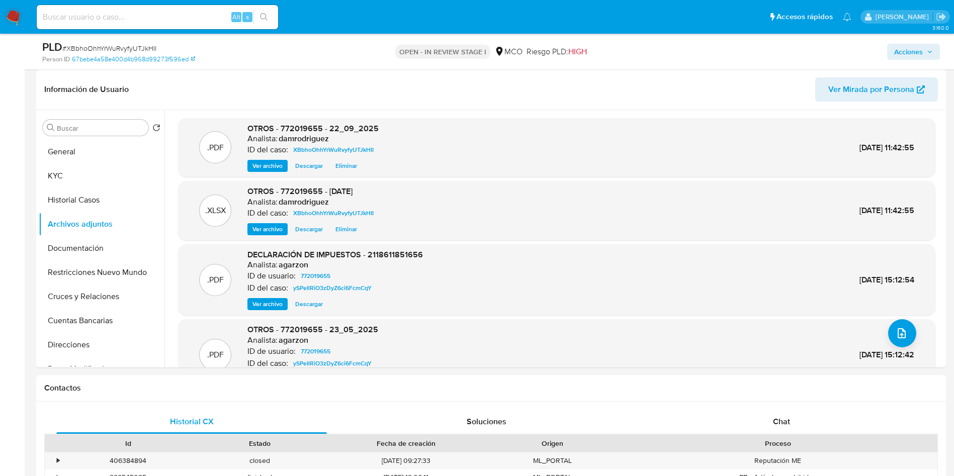
click at [909, 55] on span "Acciones" at bounding box center [908, 52] width 29 height 16
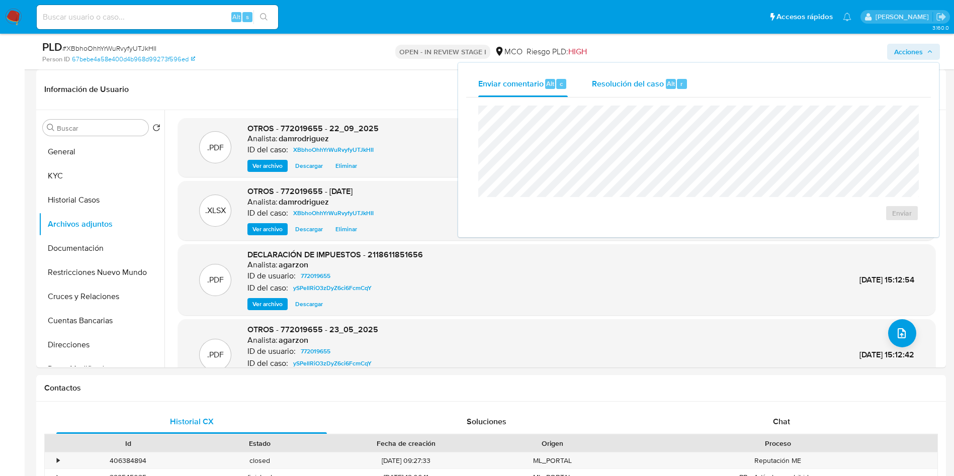
click at [632, 78] on span "Resolución del caso" at bounding box center [628, 83] width 72 height 12
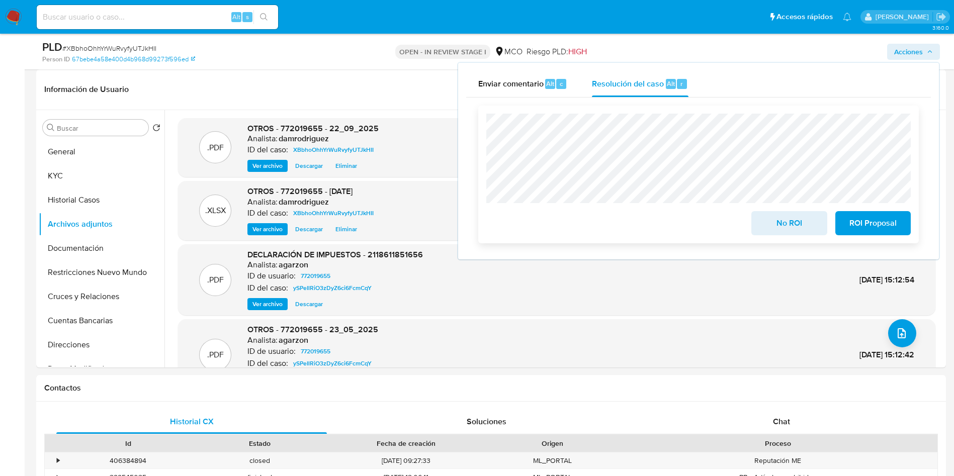
click at [774, 226] on span "No ROI" at bounding box center [789, 223] width 49 height 22
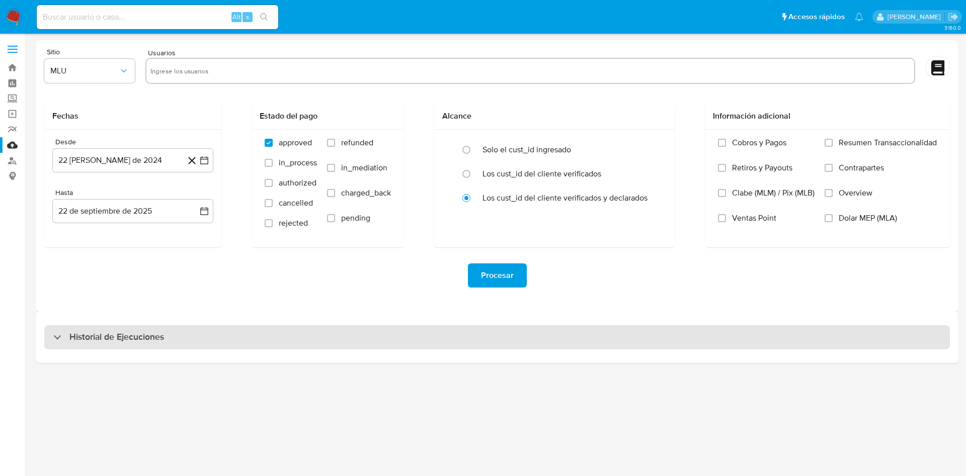
click at [132, 340] on h3 "Historial de Ejecuciones" at bounding box center [116, 338] width 95 height 12
select select "10"
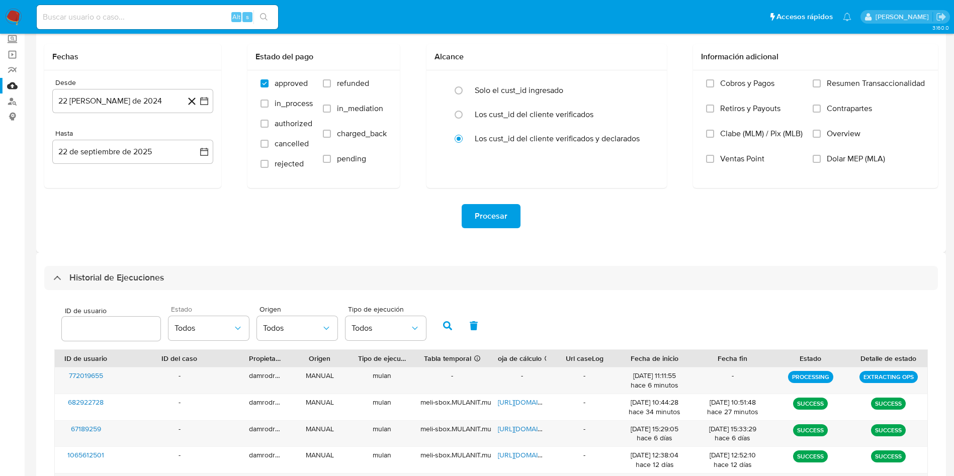
scroll to position [151, 0]
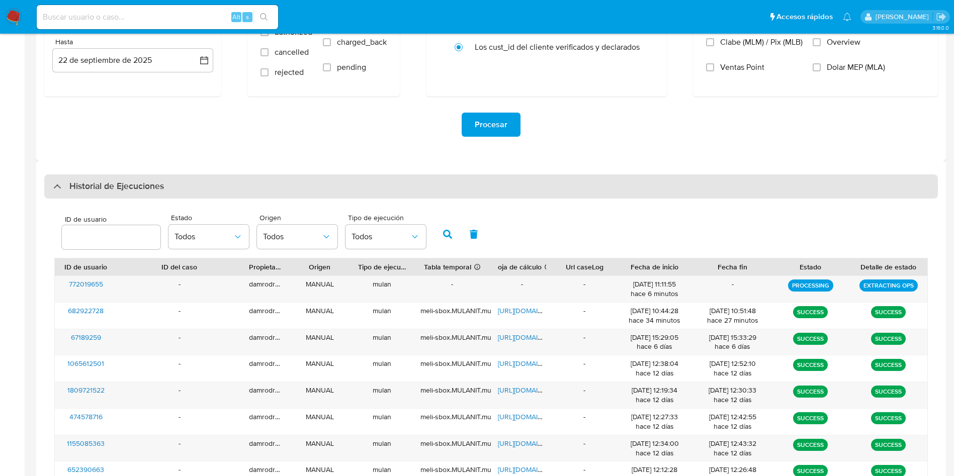
click at [183, 190] on div "Historial de Ejecuciones" at bounding box center [491, 187] width 894 height 24
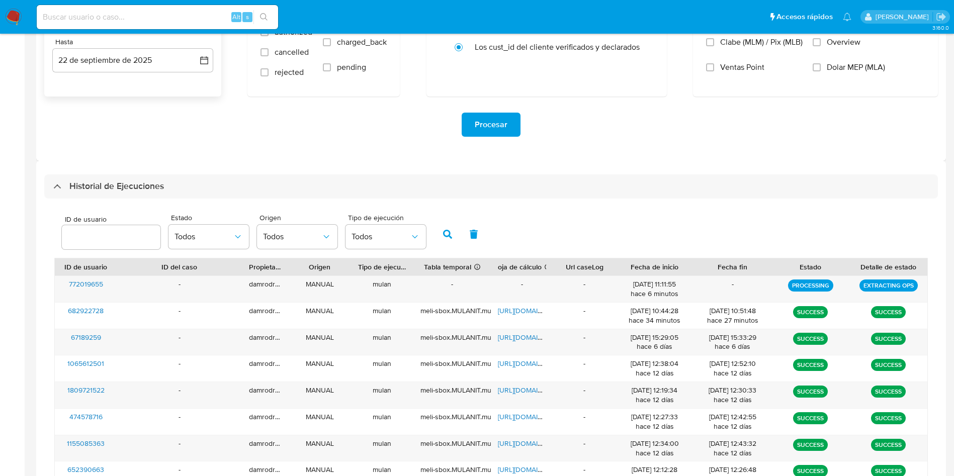
scroll to position [0, 0]
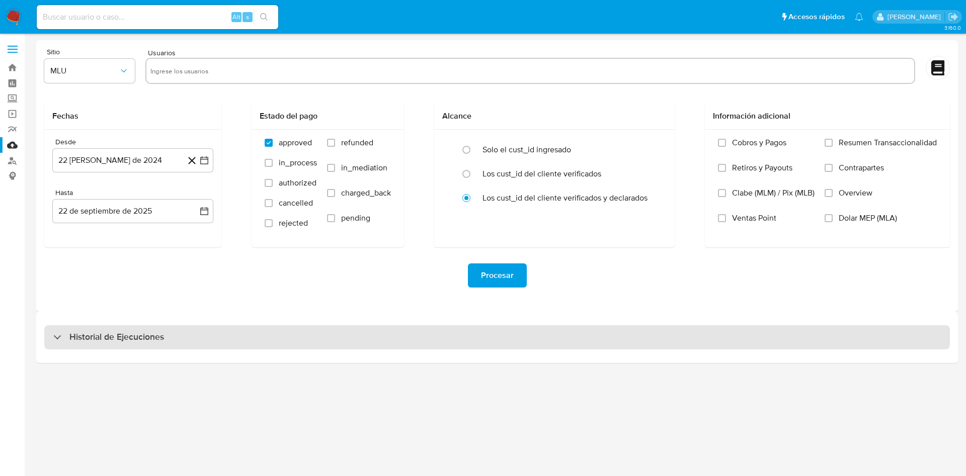
click at [124, 332] on h3 "Historial de Ejecuciones" at bounding box center [116, 338] width 95 height 12
select select "10"
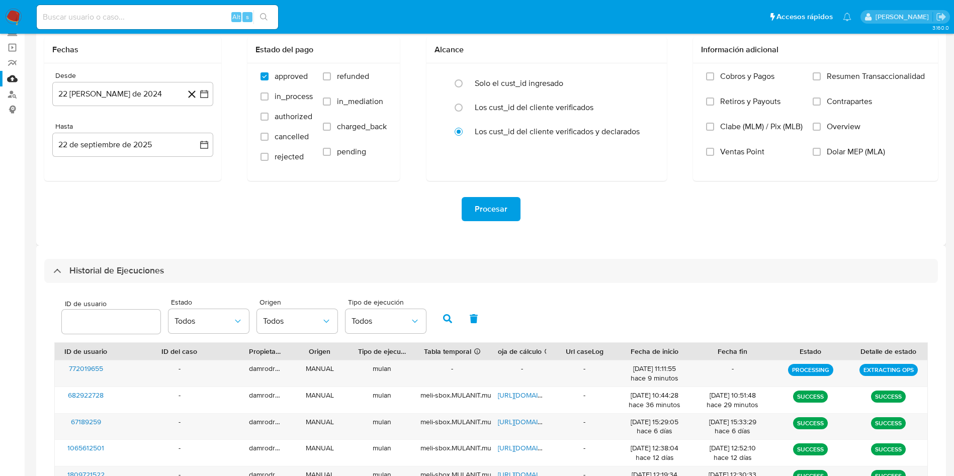
scroll to position [151, 0]
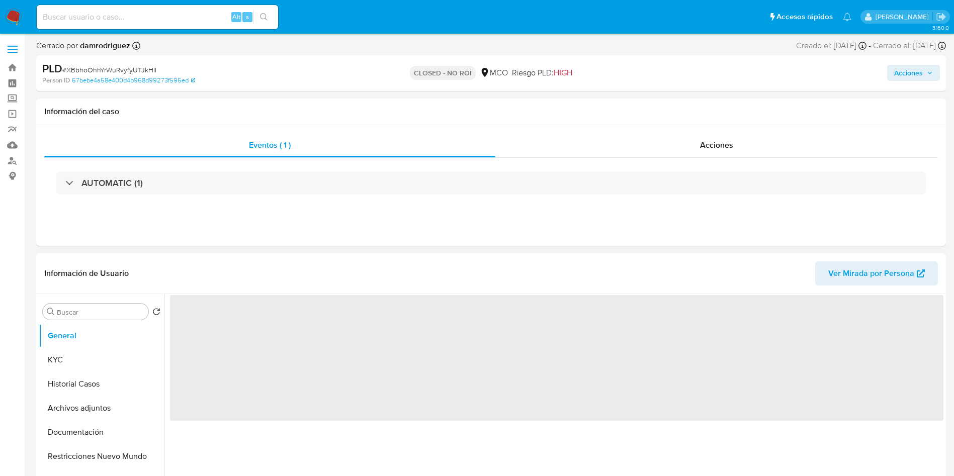
select select "10"
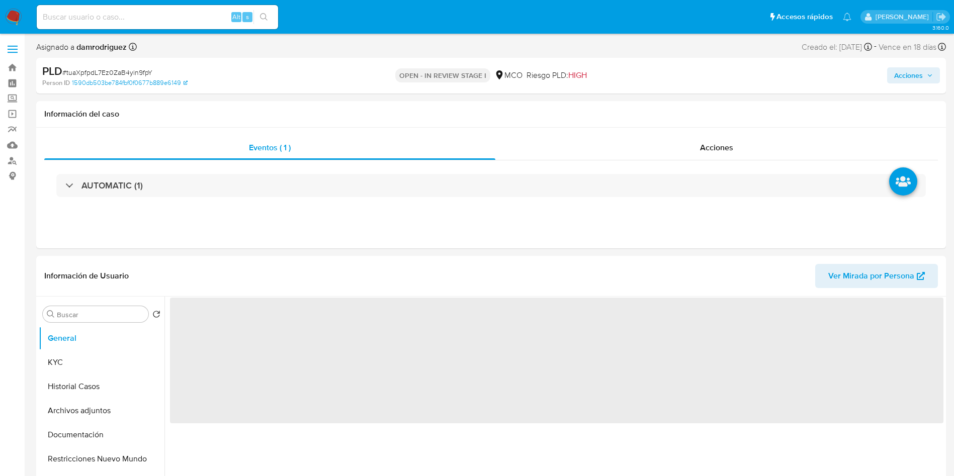
select select "10"
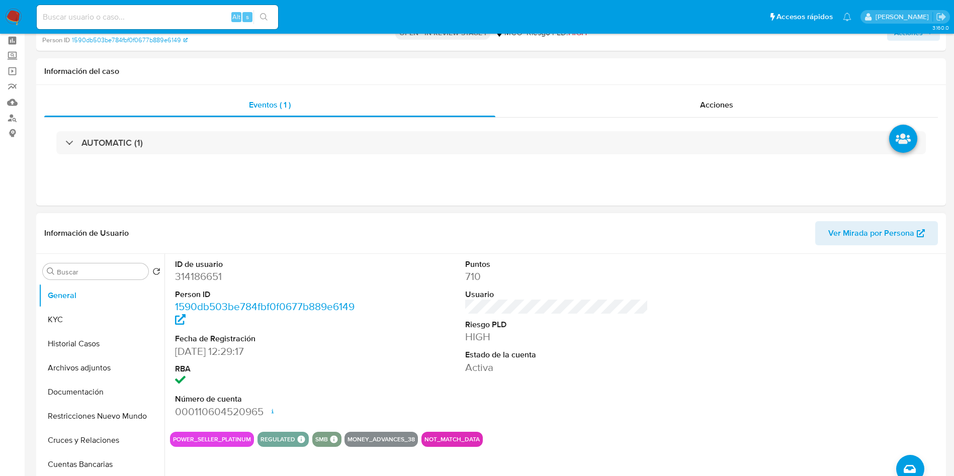
scroll to position [75, 0]
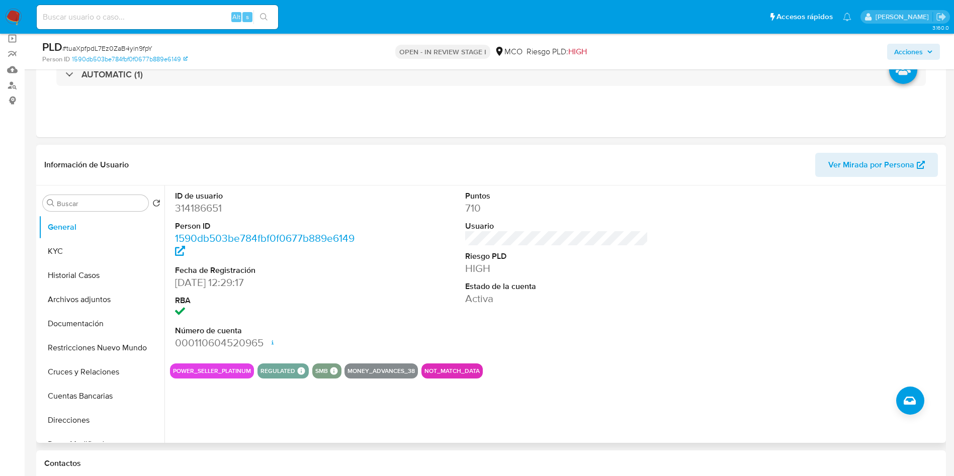
click at [205, 209] on dd "314186651" at bounding box center [267, 208] width 184 height 14
copy dd "314186651"
click at [207, 204] on dd "314186651" at bounding box center [267, 208] width 184 height 14
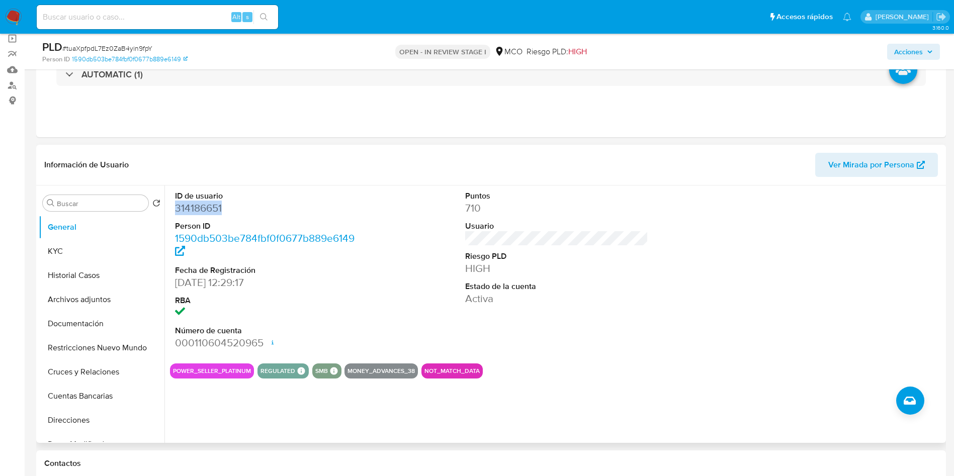
click at [207, 204] on dd "314186651" at bounding box center [267, 208] width 184 height 14
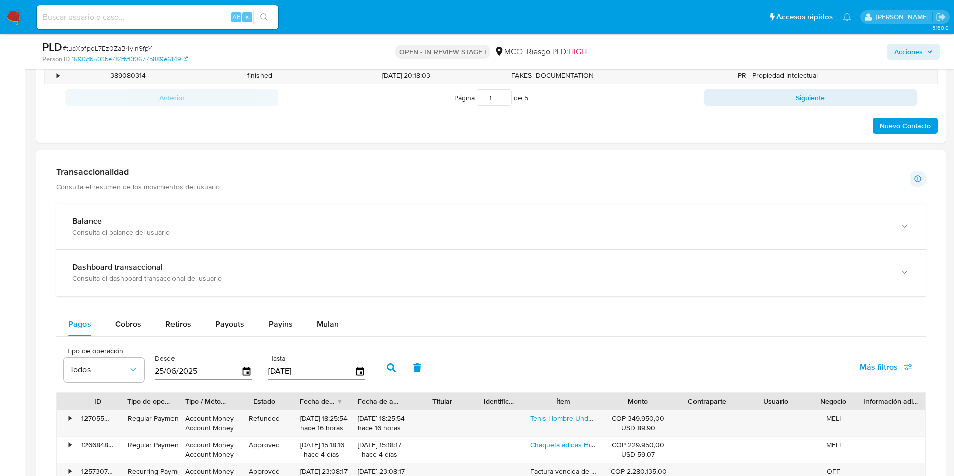
scroll to position [604, 0]
click at [331, 319] on span "Mulan" at bounding box center [328, 325] width 22 height 12
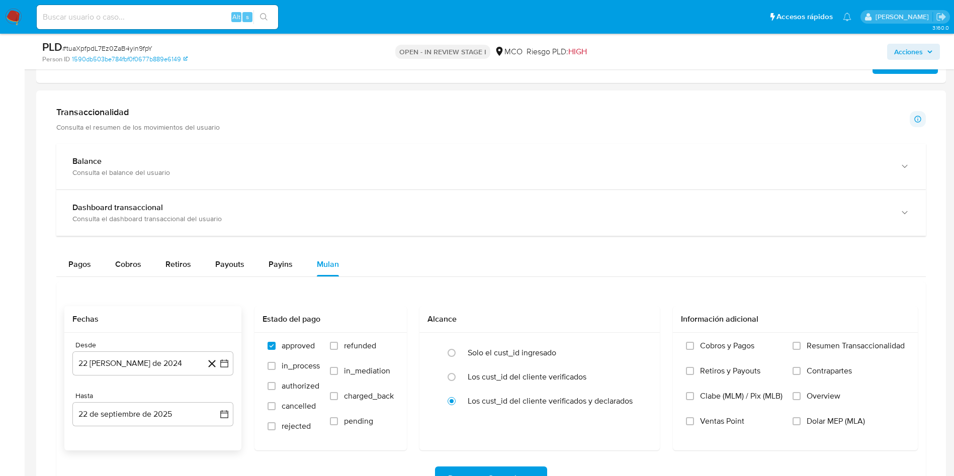
scroll to position [755, 0]
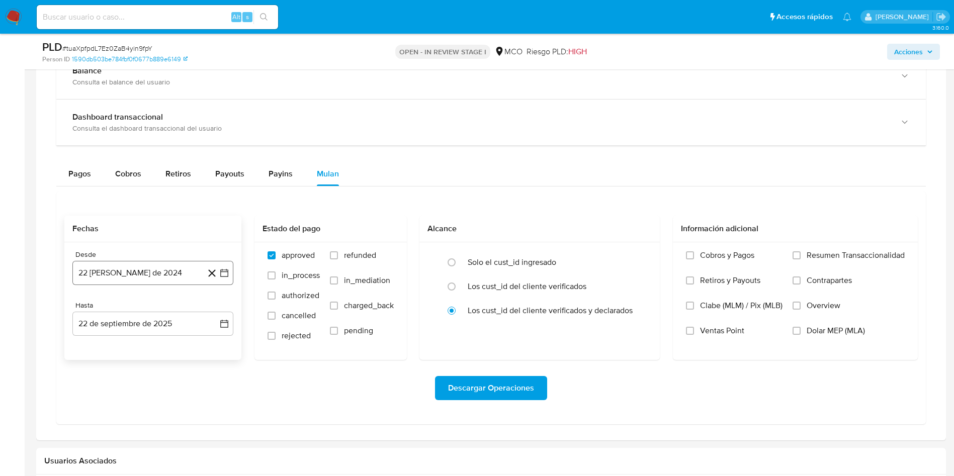
click at [142, 282] on button "22 [PERSON_NAME] de 2024" at bounding box center [152, 273] width 161 height 24
click at [94, 406] on button "19" at bounding box center [93, 407] width 16 height 16
click at [144, 328] on button "22 de septiembre de 2025" at bounding box center [152, 324] width 161 height 24
click at [171, 252] on button "19" at bounding box center [173, 248] width 16 height 16
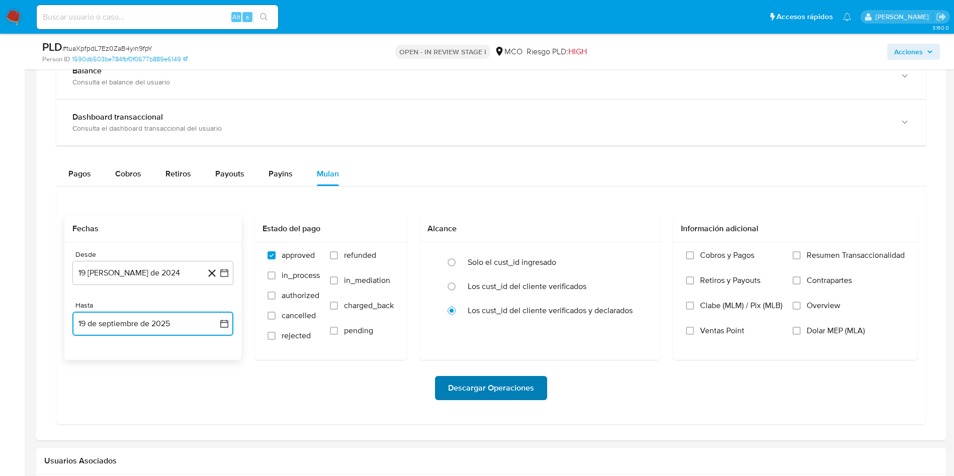
click at [504, 391] on span "Descargar Operaciones" at bounding box center [491, 388] width 86 height 22
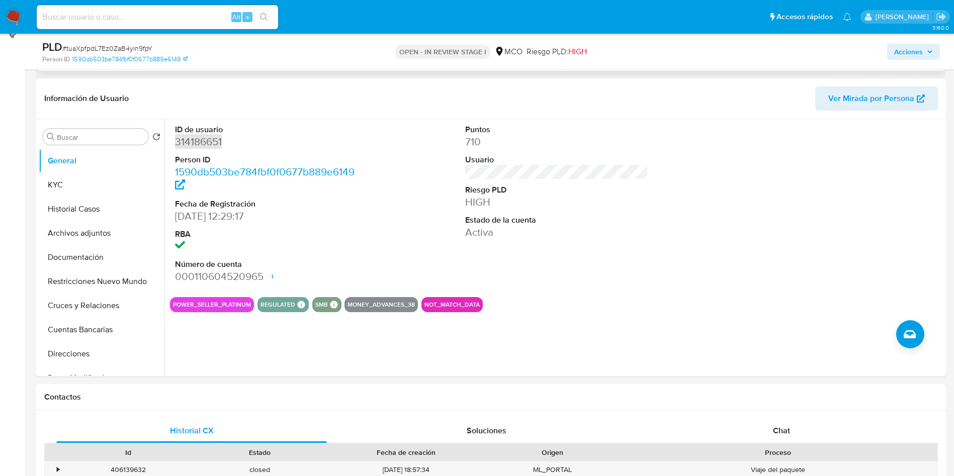
scroll to position [0, 0]
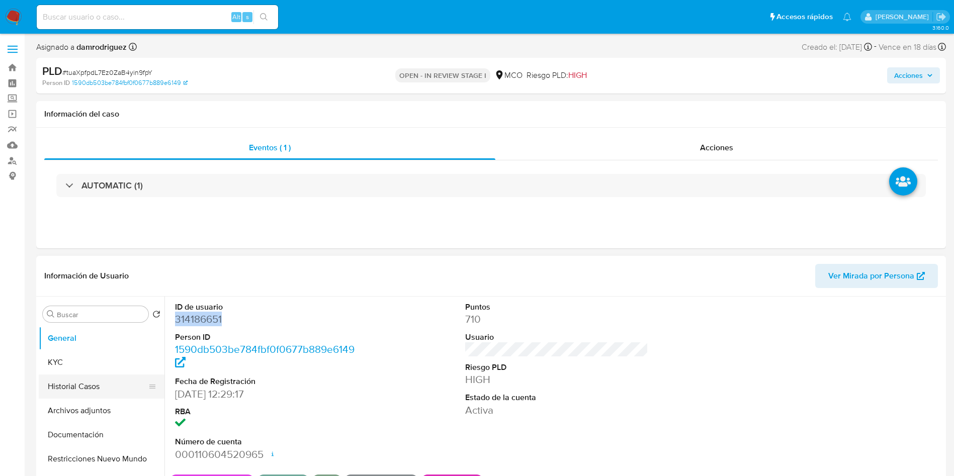
drag, startPoint x: 58, startPoint y: 390, endPoint x: 39, endPoint y: 390, distance: 19.6
click at [58, 390] on button "Historial Casos" at bounding box center [98, 387] width 118 height 24
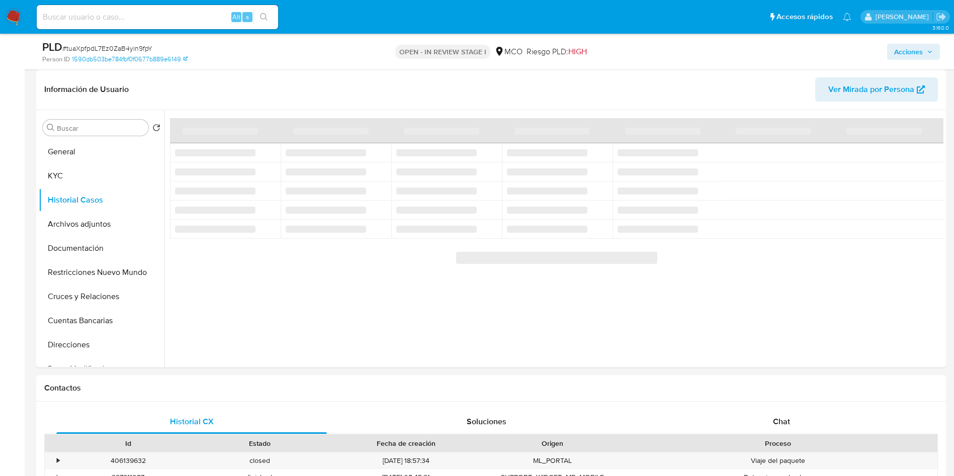
scroll to position [75, 0]
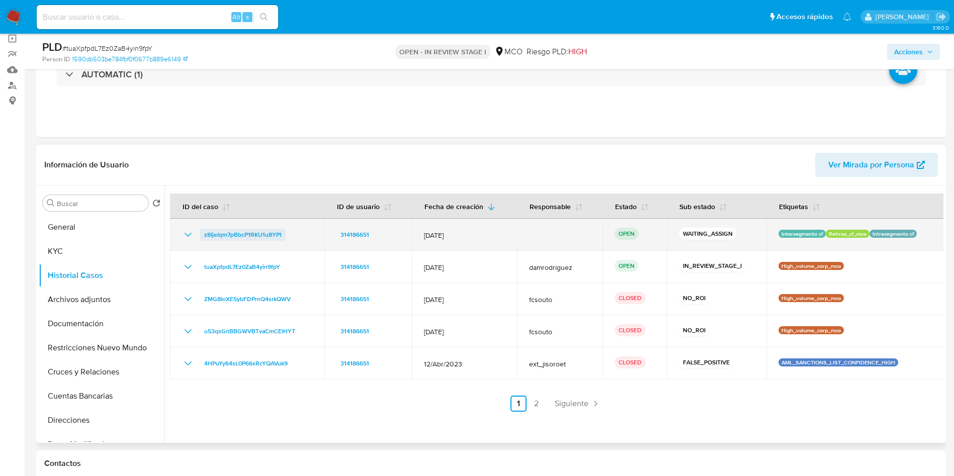
drag, startPoint x: 301, startPoint y: 233, endPoint x: 203, endPoint y: 236, distance: 98.1
click at [203, 236] on div "z8IjeIqm7pBbcP1RKU1u8YPt" at bounding box center [247, 235] width 130 height 12
click at [309, 226] on td "z8IjeIqm7pBbcP1RKU1u8YPt" at bounding box center [247, 235] width 154 height 32
drag, startPoint x: 277, startPoint y: 237, endPoint x: 201, endPoint y: 239, distance: 75.5
click at [201, 239] on div "z8IjeIqm7pBbcP1RKU1u8YPt" at bounding box center [247, 235] width 130 height 12
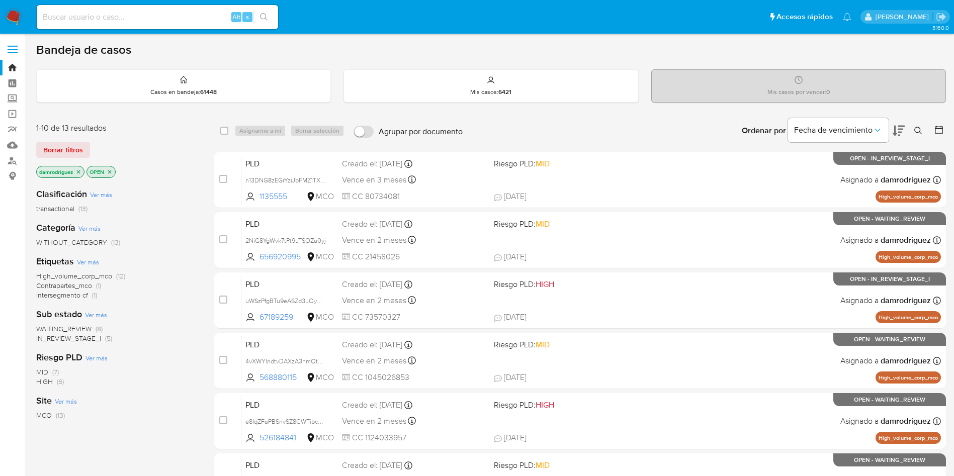
click at [916, 129] on icon at bounding box center [919, 131] width 8 height 8
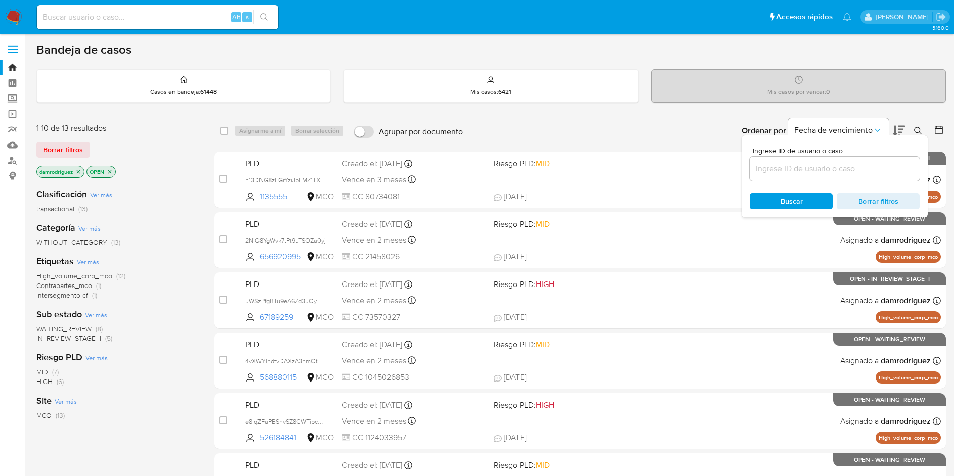
drag, startPoint x: 860, startPoint y: 171, endPoint x: 781, endPoint y: 172, distance: 78.5
click at [860, 171] on input at bounding box center [835, 168] width 170 height 13
type input "z8IjeIqm7pBbcP1RKU1u8YPt"
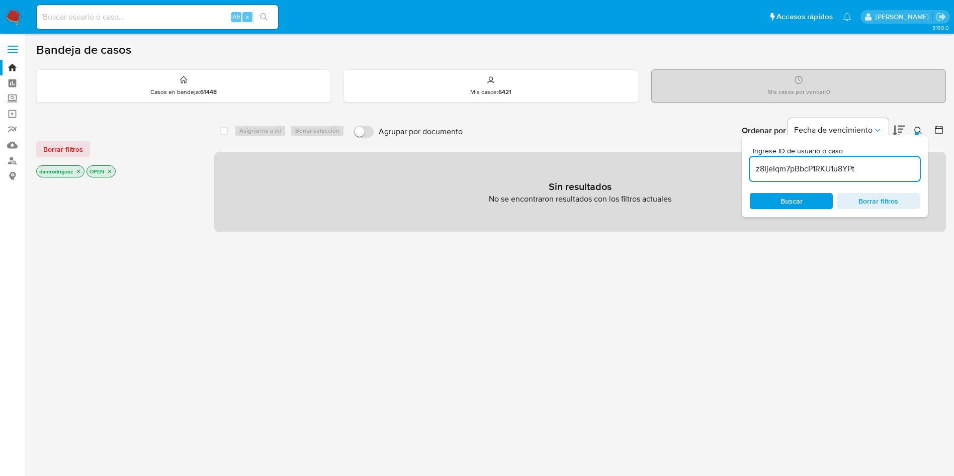
click at [78, 173] on icon "close-filter" at bounding box center [78, 172] width 6 height 6
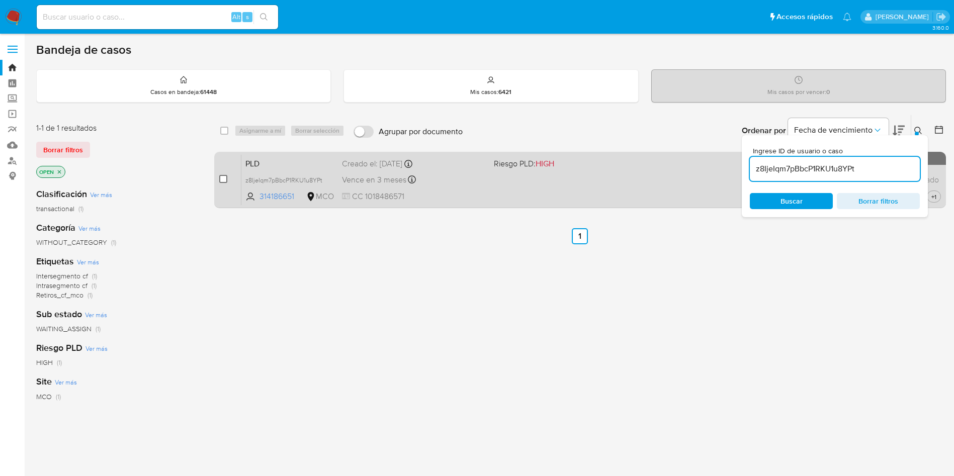
click at [219, 178] on input "checkbox" at bounding box center [223, 179] width 8 height 8
checkbox input "true"
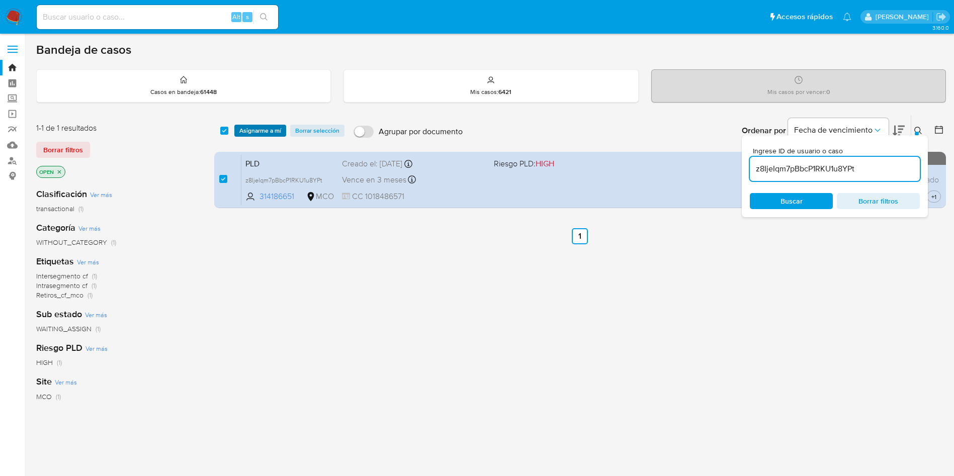
click at [264, 127] on span "Asignarme a mí" at bounding box center [260, 131] width 42 height 10
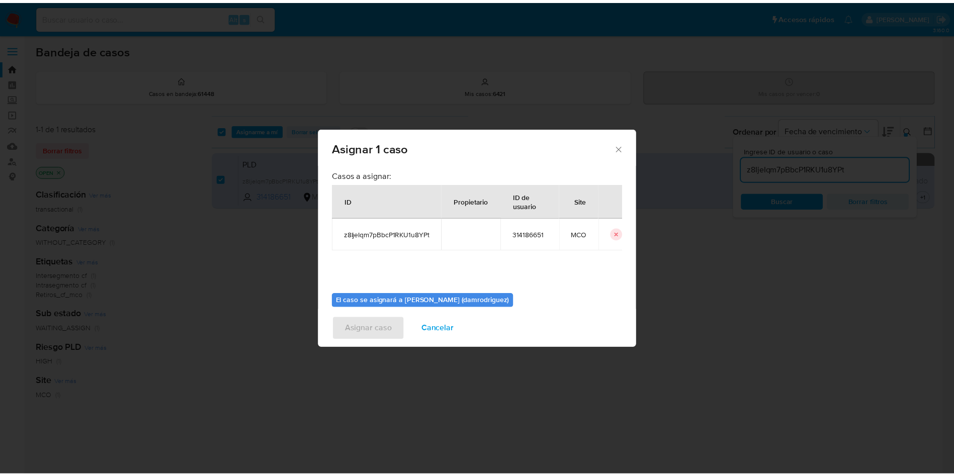
scroll to position [52, 0]
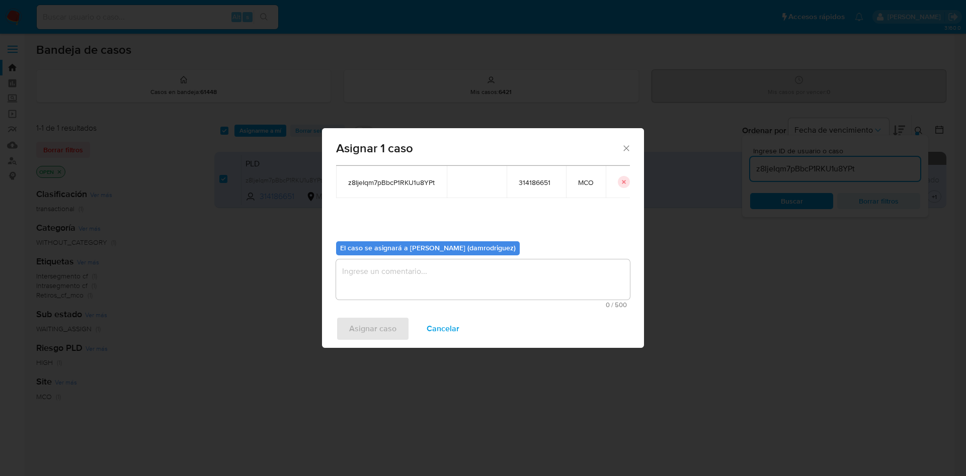
click at [363, 286] on textarea "assign-modal" at bounding box center [483, 280] width 294 height 40
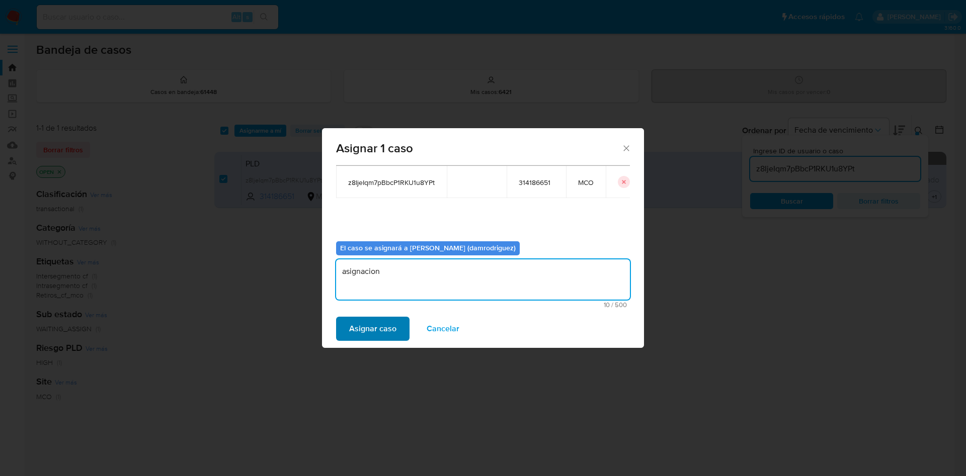
type textarea "asignacion"
click at [358, 331] on span "Asignar caso" at bounding box center [372, 329] width 47 height 22
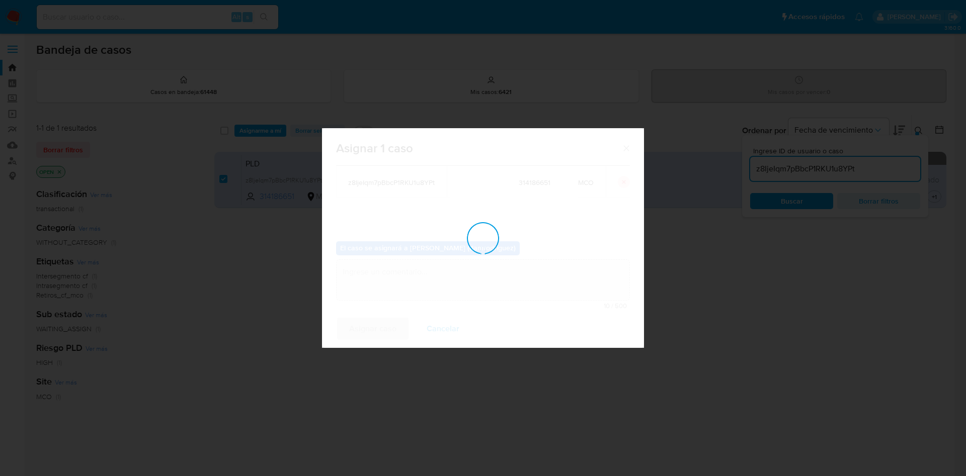
checkbox input "false"
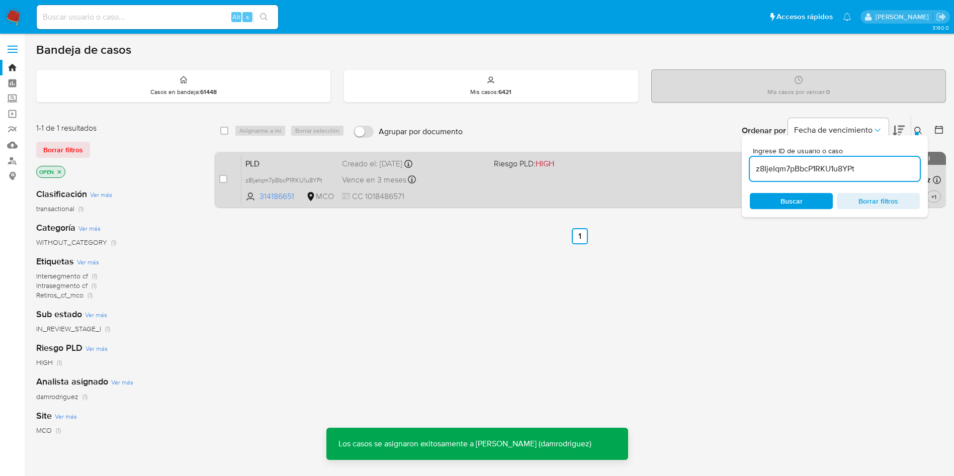
click at [263, 164] on span "PLD" at bounding box center [289, 162] width 89 height 13
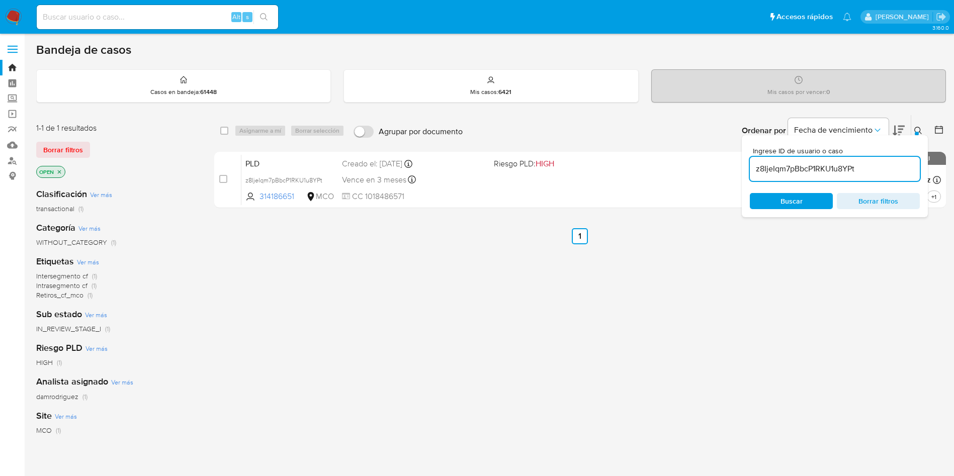
drag, startPoint x: 905, startPoint y: 291, endPoint x: 891, endPoint y: 285, distance: 15.1
click at [904, 292] on div "select-all-cases-checkbox Asignarme a mí Borrar selección Agrupar por documento…" at bounding box center [580, 343] width 732 height 456
click at [916, 130] on icon at bounding box center [919, 131] width 8 height 8
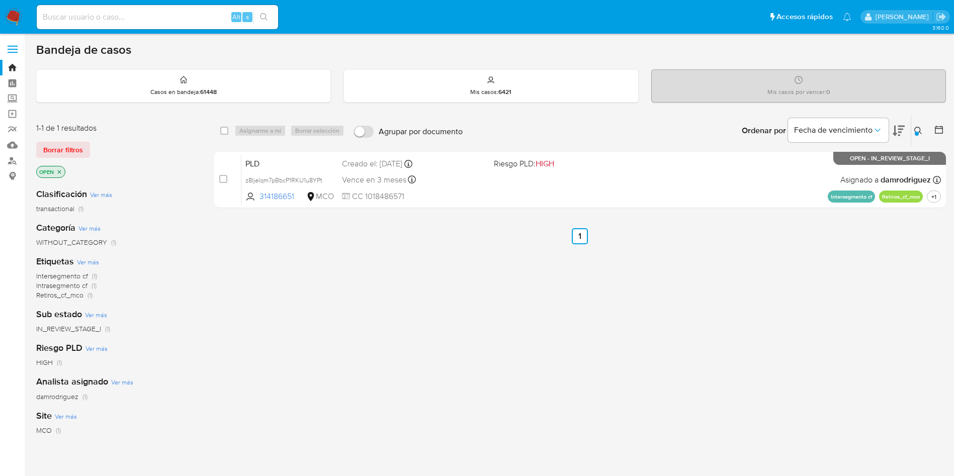
click at [615, 304] on div "select-all-cases-checkbox Asignarme a mí Borrar selección Agrupar por documento…" at bounding box center [580, 343] width 732 height 456
click at [11, 19] on img at bounding box center [13, 17] width 17 height 17
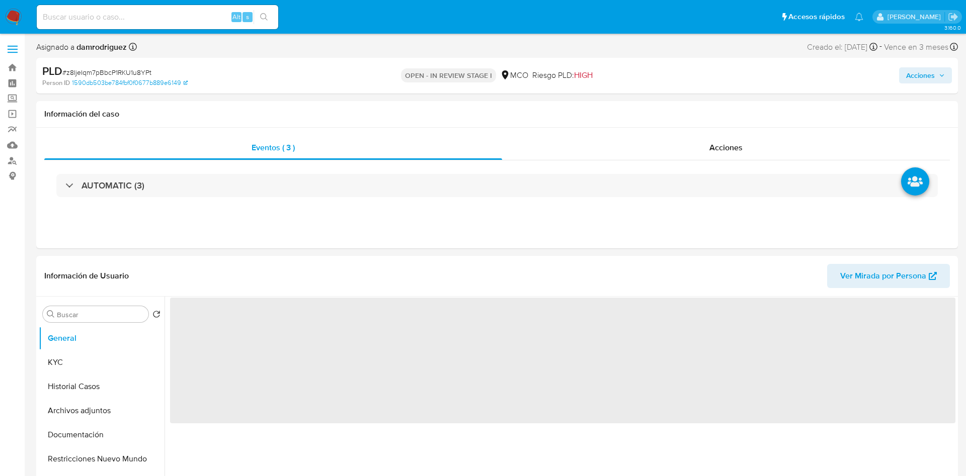
select select "10"
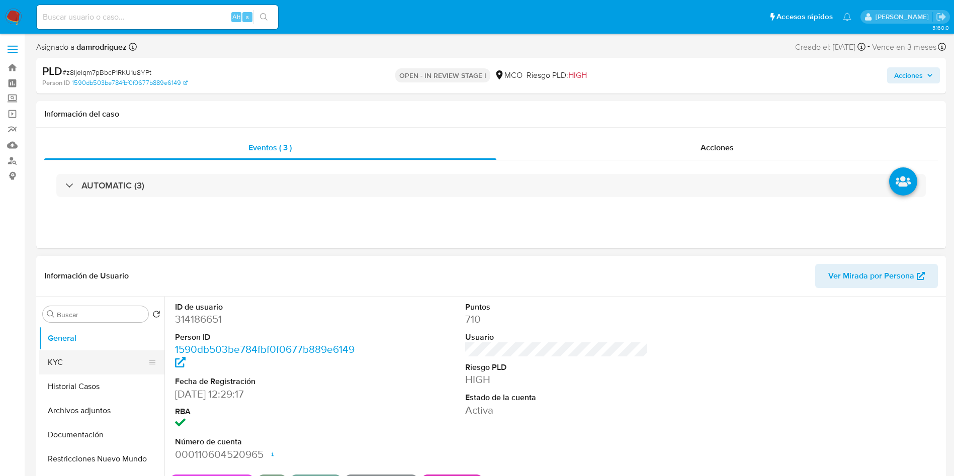
drag, startPoint x: 79, startPoint y: 386, endPoint x: 149, endPoint y: 372, distance: 71.3
click at [79, 386] on button "Historial Casos" at bounding box center [102, 387] width 126 height 24
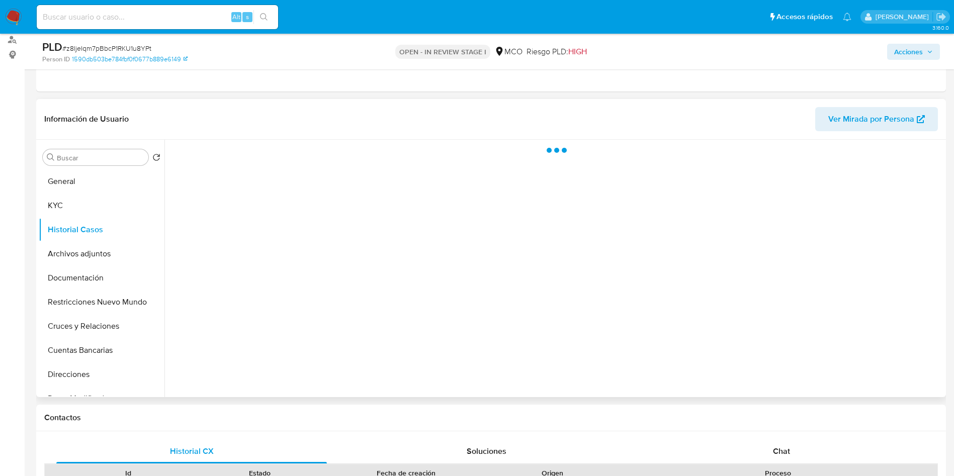
scroll to position [75, 0]
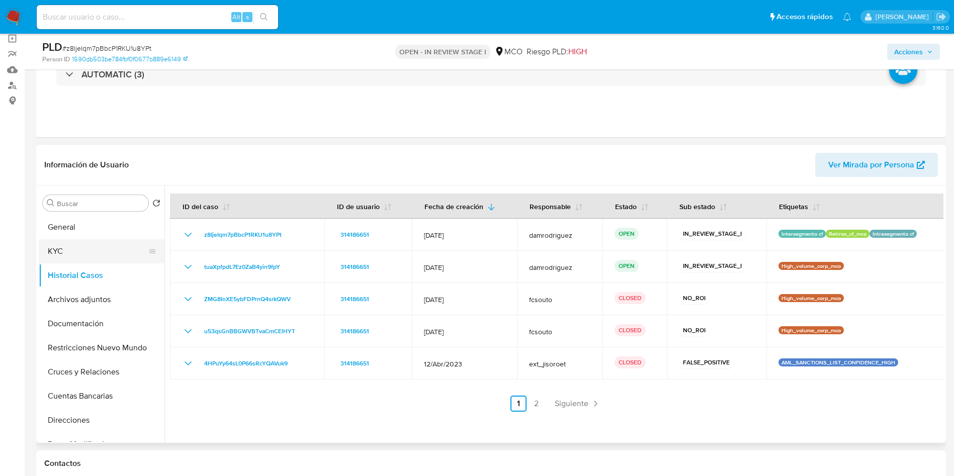
click at [74, 247] on button "KYC" at bounding box center [98, 251] width 118 height 24
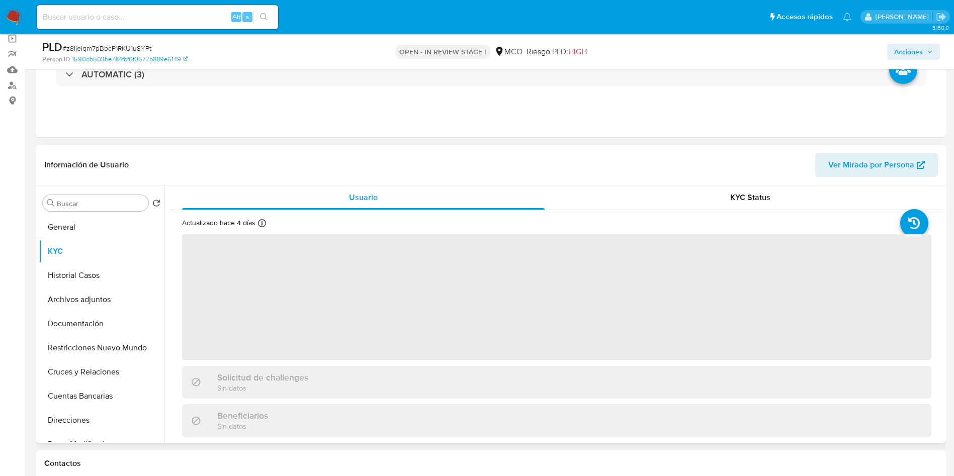
click at [280, 158] on header "Información de Usuario Ver Mirada por Persona" at bounding box center [491, 165] width 894 height 24
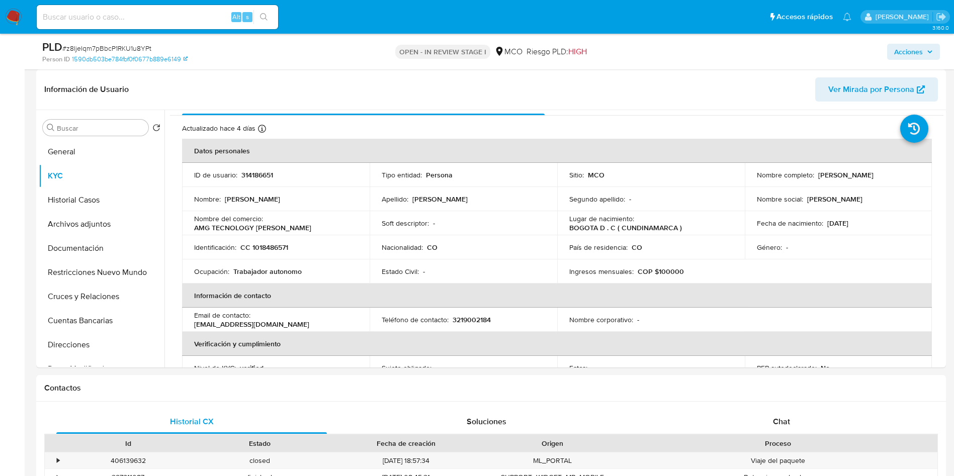
scroll to position [0, 0]
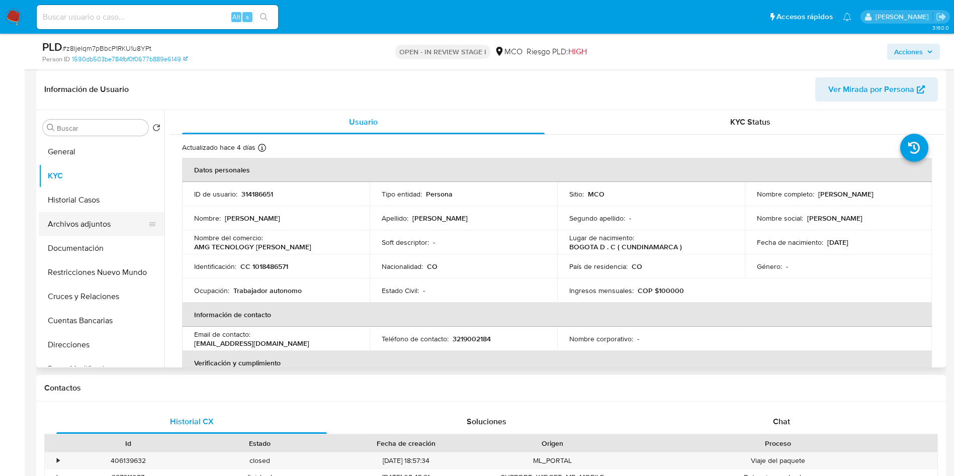
click at [65, 229] on button "Archivos adjuntos" at bounding box center [98, 224] width 118 height 24
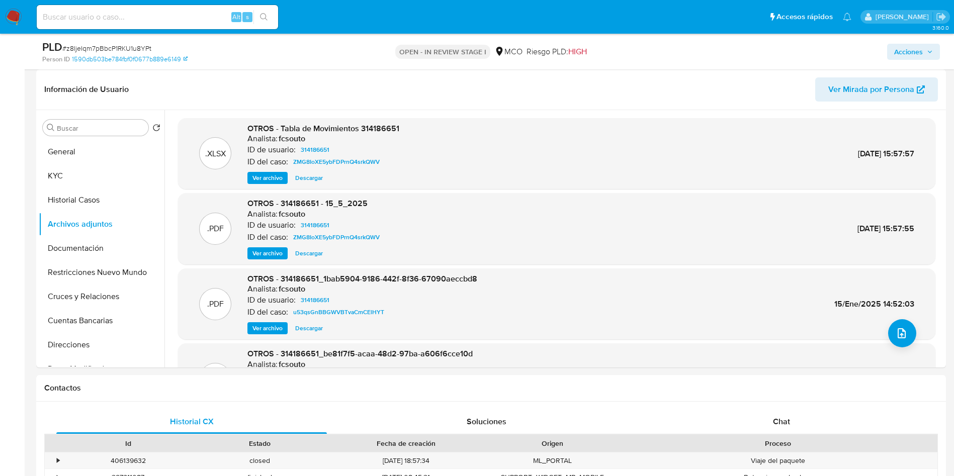
click at [906, 51] on span "Acciones" at bounding box center [908, 52] width 29 height 16
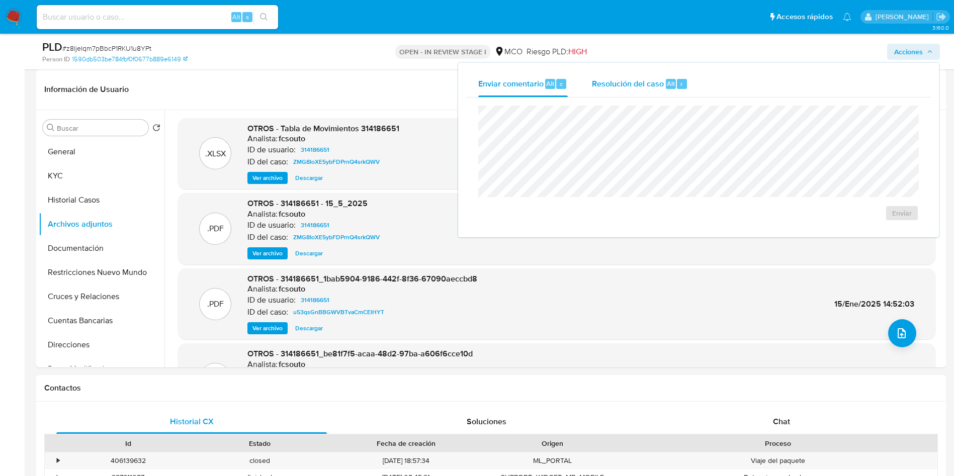
click at [637, 86] on span "Resolución del caso" at bounding box center [628, 83] width 72 height 12
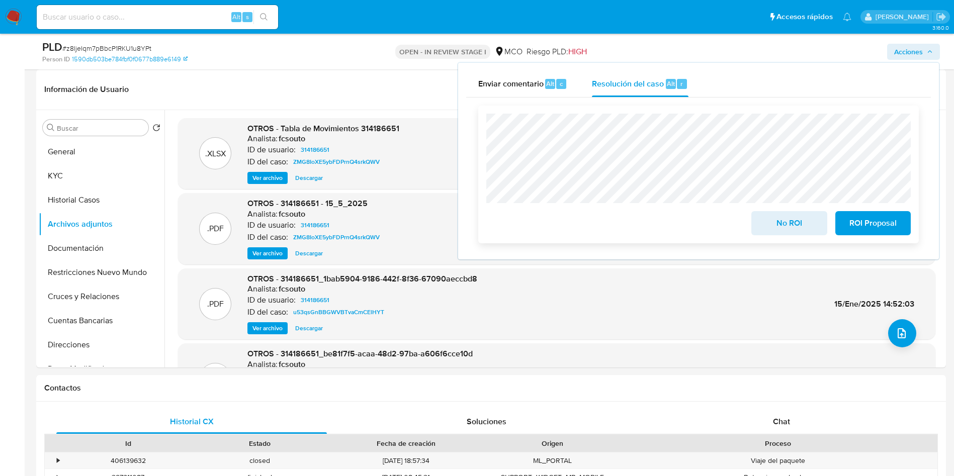
click at [792, 226] on span "No ROI" at bounding box center [789, 223] width 49 height 22
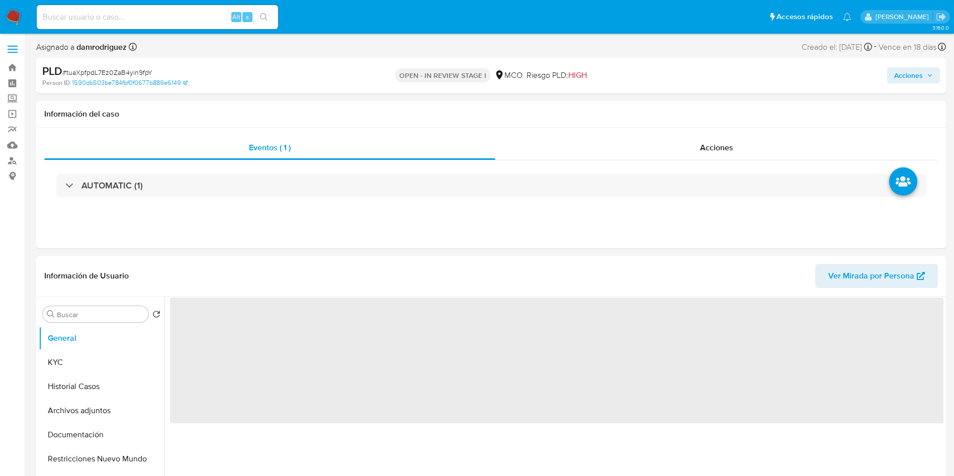
select select "10"
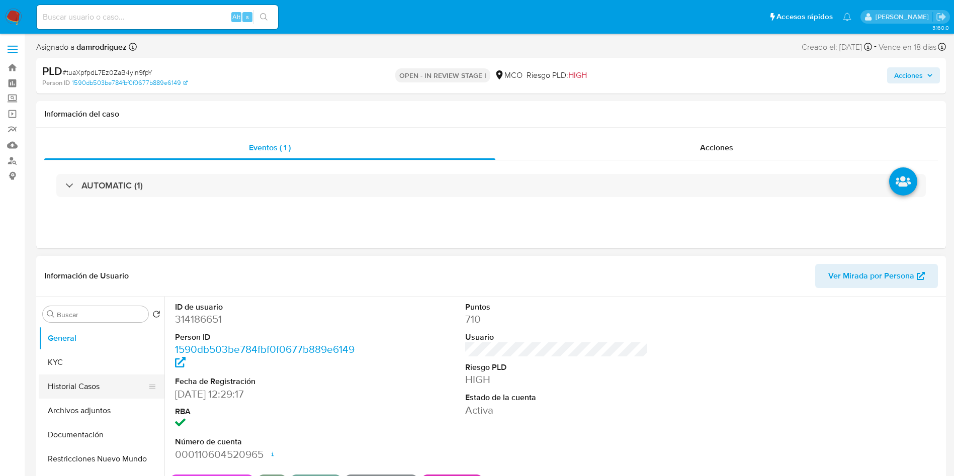
click at [103, 384] on button "Historial Casos" at bounding box center [98, 387] width 118 height 24
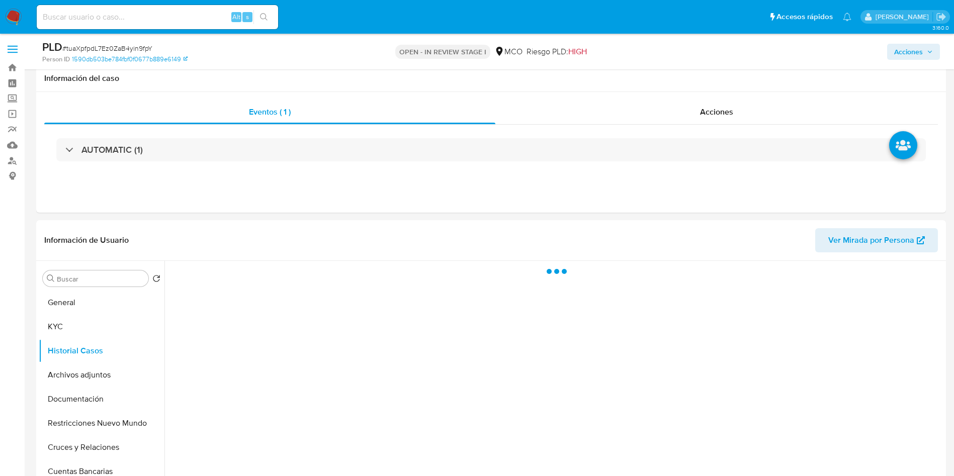
scroll to position [75, 0]
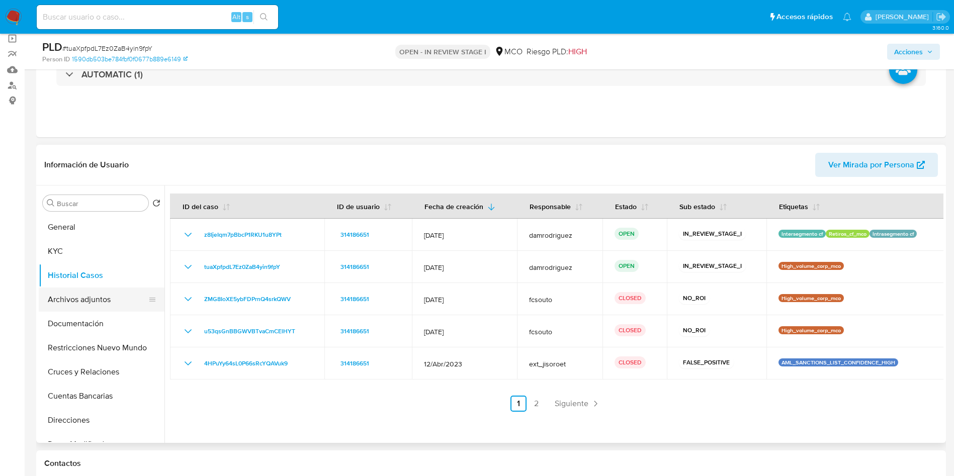
click at [94, 301] on button "Archivos adjuntos" at bounding box center [98, 300] width 118 height 24
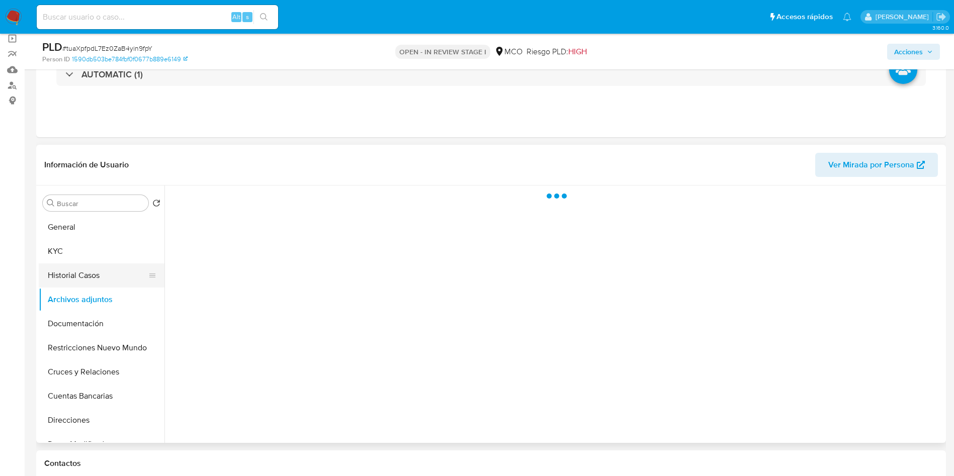
click at [63, 275] on button "Historial Casos" at bounding box center [98, 276] width 118 height 24
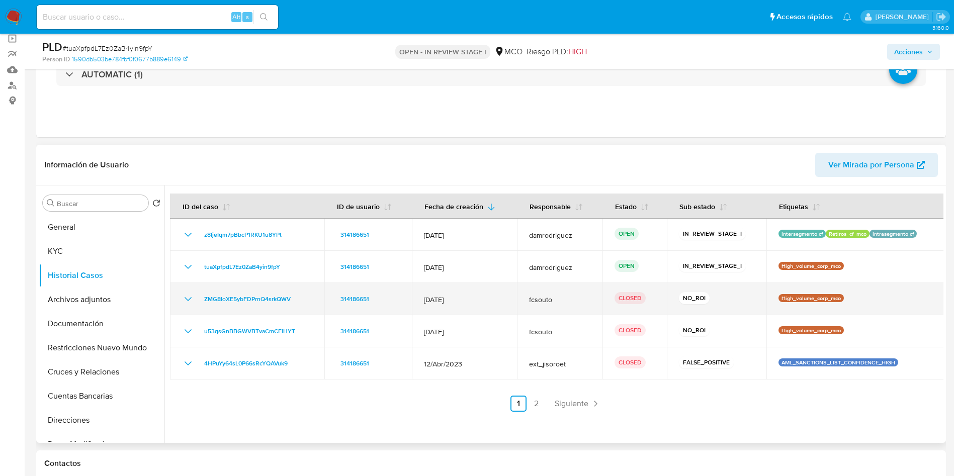
click at [186, 296] on icon "Mostrar/Ocultar" at bounding box center [188, 299] width 12 height 12
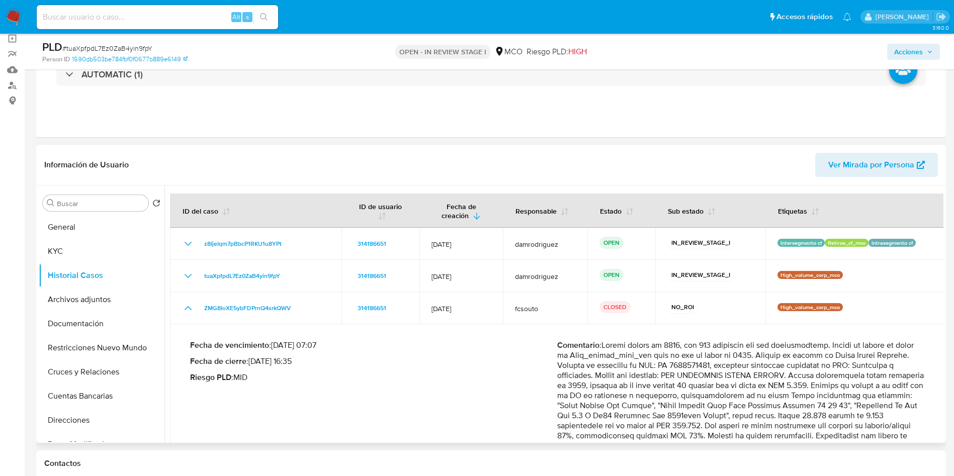
scroll to position [226, 0]
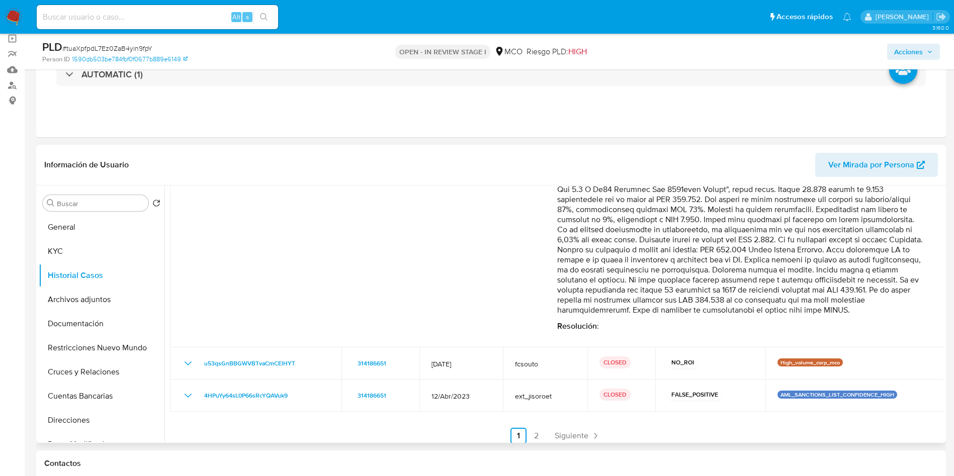
drag, startPoint x: 787, startPoint y: 247, endPoint x: 871, endPoint y: 272, distance: 87.8
click at [871, 272] on p "Comentario :" at bounding box center [740, 214] width 367 height 201
drag, startPoint x: 637, startPoint y: 294, endPoint x: 749, endPoint y: 286, distance: 112.5
click at [691, 290] on p "Comentario :" at bounding box center [740, 214] width 367 height 201
drag, startPoint x: 761, startPoint y: 286, endPoint x: 818, endPoint y: 288, distance: 57.4
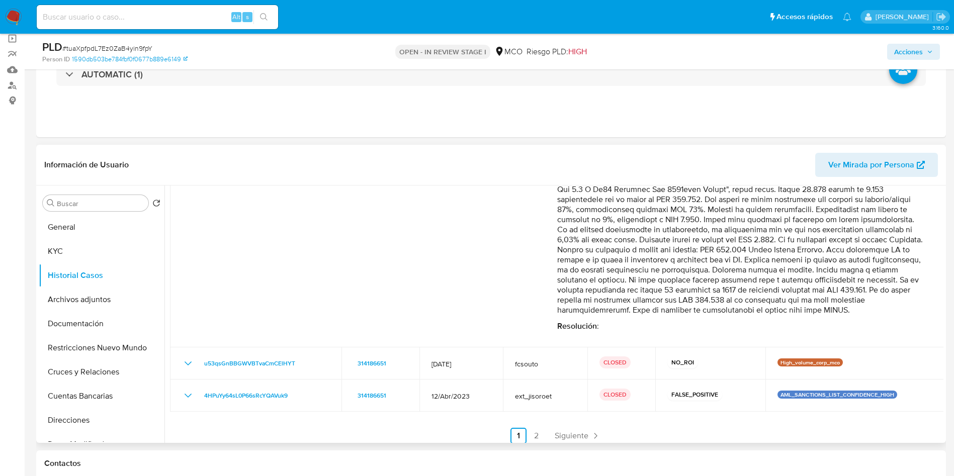
click at [816, 288] on p "Comentario :" at bounding box center [740, 214] width 367 height 201
click at [763, 287] on p "Comentario :" at bounding box center [740, 214] width 367 height 201
drag, startPoint x: 790, startPoint y: 277, endPoint x: 878, endPoint y: 281, distance: 87.6
click at [876, 281] on p "Comentario :" at bounding box center [740, 214] width 367 height 201
drag, startPoint x: 565, startPoint y: 291, endPoint x: 675, endPoint y: 290, distance: 110.2
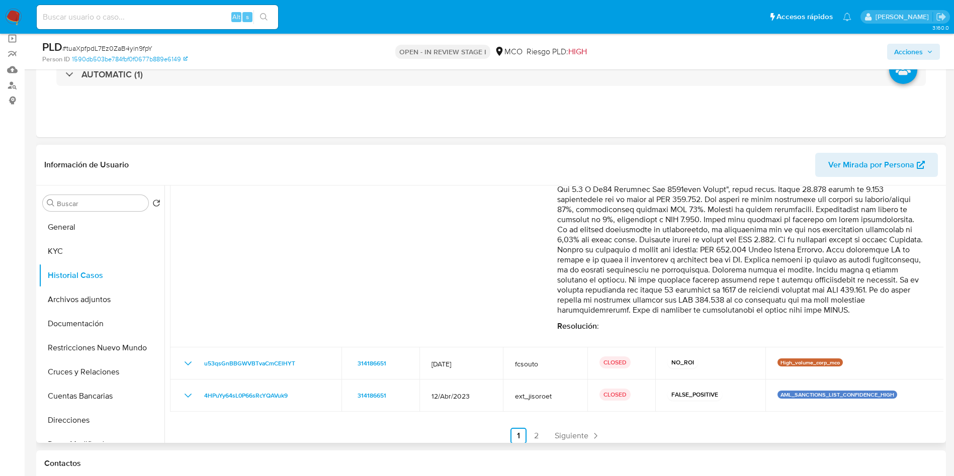
click at [670, 290] on p "Comentario :" at bounding box center [740, 214] width 367 height 201
drag, startPoint x: 686, startPoint y: 290, endPoint x: 727, endPoint y: 311, distance: 46.1
click at [727, 311] on p "Comentario :" at bounding box center [740, 214] width 367 height 201
drag, startPoint x: 72, startPoint y: 222, endPoint x: 95, endPoint y: 215, distance: 23.4
click at [72, 223] on button "General" at bounding box center [98, 227] width 118 height 24
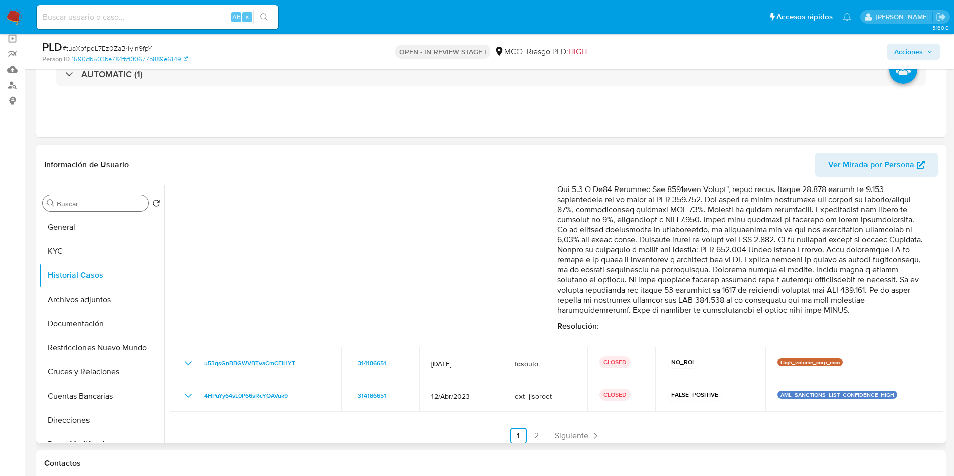
scroll to position [0, 0]
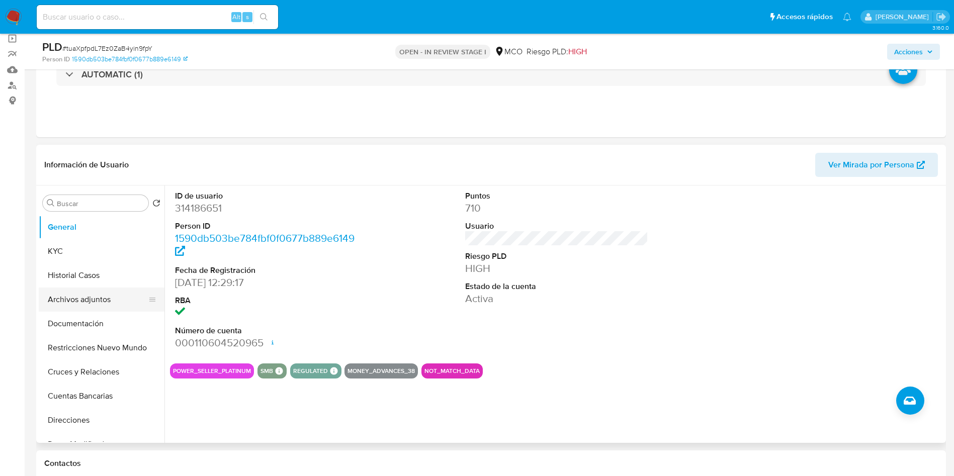
click at [103, 305] on button "Archivos adjuntos" at bounding box center [98, 300] width 118 height 24
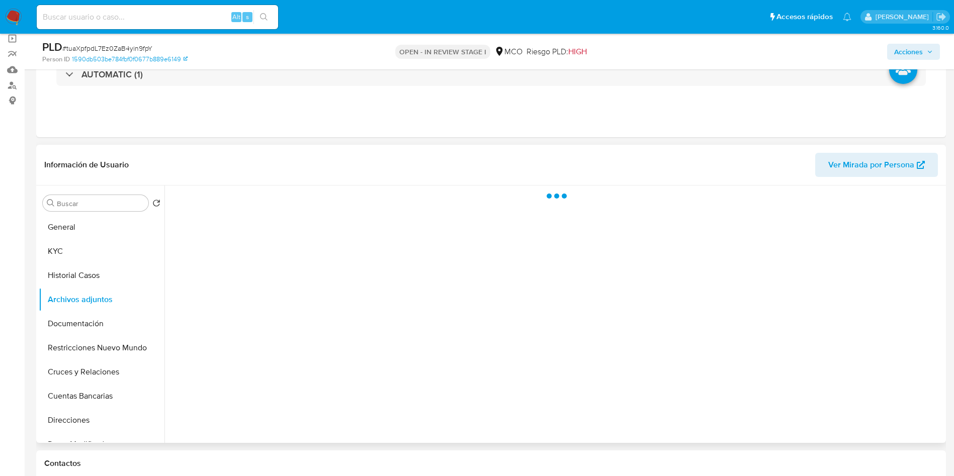
click at [337, 155] on header "Información de Usuario Ver Mirada por Persona" at bounding box center [491, 165] width 894 height 24
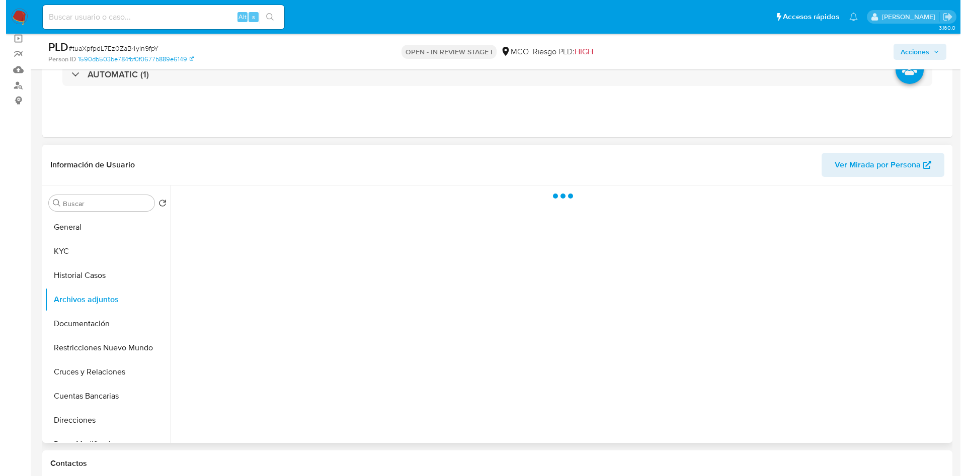
scroll to position [151, 0]
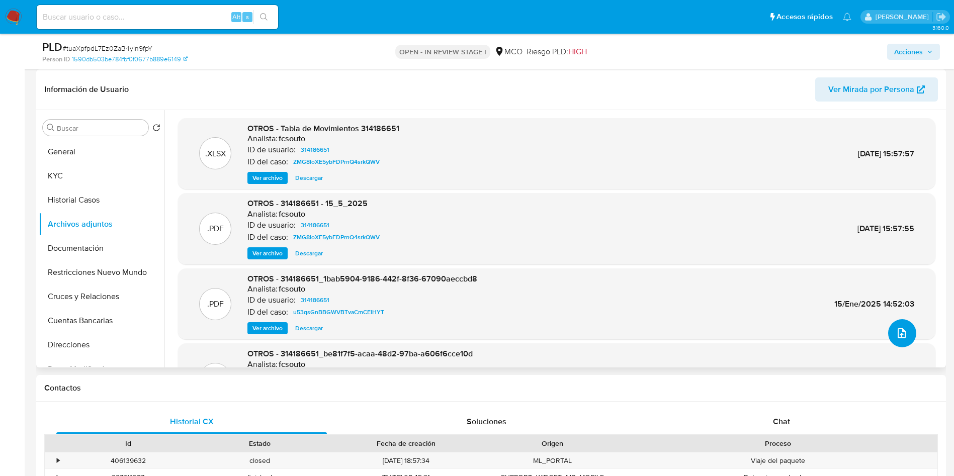
click at [904, 339] on span "upload-file" at bounding box center [902, 333] width 12 height 12
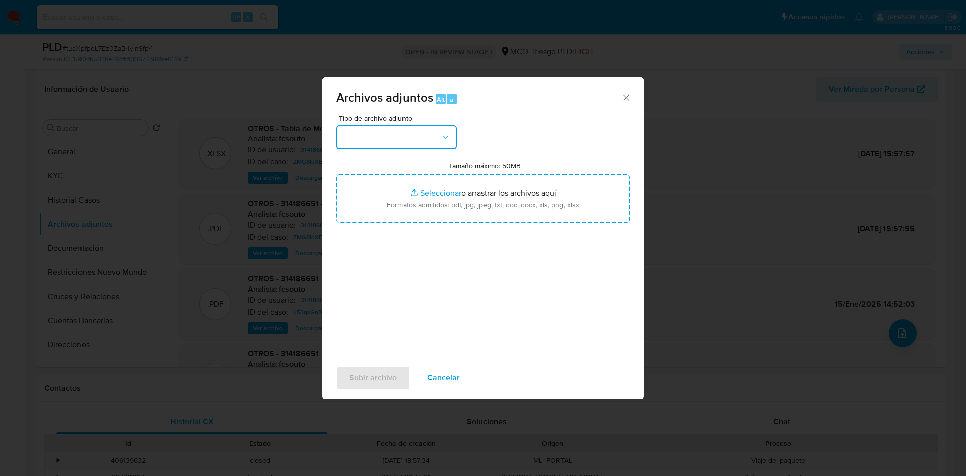
click at [371, 130] on button "button" at bounding box center [396, 137] width 121 height 24
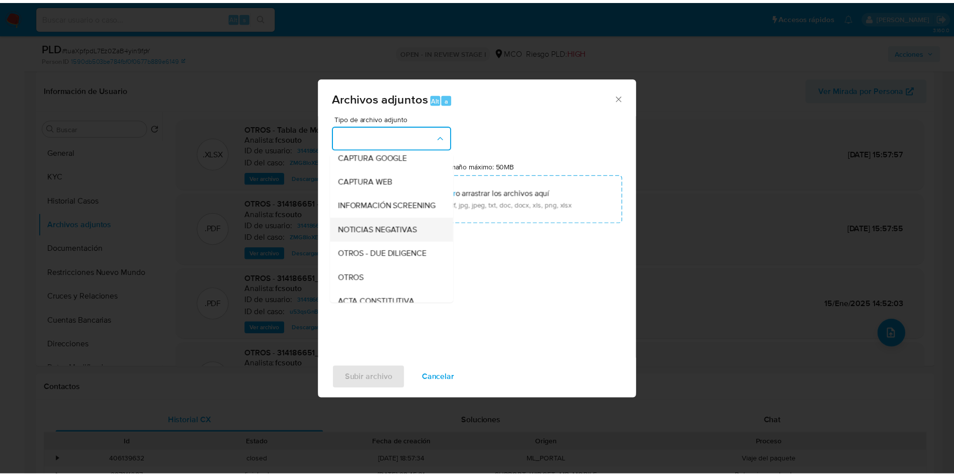
scroll to position [75, 0]
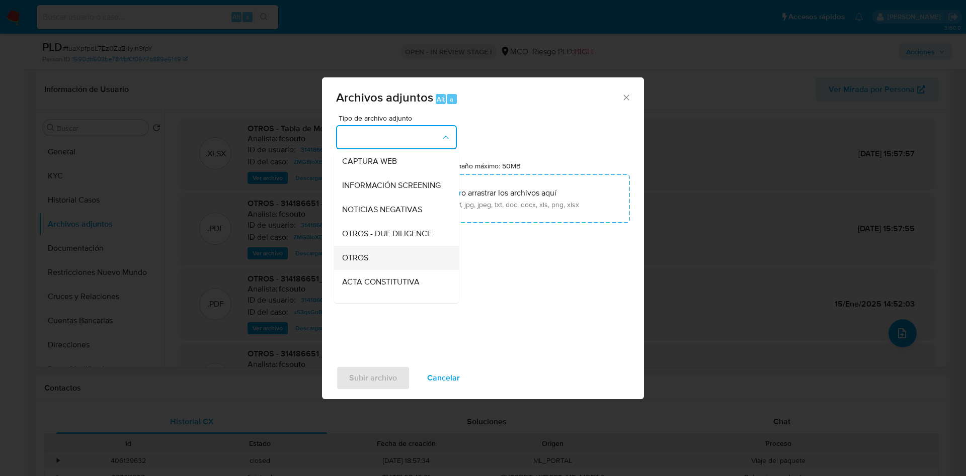
click at [367, 257] on div "OTROS" at bounding box center [393, 258] width 103 height 24
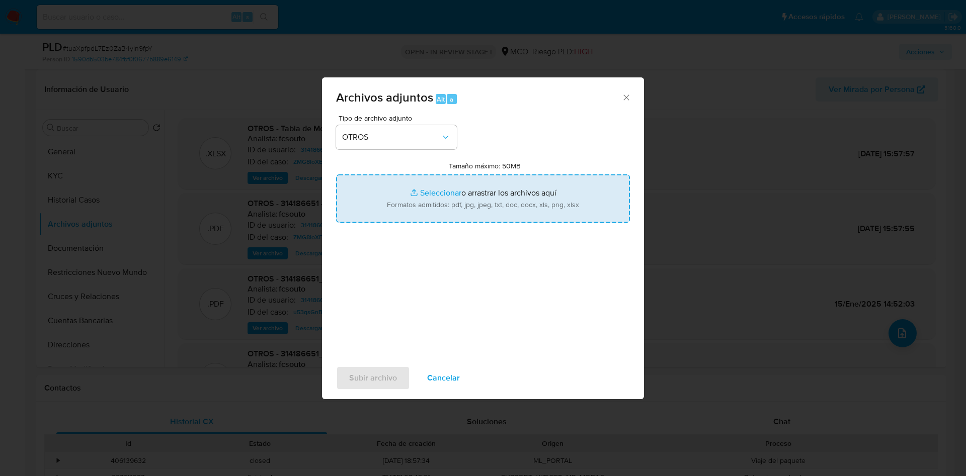
click at [410, 198] on input "Tamaño máximo: 50MB Seleccionar archivos" at bounding box center [483, 199] width 294 height 48
type input "C:\fakepath\314186651 - 22_09_2025.pdf"
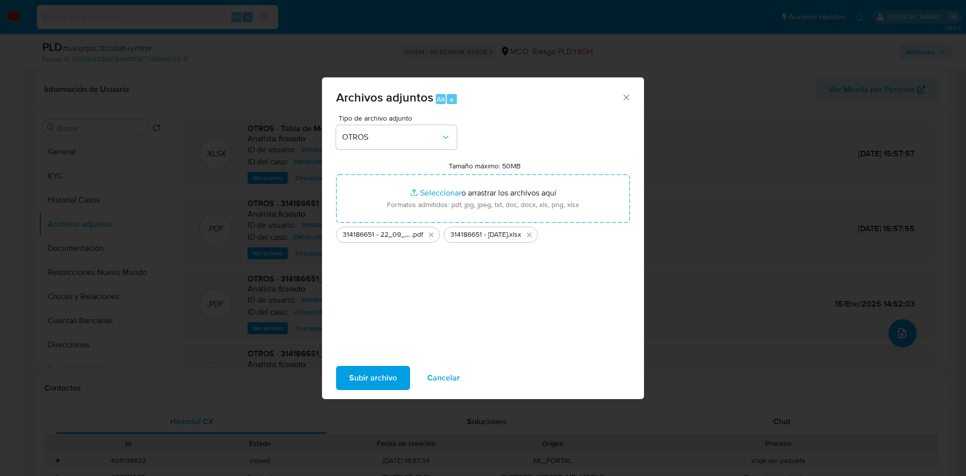
click at [389, 337] on div "Tipo de archivo adjunto OTROS Tamaño máximo: 50MB Seleccionar archivos Seleccio…" at bounding box center [483, 233] width 294 height 237
click at [365, 380] on span "Subir archivo" at bounding box center [373, 378] width 48 height 22
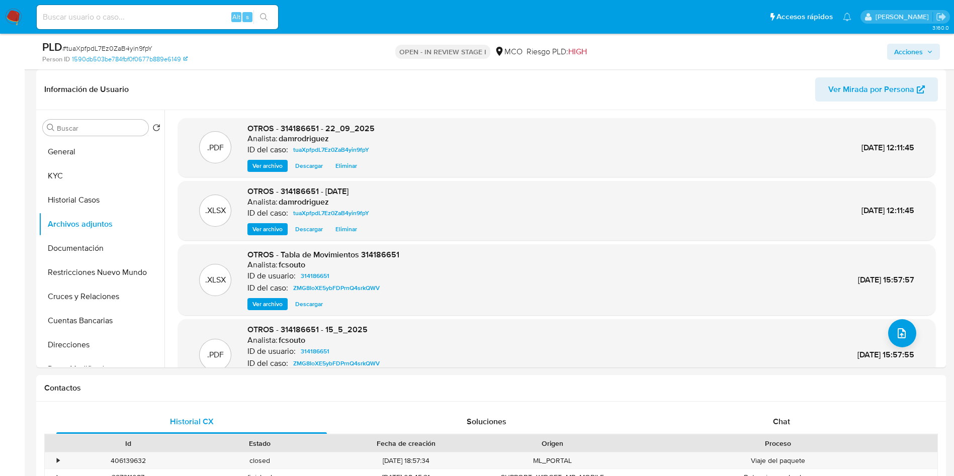
click at [925, 54] on span "Acciones" at bounding box center [913, 52] width 39 height 14
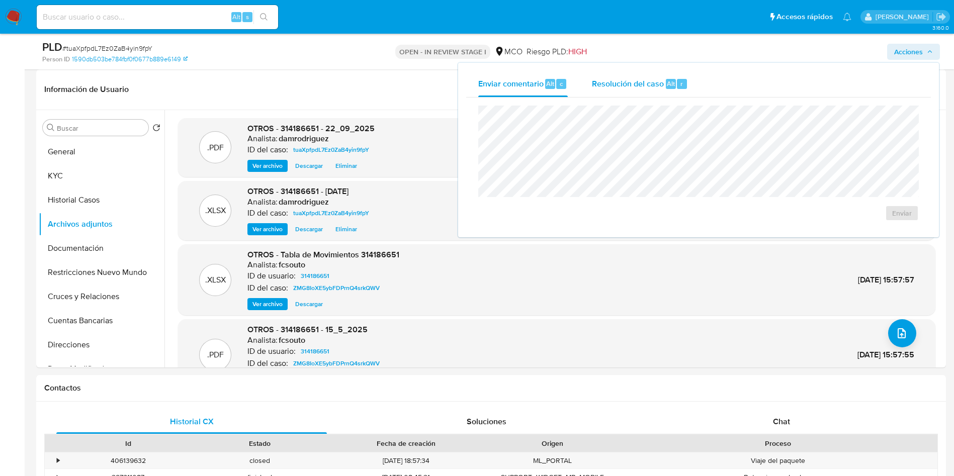
click at [640, 86] on span "Resolución del caso" at bounding box center [628, 83] width 72 height 12
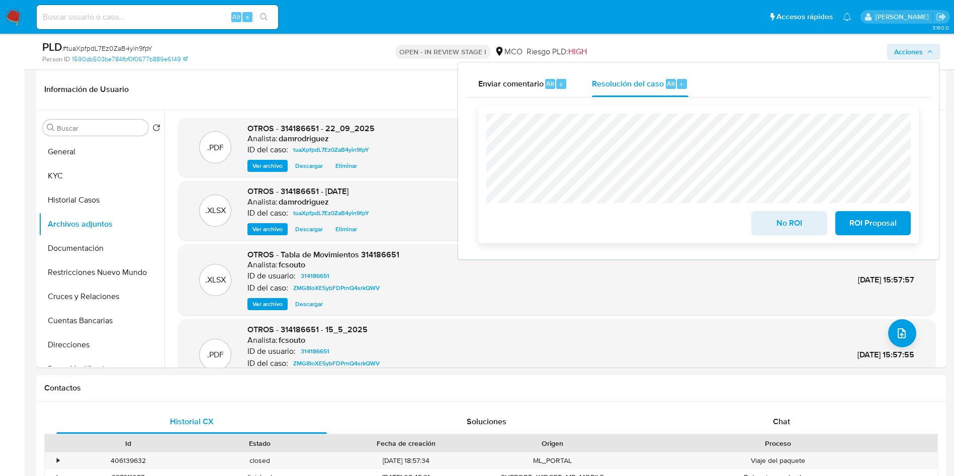
click at [789, 226] on span "No ROI" at bounding box center [789, 223] width 49 height 22
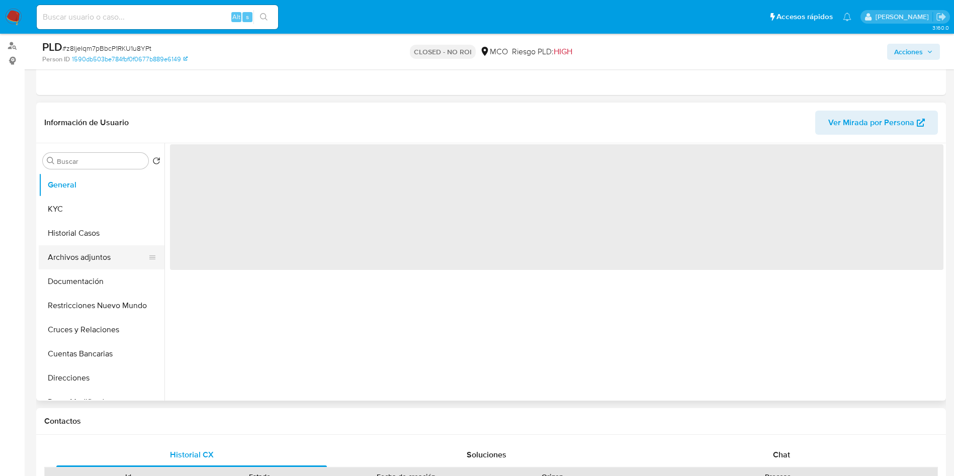
scroll to position [151, 0]
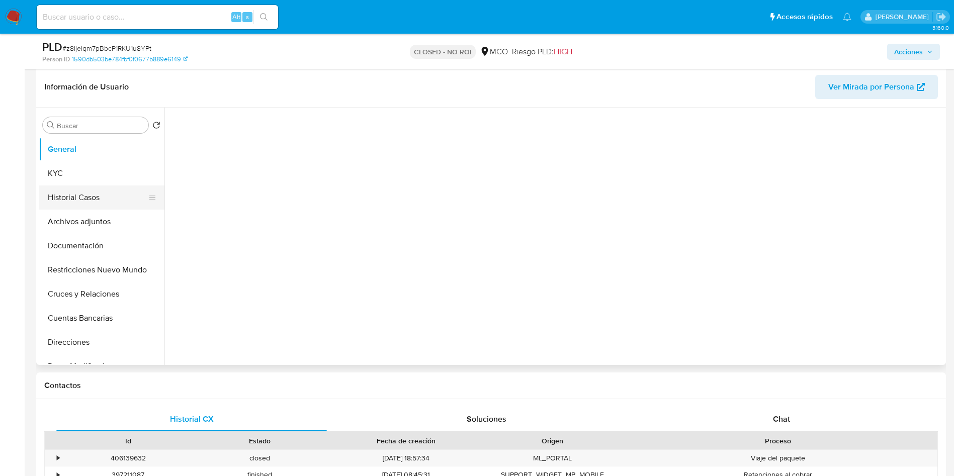
select select "10"
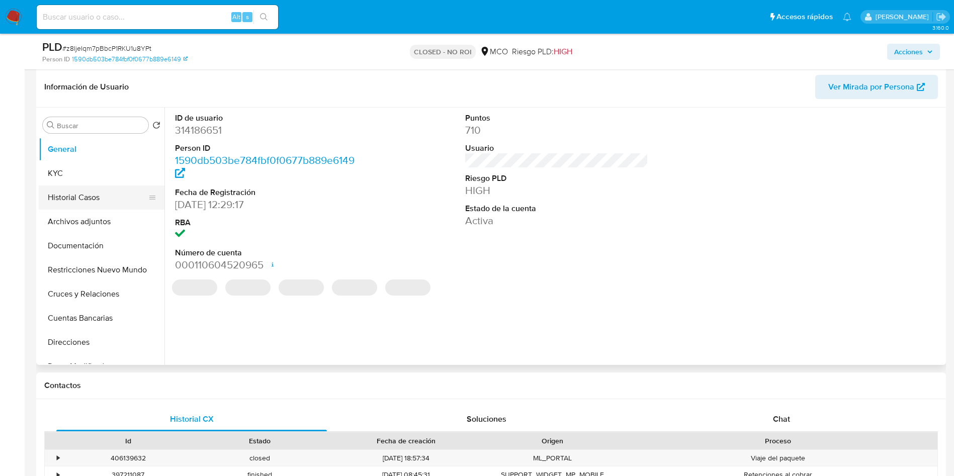
click at [76, 197] on button "Historial Casos" at bounding box center [98, 198] width 118 height 24
